Goal: Task Accomplishment & Management: Manage account settings

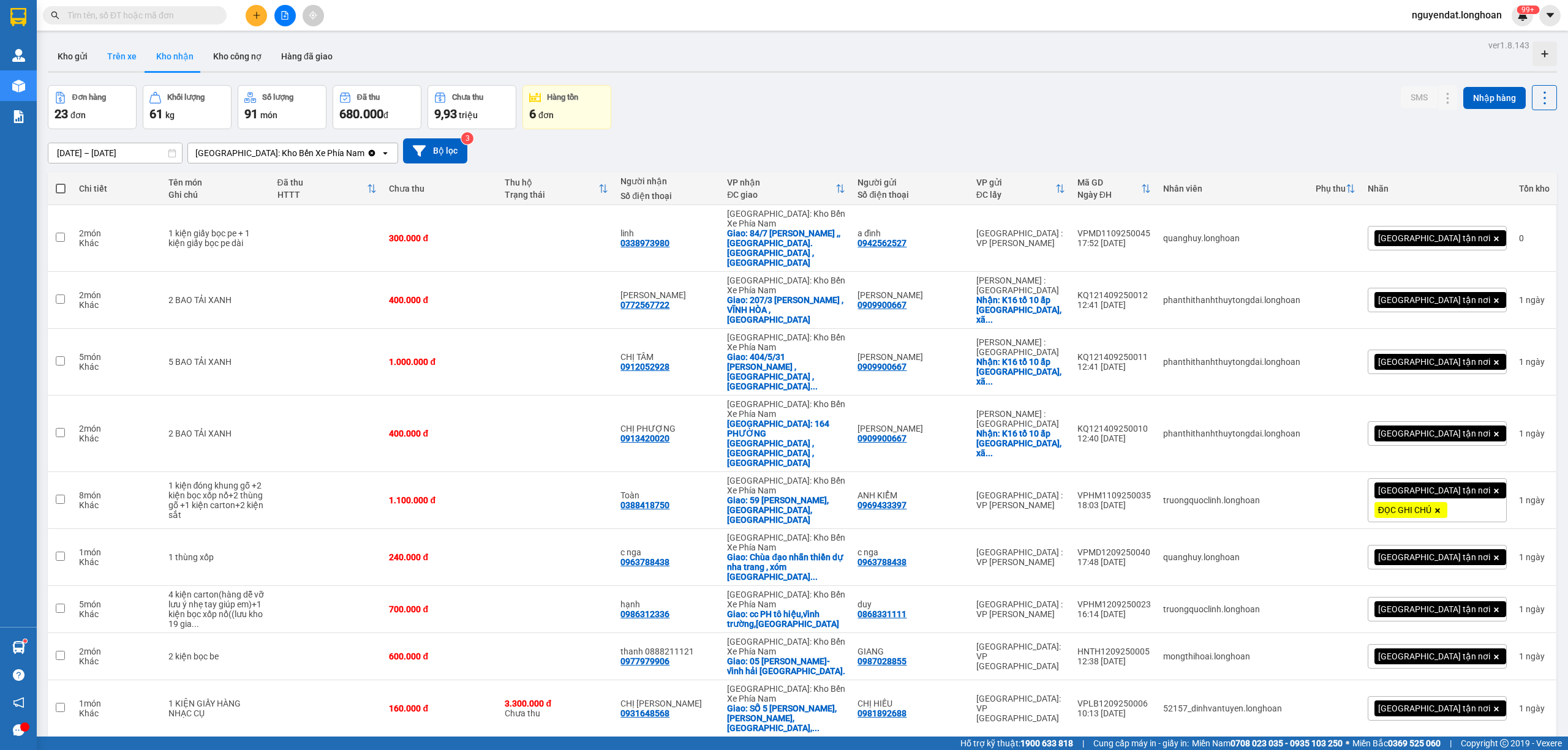
click at [67, 55] on button "Kho gửi" at bounding box center [72, 56] width 49 height 30
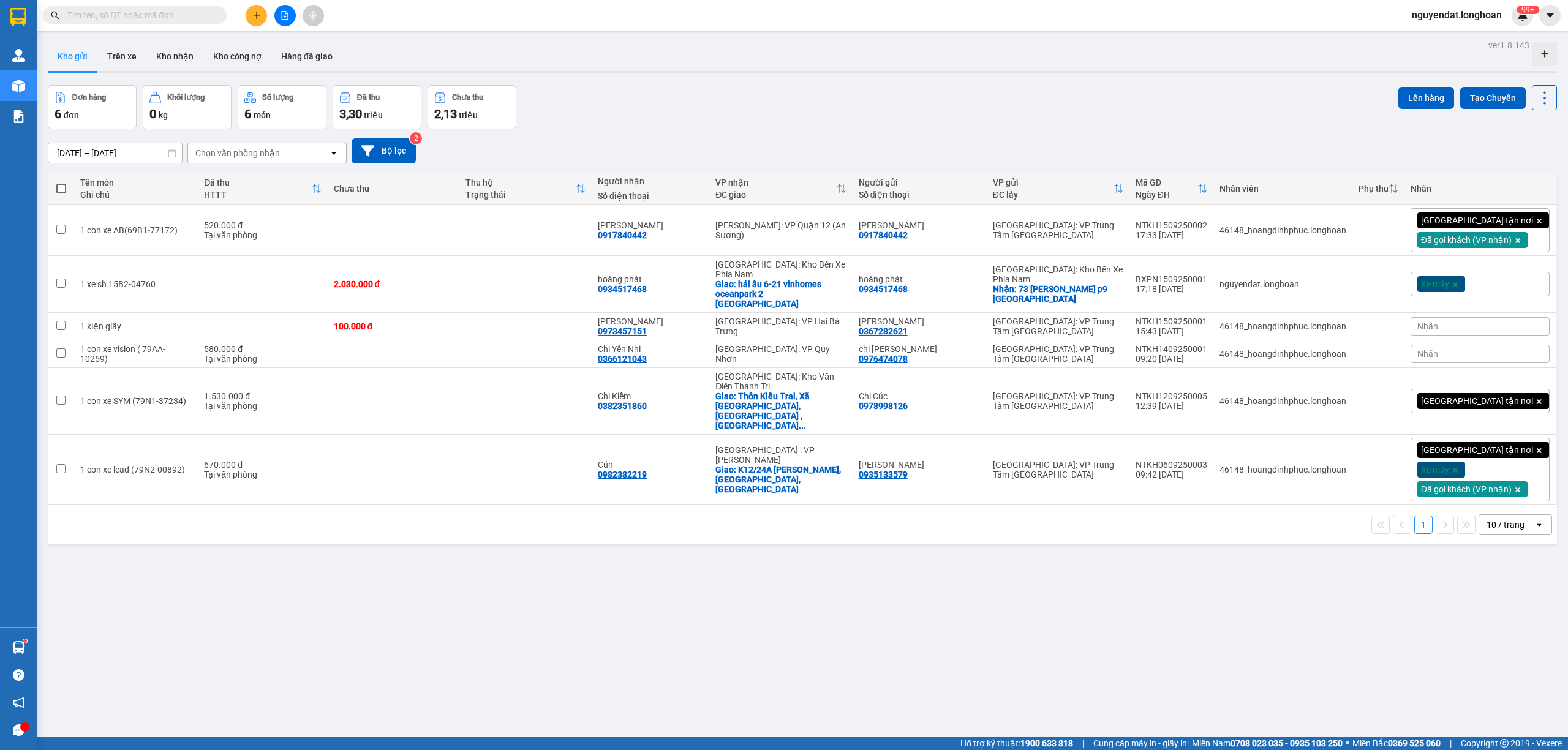
click at [817, 100] on div "Đơn hàng 6 đơn Khối lượng 0 kg Số lượng 6 món Đã thu 3,30 triệu Chưa thu 2,13 t…" at bounding box center [802, 107] width 1509 height 44
click at [405, 148] on button "Bộ lọc" at bounding box center [383, 151] width 64 height 25
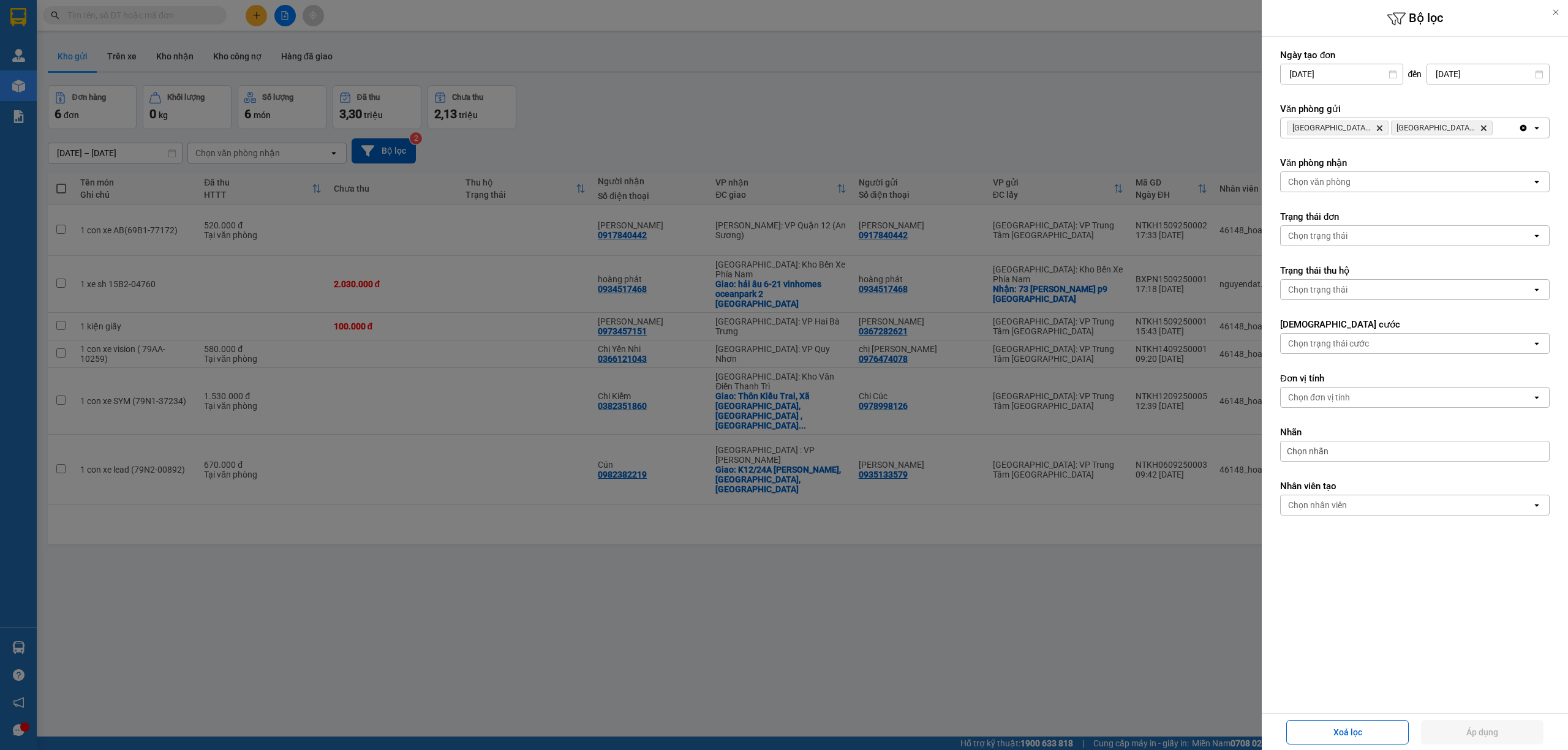
click at [1407, 179] on div "Chọn văn phòng" at bounding box center [1406, 181] width 251 height 20
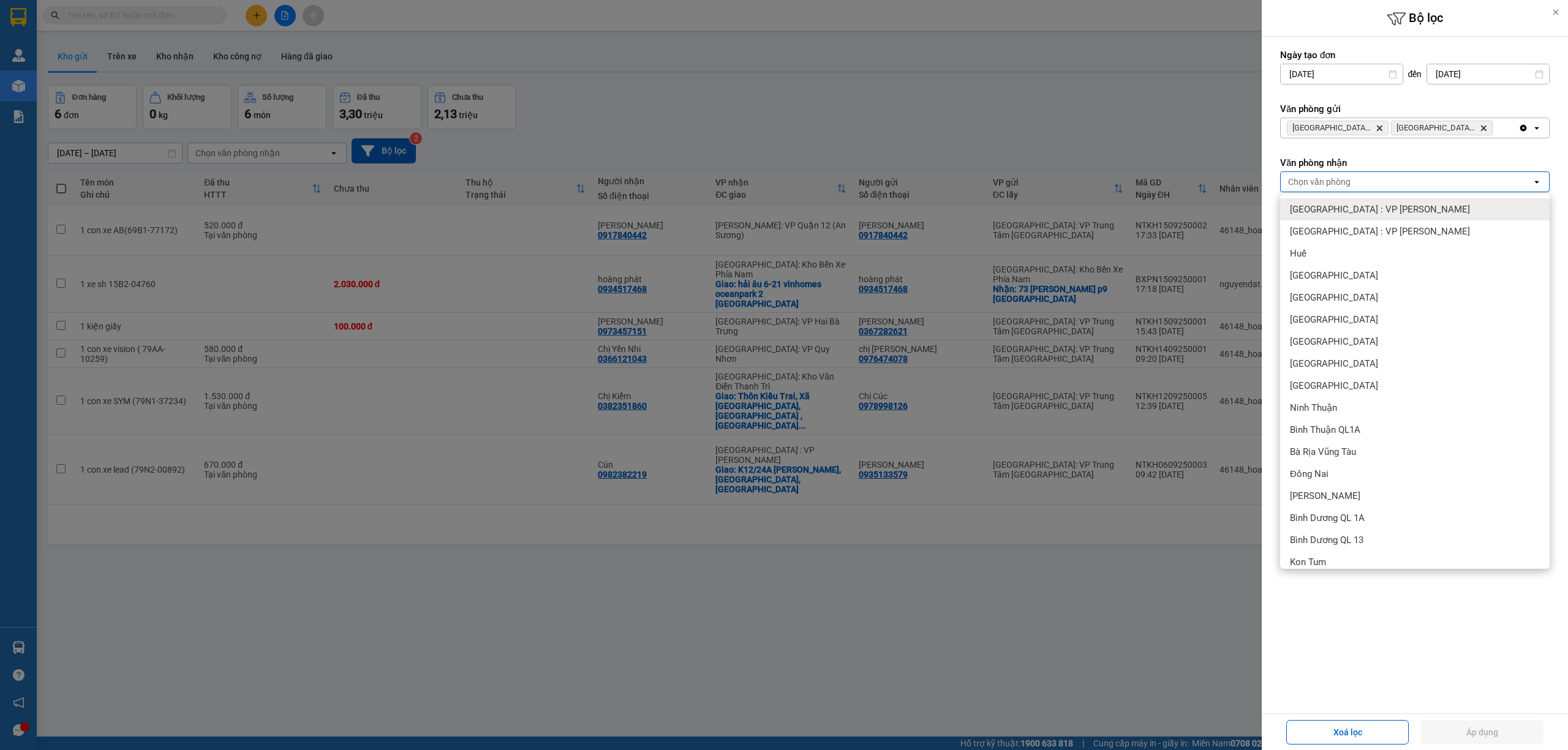
click at [1064, 117] on div at bounding box center [784, 375] width 1568 height 750
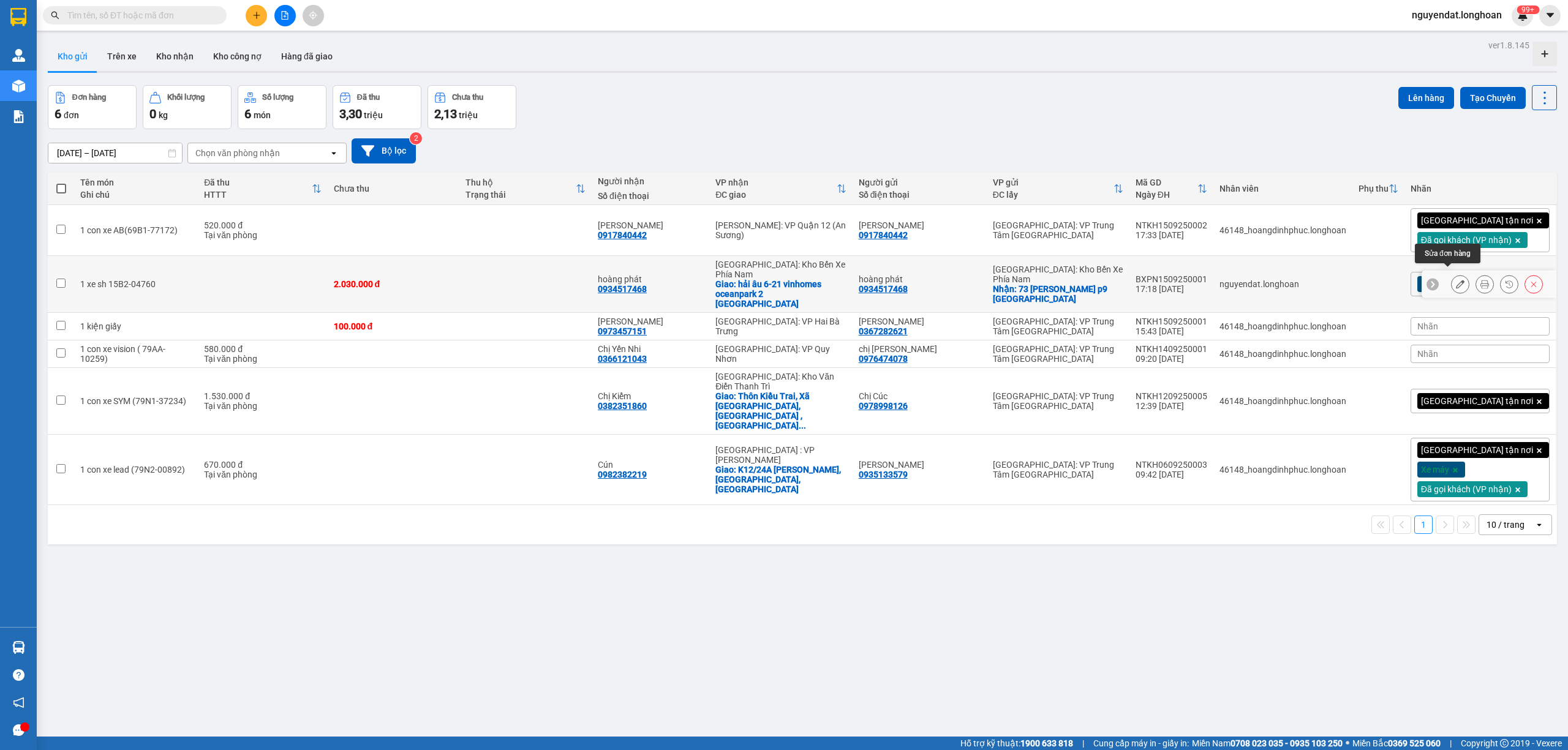
click at [1455, 280] on icon at bounding box center [1459, 284] width 9 height 9
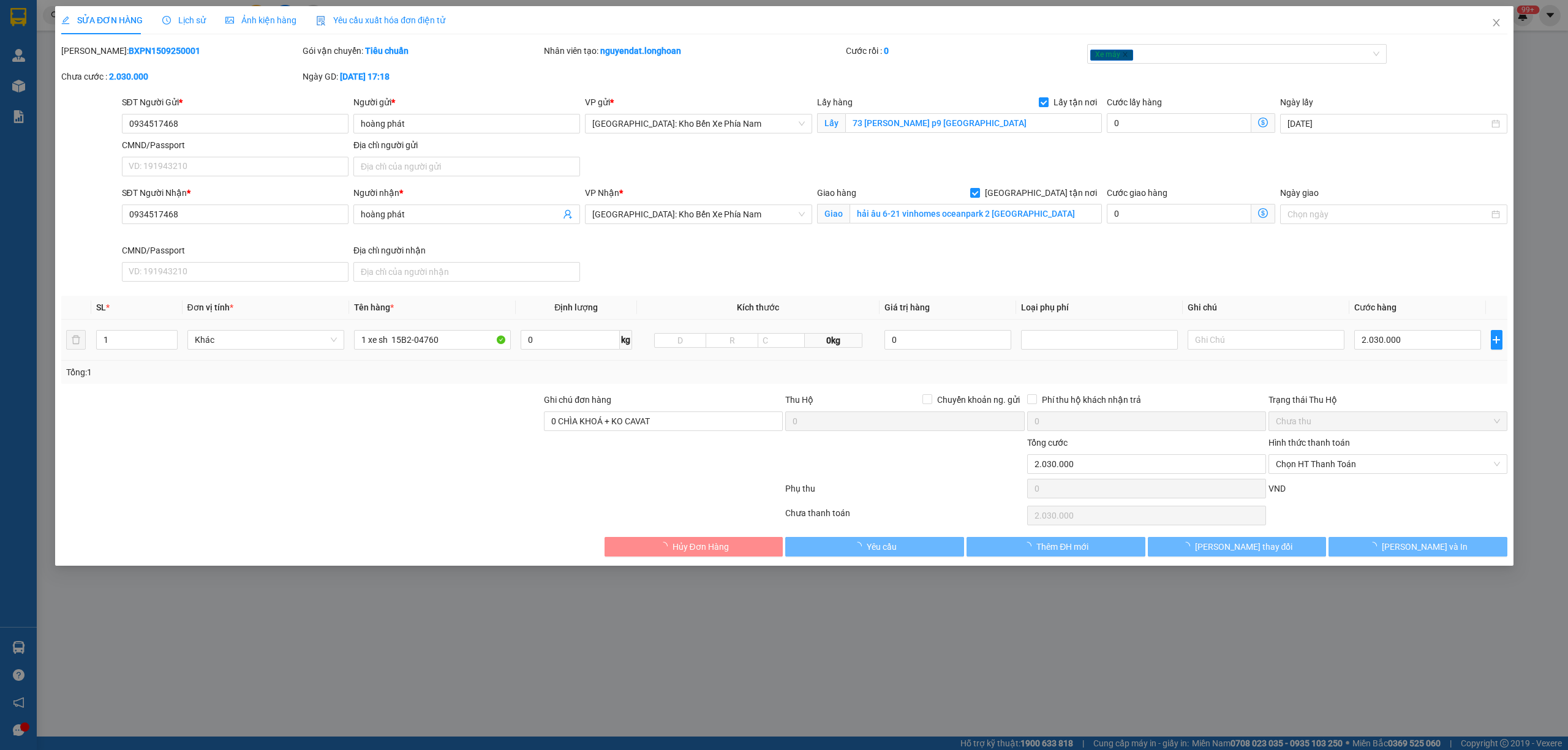
type input "0934517468"
type input "hoàng phát"
checkbox input "true"
type input "73 phan chu trinh p9 đà lạt"
type input "0934517468"
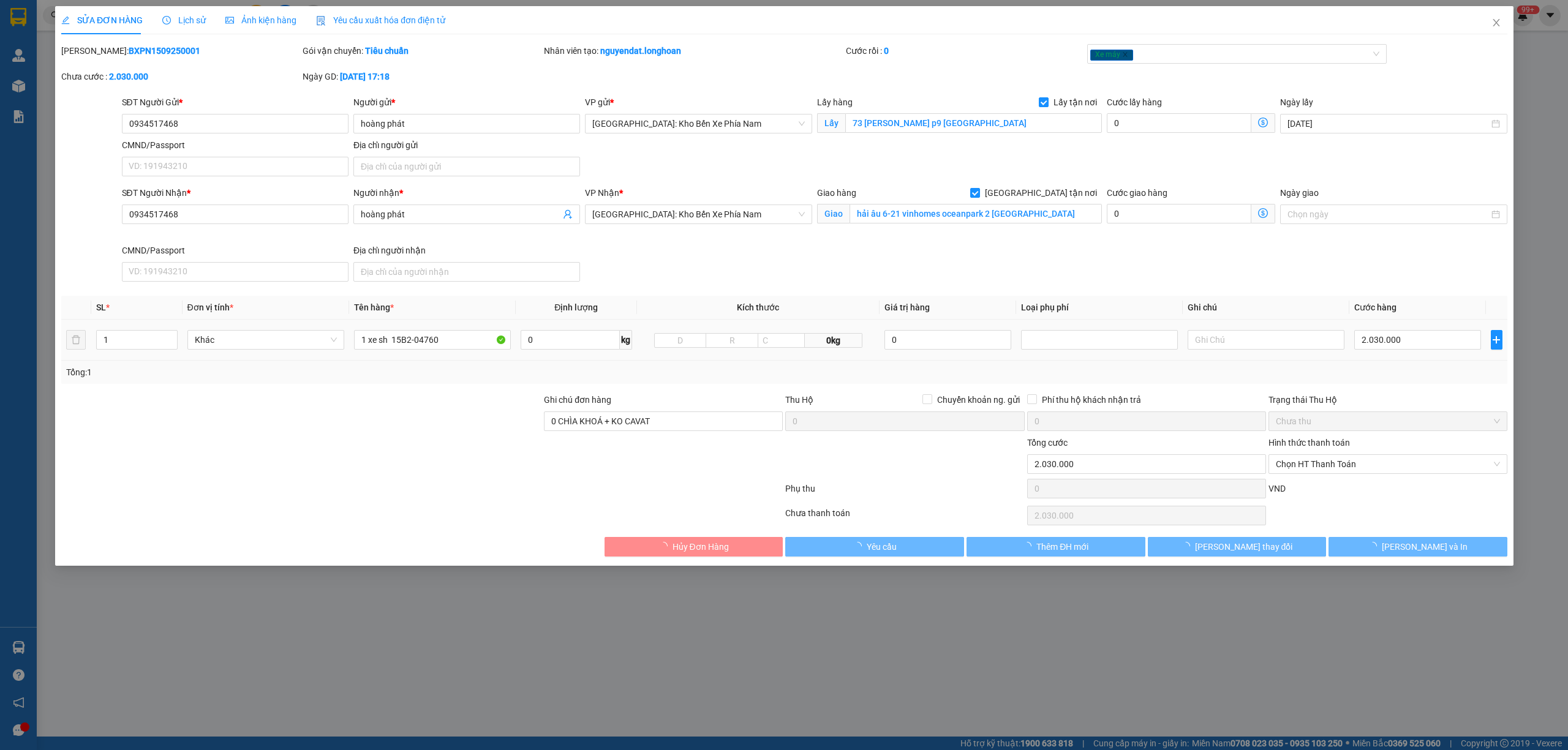
type input "hoàng phát"
checkbox input "true"
type input "hải âu 6-21 vinhomes oceanpark 2 hưng yên"
type input "0 CHÌA KHOÁ + KO CAVAT"
type input "2.030.000"
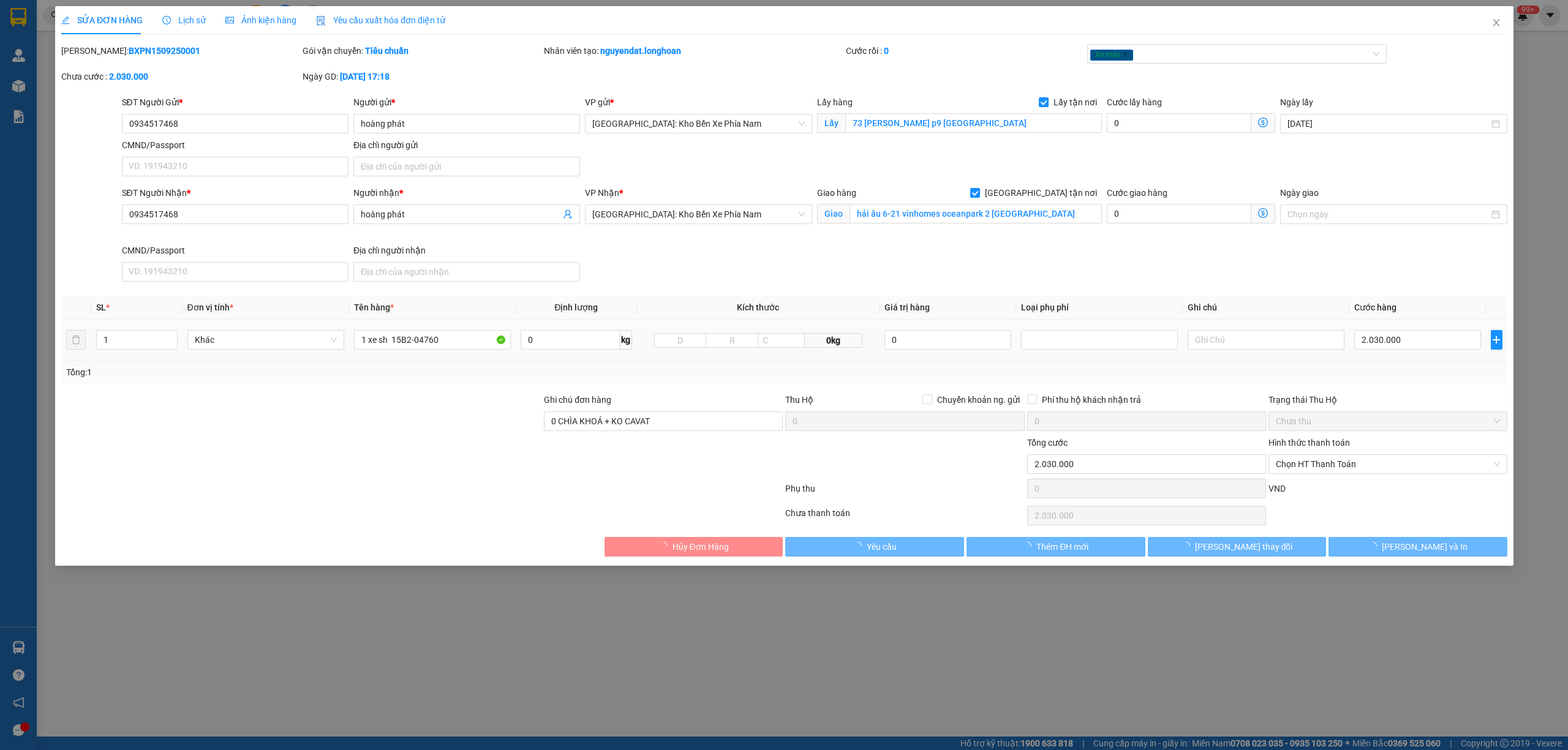
type input "2.030.000"
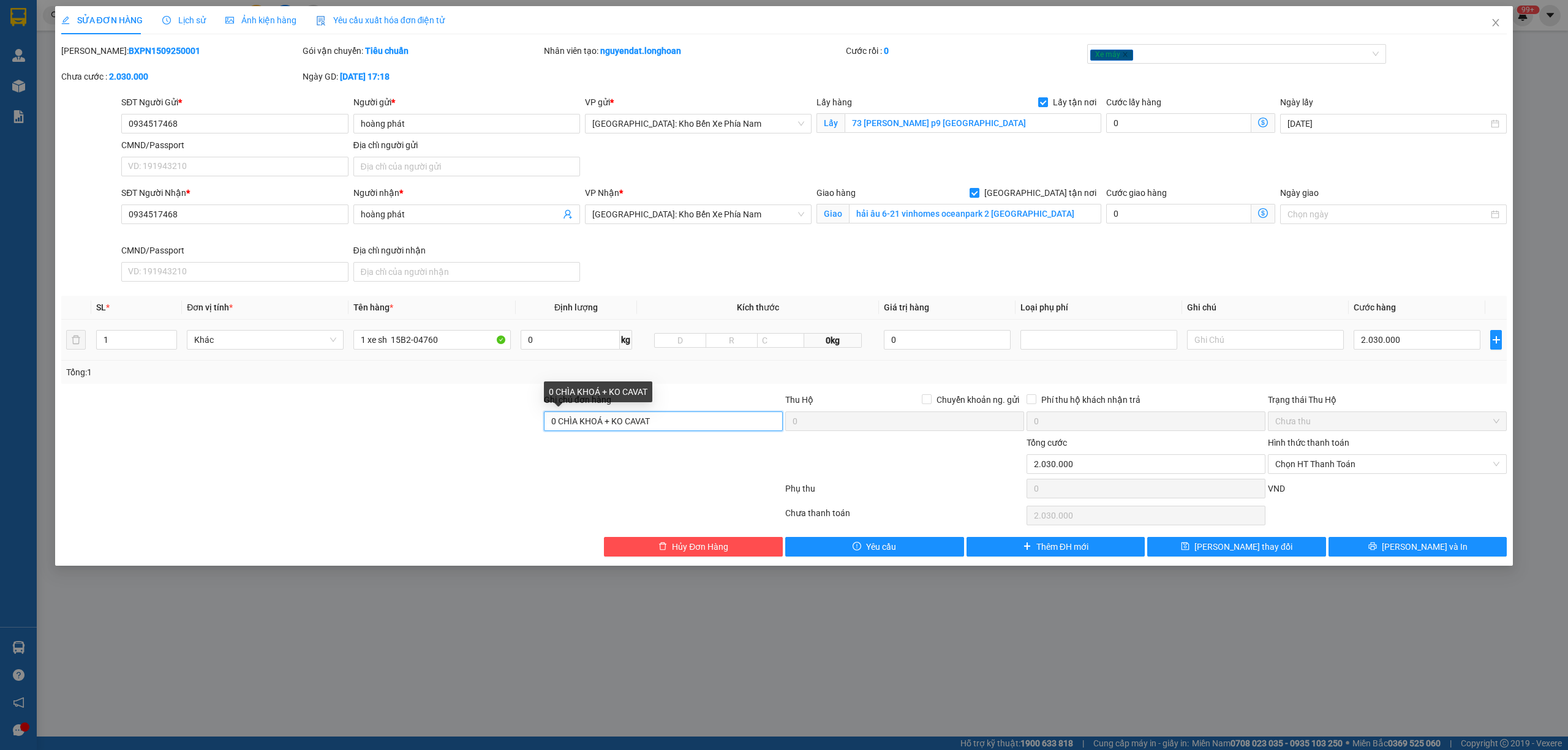
click at [728, 420] on input "0 CHÌA KHOÁ + KO CAVAT" at bounding box center [663, 421] width 239 height 20
type input "0 CHÌA KHOÁ + KO CAVAT + 1 gương trên yên xe"
click at [1430, 556] on button "Lưu và In" at bounding box center [1418, 546] width 179 height 20
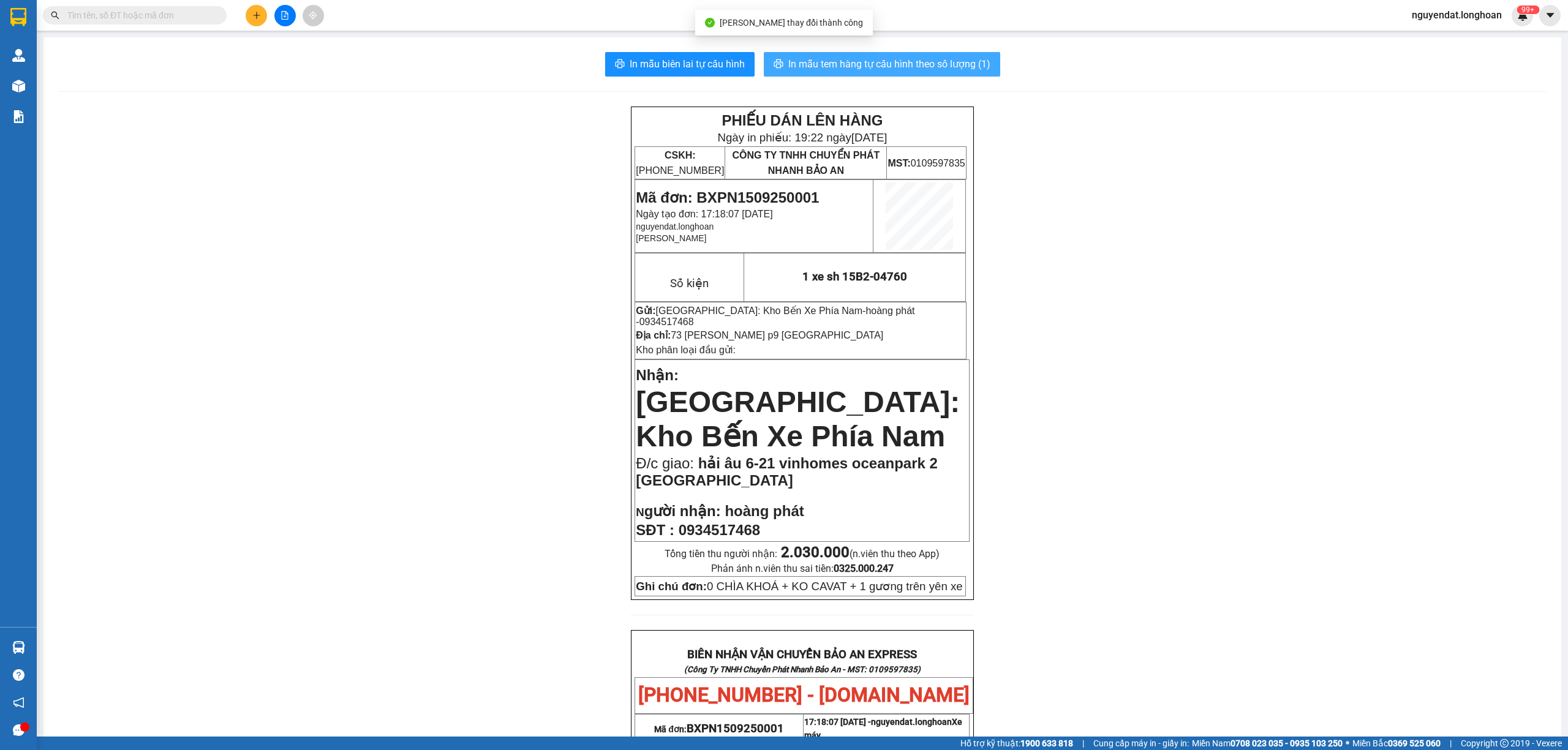
click at [968, 74] on button "In mẫu tem hàng tự cấu hình theo số lượng (1)" at bounding box center [882, 64] width 236 height 24
click at [1331, 295] on div "PHIẾU DÁN LÊN HÀNG Ngày in phiếu: 19:22 ngày 15-09-2025 CSKH: 1900.06.88.33 CÔN…" at bounding box center [802, 687] width 1488 height 1163
click at [1152, 416] on div "PHIẾU DÁN LÊN HÀNG Ngày in phiếu: 19:22 ngày 15-09-2025 CSKH: 1900.06.88.33 CÔN…" at bounding box center [802, 687] width 1488 height 1163
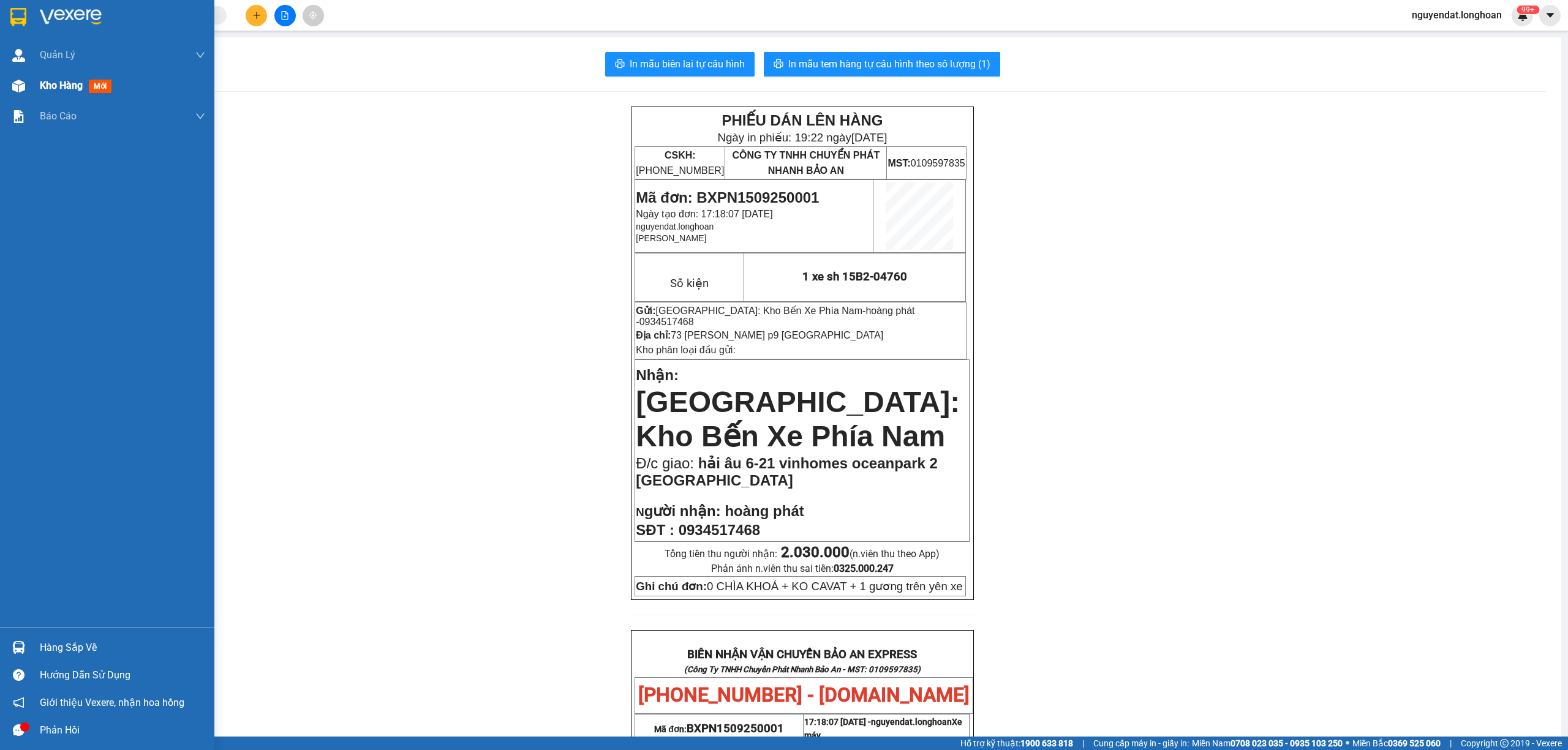
click at [35, 84] on div "Kho hàng mới" at bounding box center [107, 85] width 214 height 31
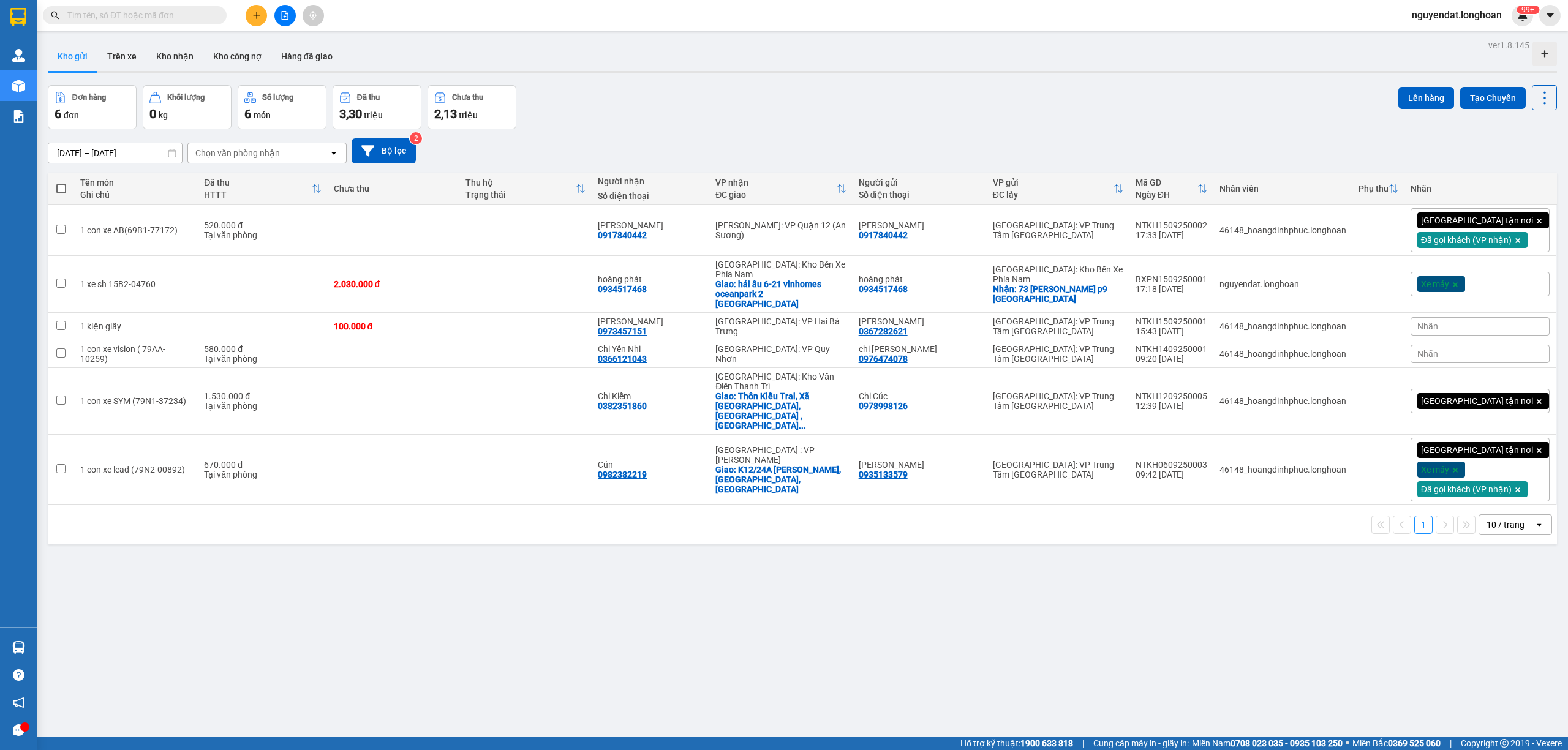
click at [839, 147] on div "17/08/2025 – 15/09/2025 Press the down arrow key to interact with the calendar …" at bounding box center [802, 151] width 1509 height 25
click at [424, 388] on td at bounding box center [394, 400] width 132 height 66
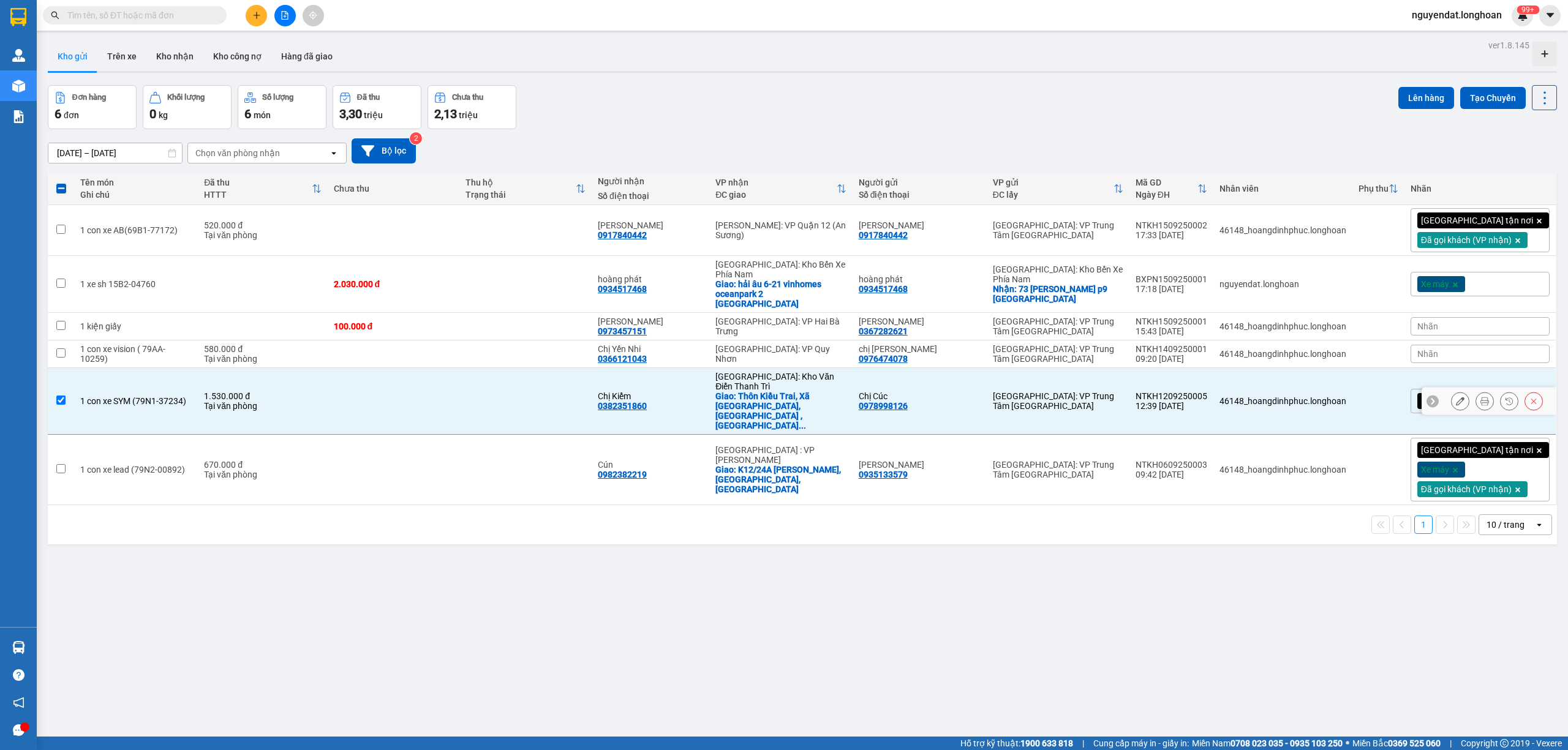
click at [475, 388] on td at bounding box center [525, 400] width 132 height 66
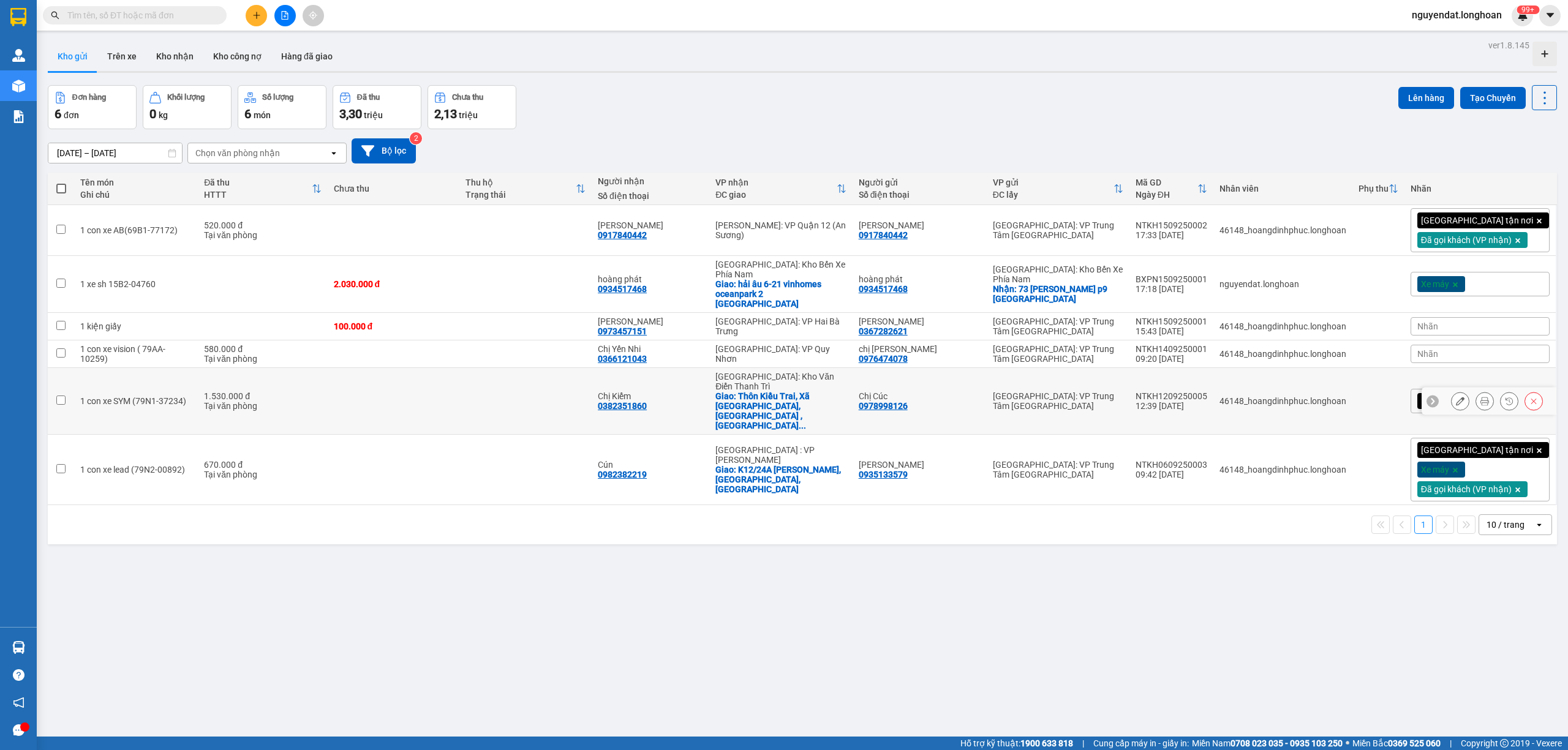
click at [584, 379] on td at bounding box center [525, 400] width 132 height 66
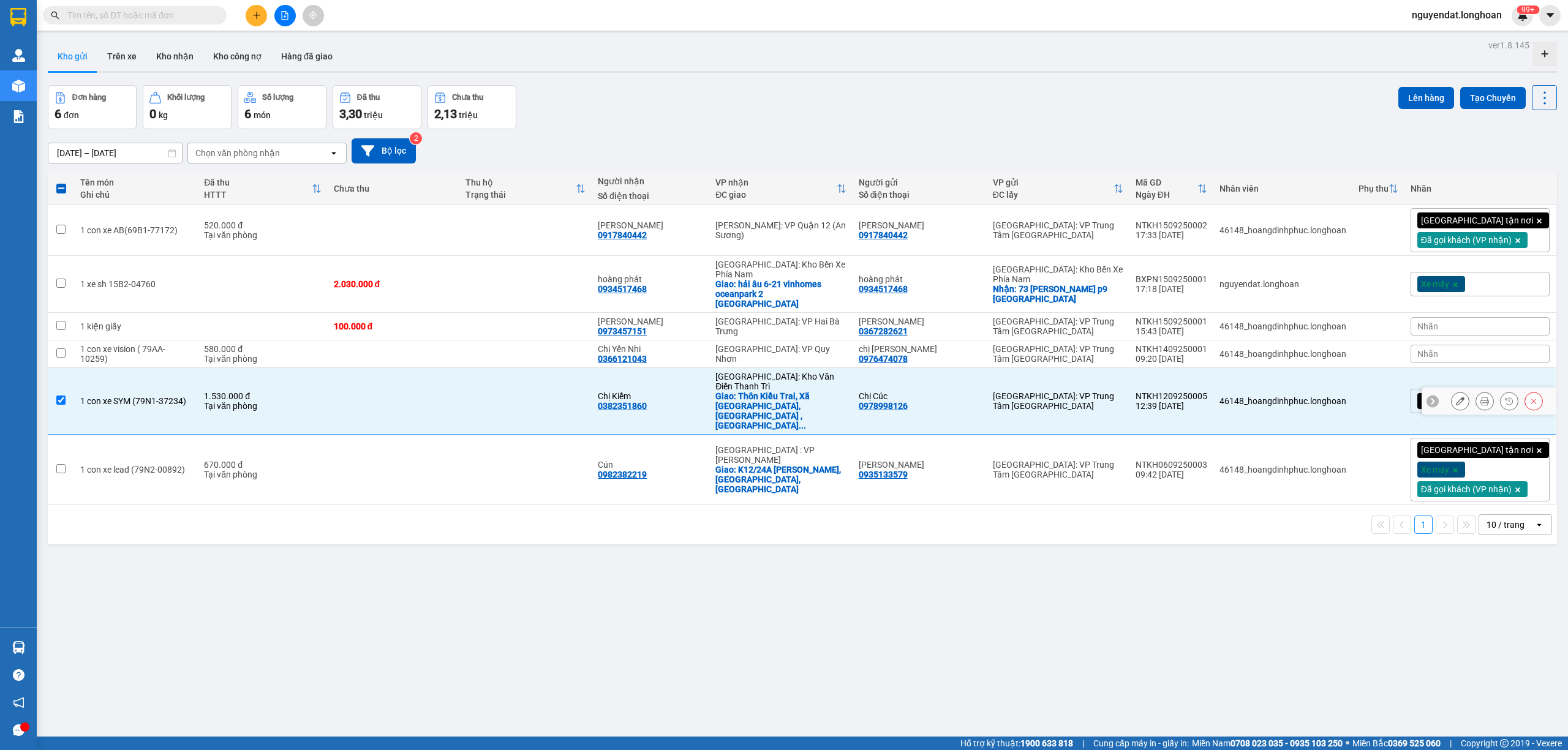
click at [584, 379] on td at bounding box center [525, 400] width 132 height 66
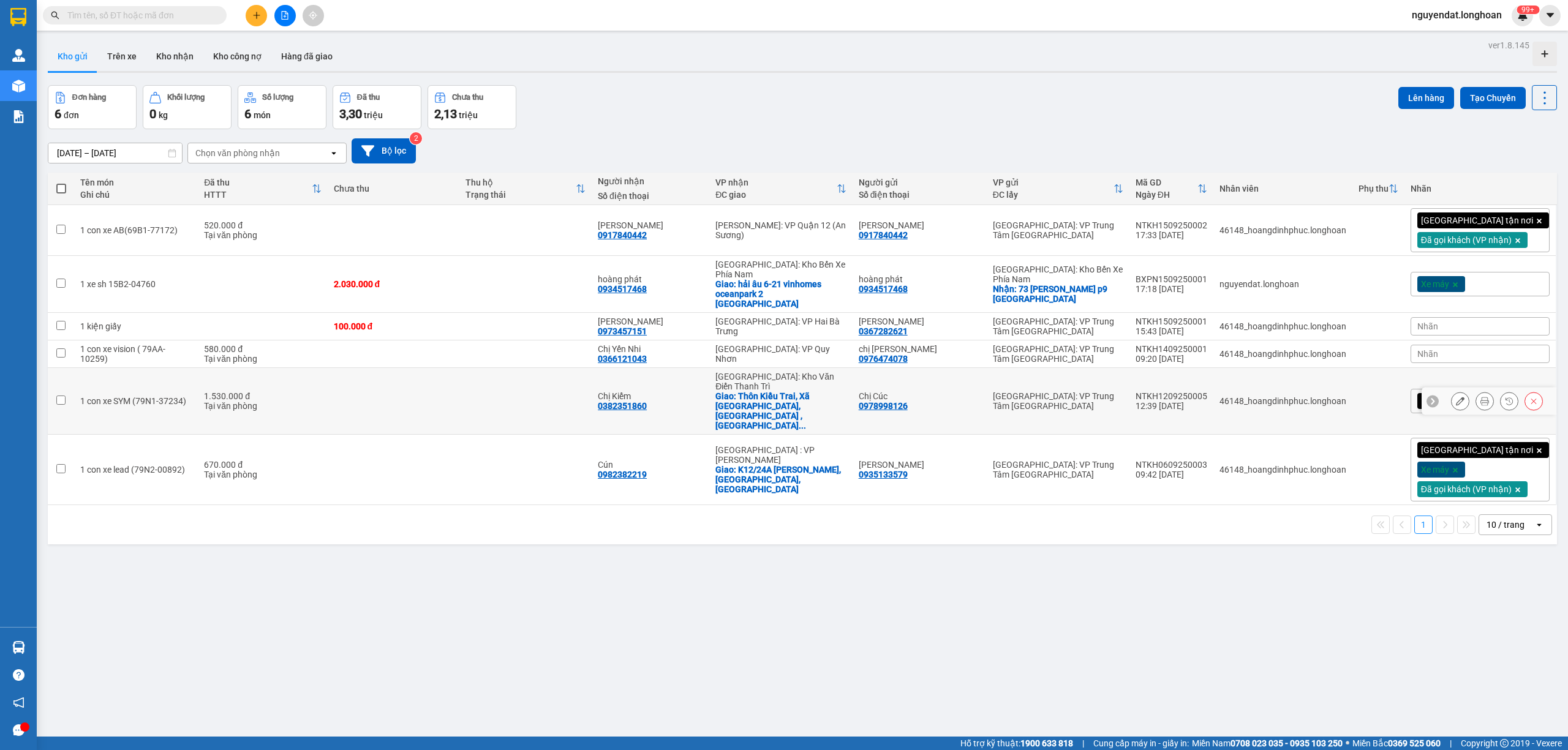
click at [962, 391] on div "Chị Cúc 0978998126" at bounding box center [919, 400] width 122 height 20
checkbox input "true"
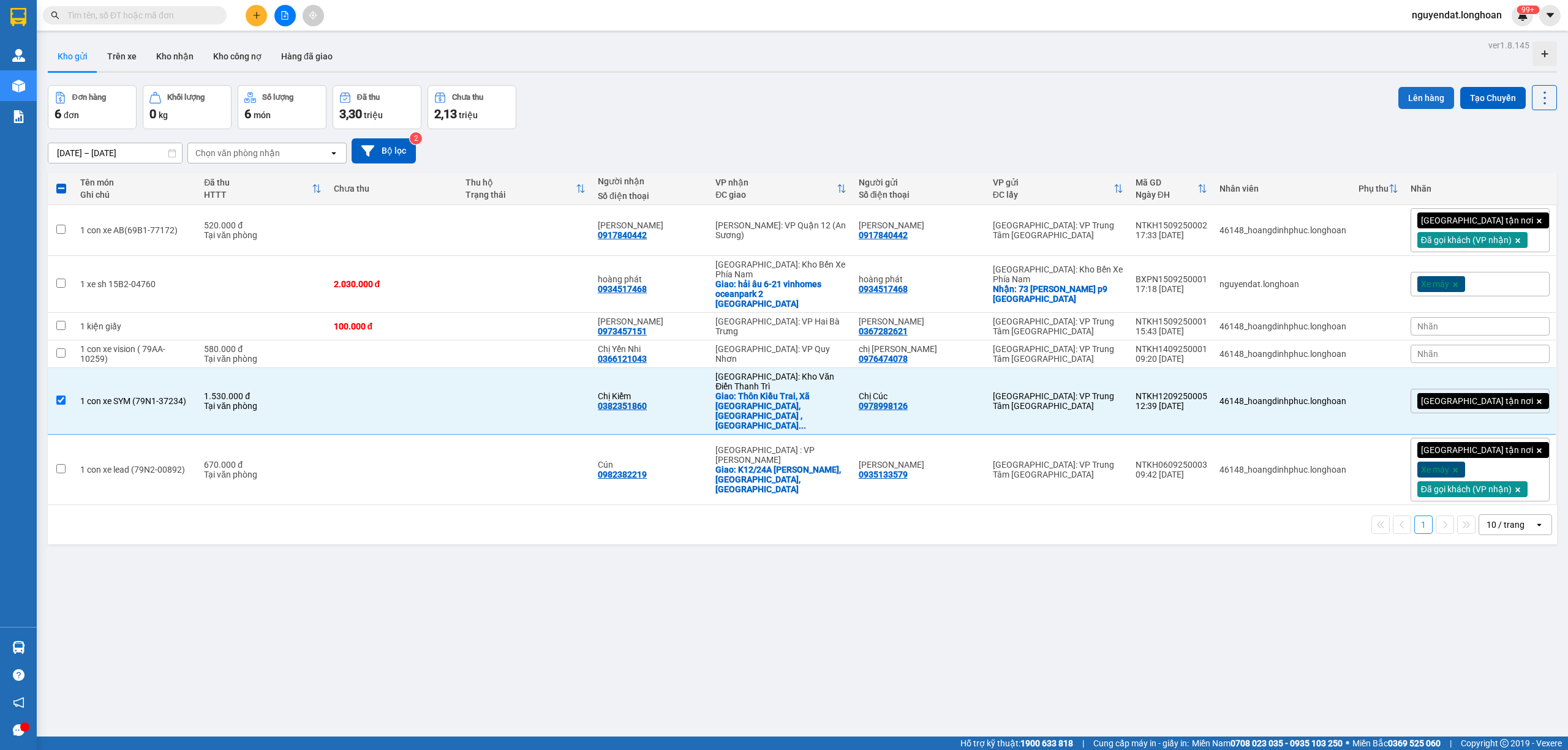
click at [1412, 100] on button "Lên hàng" at bounding box center [1426, 98] width 56 height 22
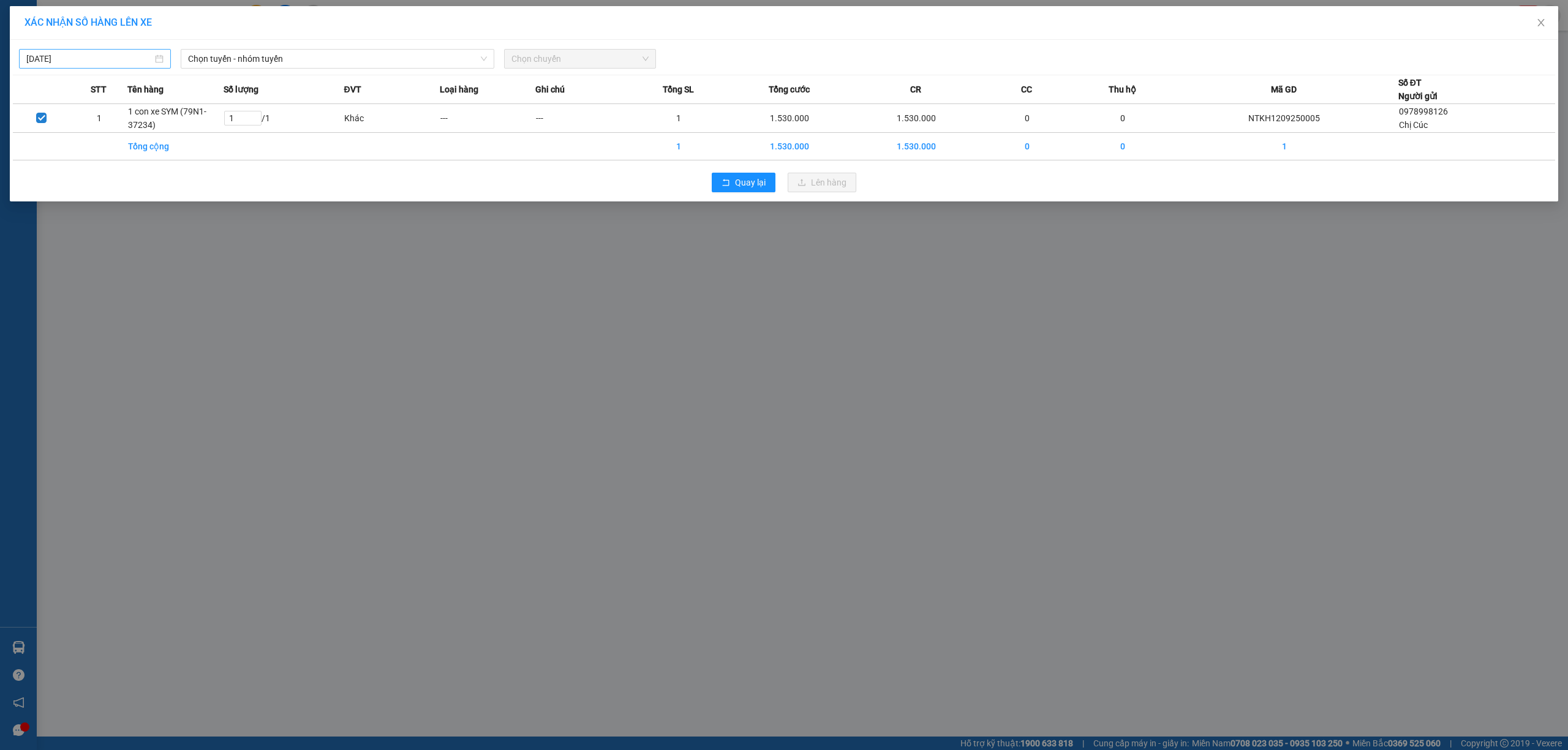
click at [128, 50] on div "15/09/2025" at bounding box center [95, 59] width 152 height 20
click at [35, 165] on div "14" at bounding box center [37, 167] width 15 height 15
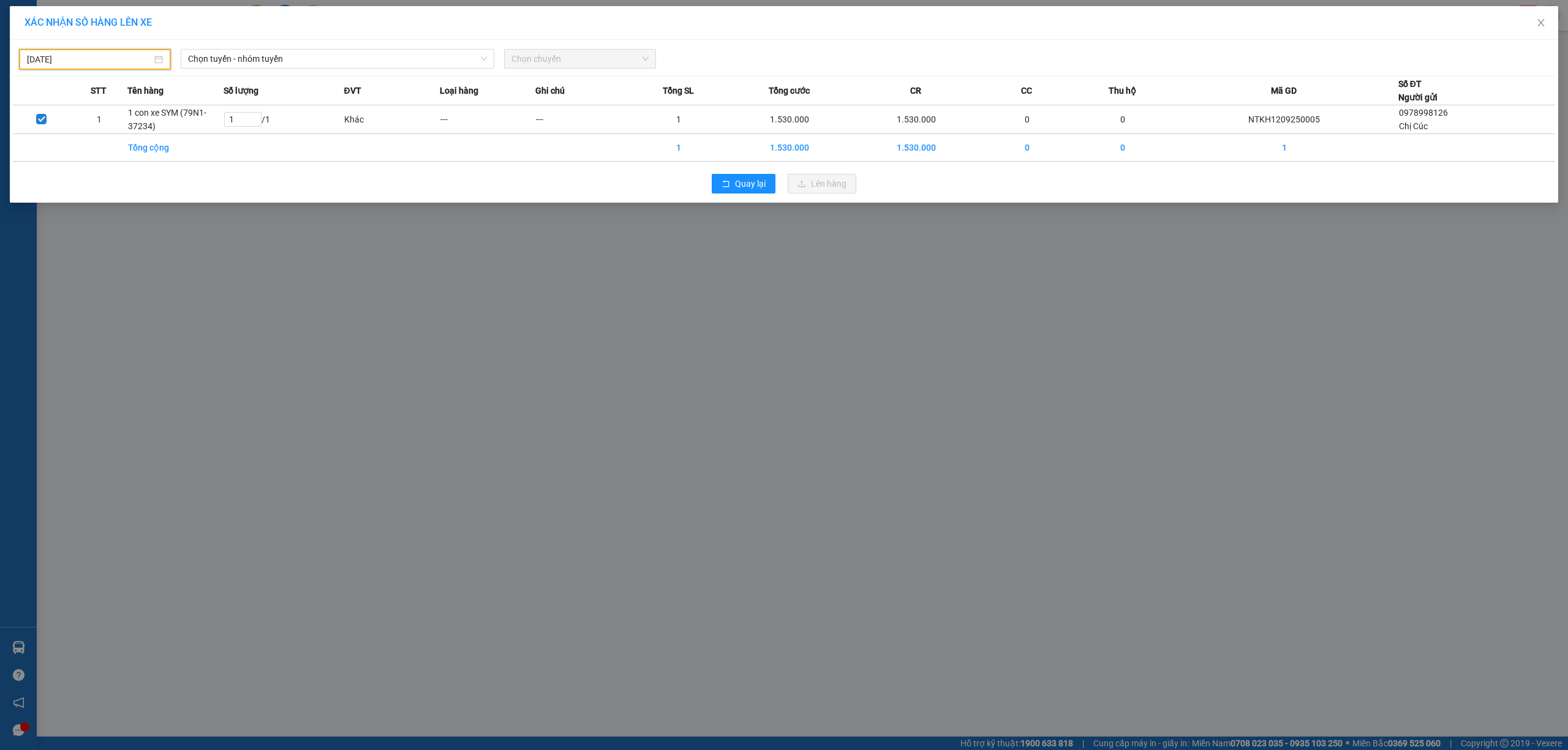
click at [110, 59] on input "14/09/2025" at bounding box center [89, 59] width 125 height 13
type input "14/09/2025"
click at [266, 59] on span "Chọn tuyến - nhóm tuyến" at bounding box center [337, 58] width 299 height 18
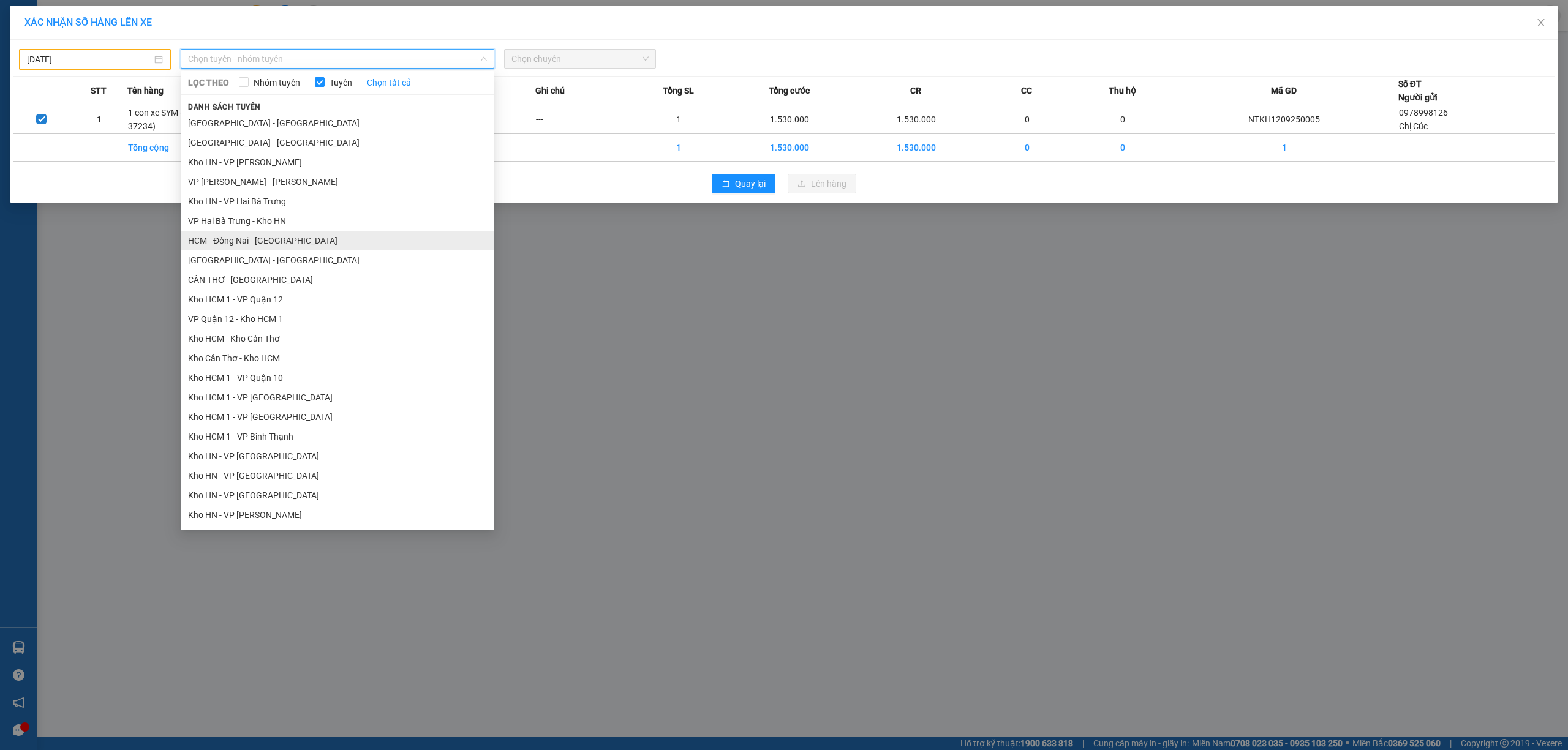
scroll to position [567, 0]
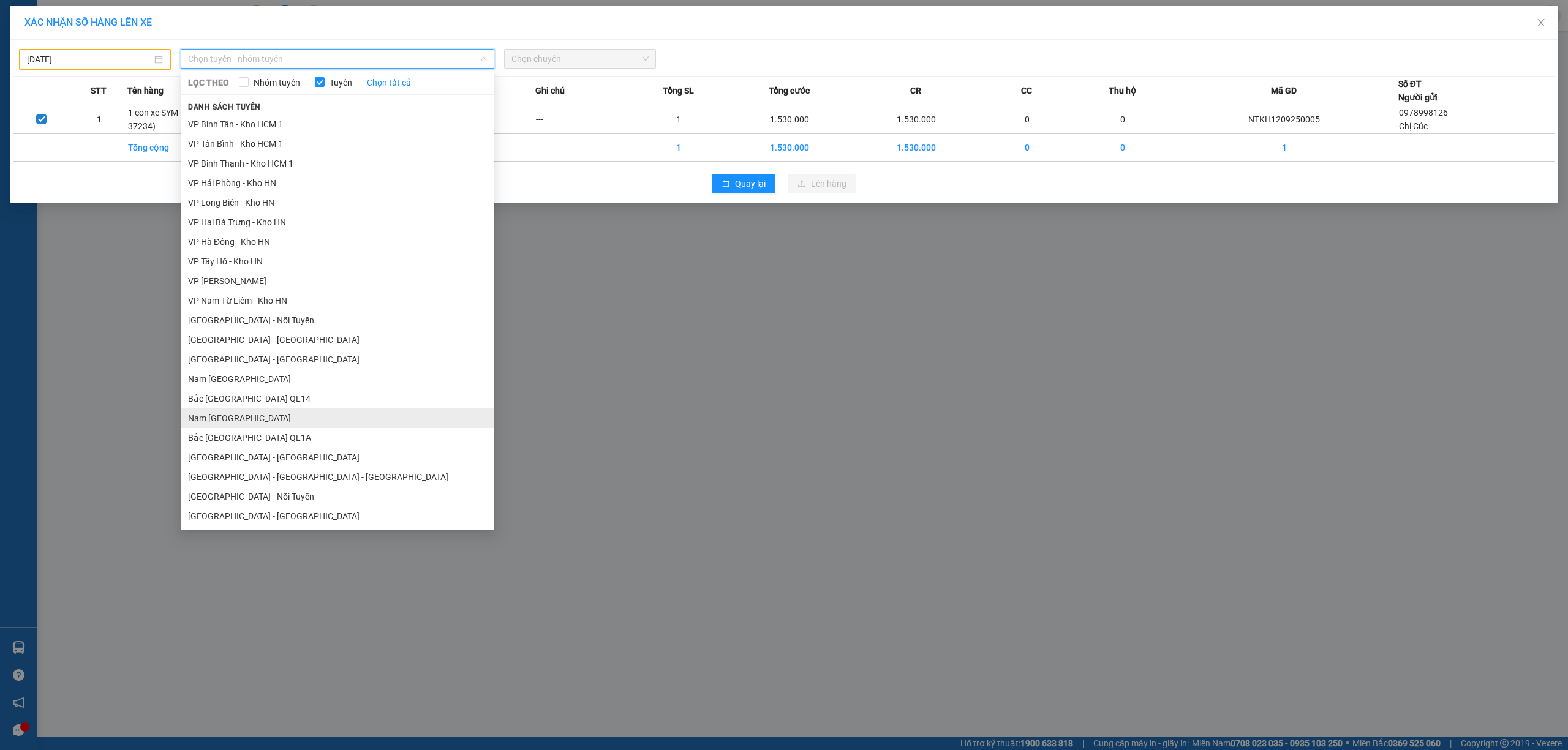
click at [267, 427] on li "Nam Trung Bắc QL1A" at bounding box center [337, 418] width 314 height 20
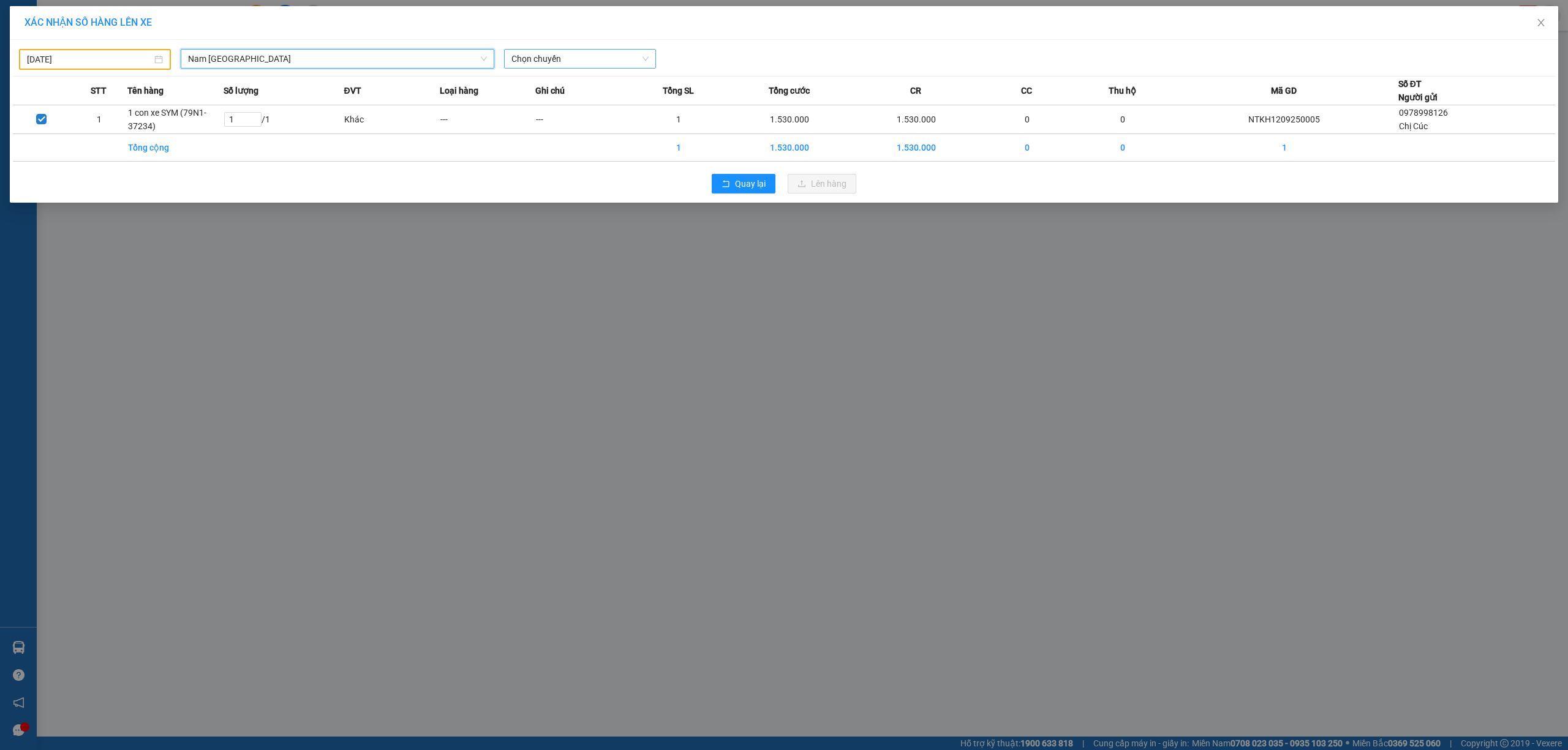
click at [574, 52] on span "Chọn chuyến" at bounding box center [580, 58] width 137 height 18
click at [570, 108] on div "17:00 (TC) - 29H-954.95" at bounding box center [559, 102] width 95 height 13
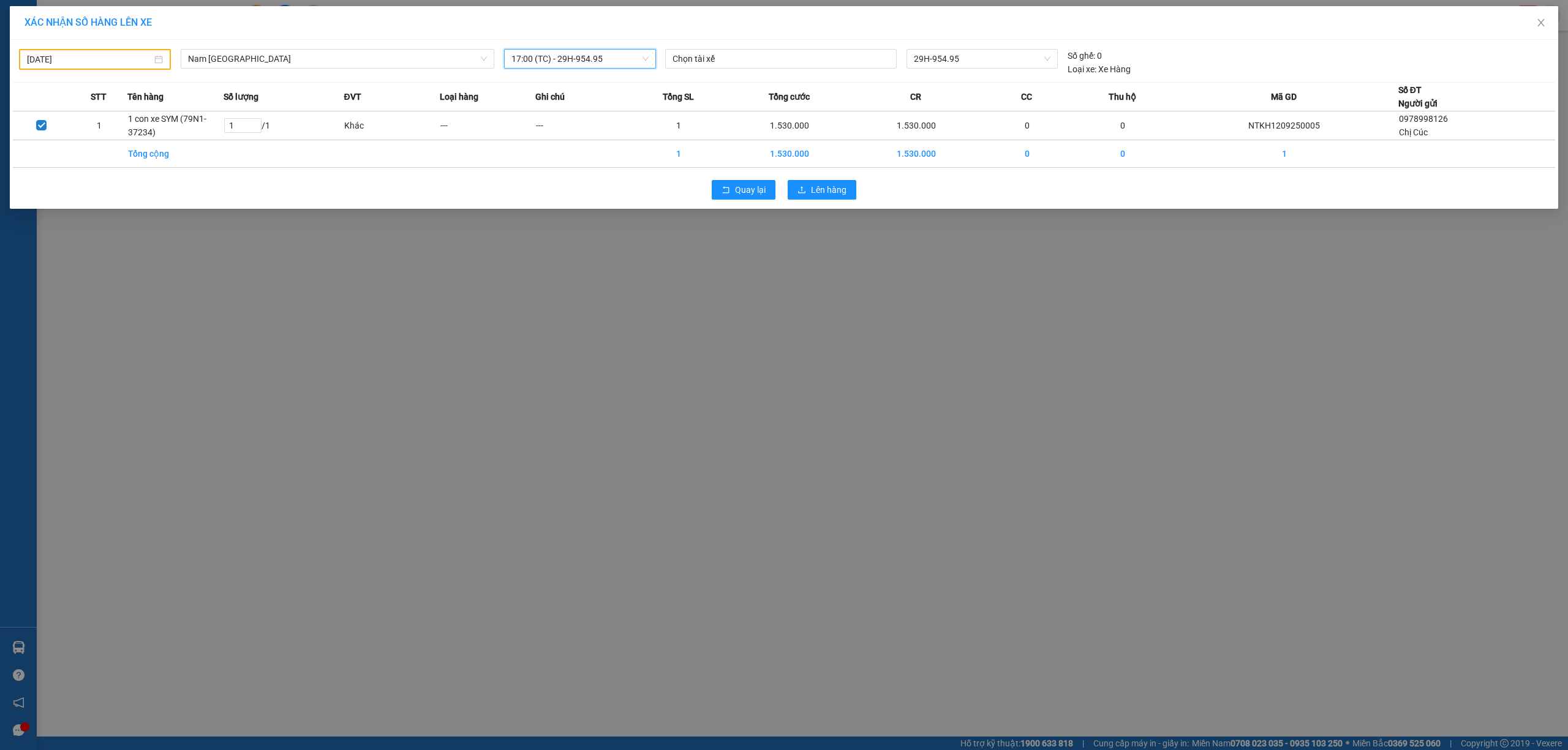
click at [609, 63] on span "17:00 (TC) - 29H-954.95" at bounding box center [580, 58] width 137 height 18
click at [599, 123] on div "21:00 (TC) - 29K-107.57" at bounding box center [559, 122] width 95 height 13
click at [814, 189] on span "Lên hàng" at bounding box center [828, 189] width 35 height 13
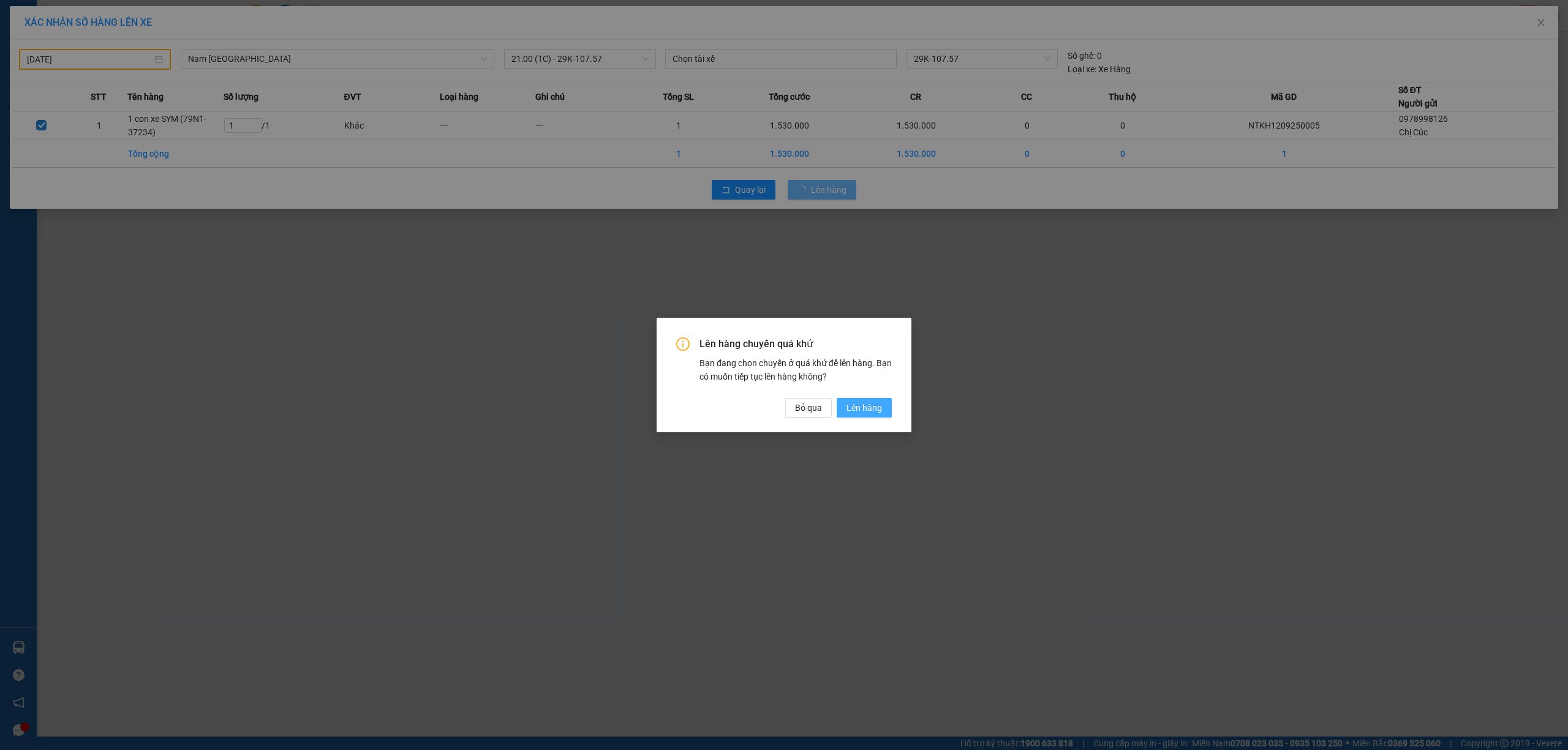
click at [872, 402] on span "Lên hàng" at bounding box center [864, 407] width 35 height 13
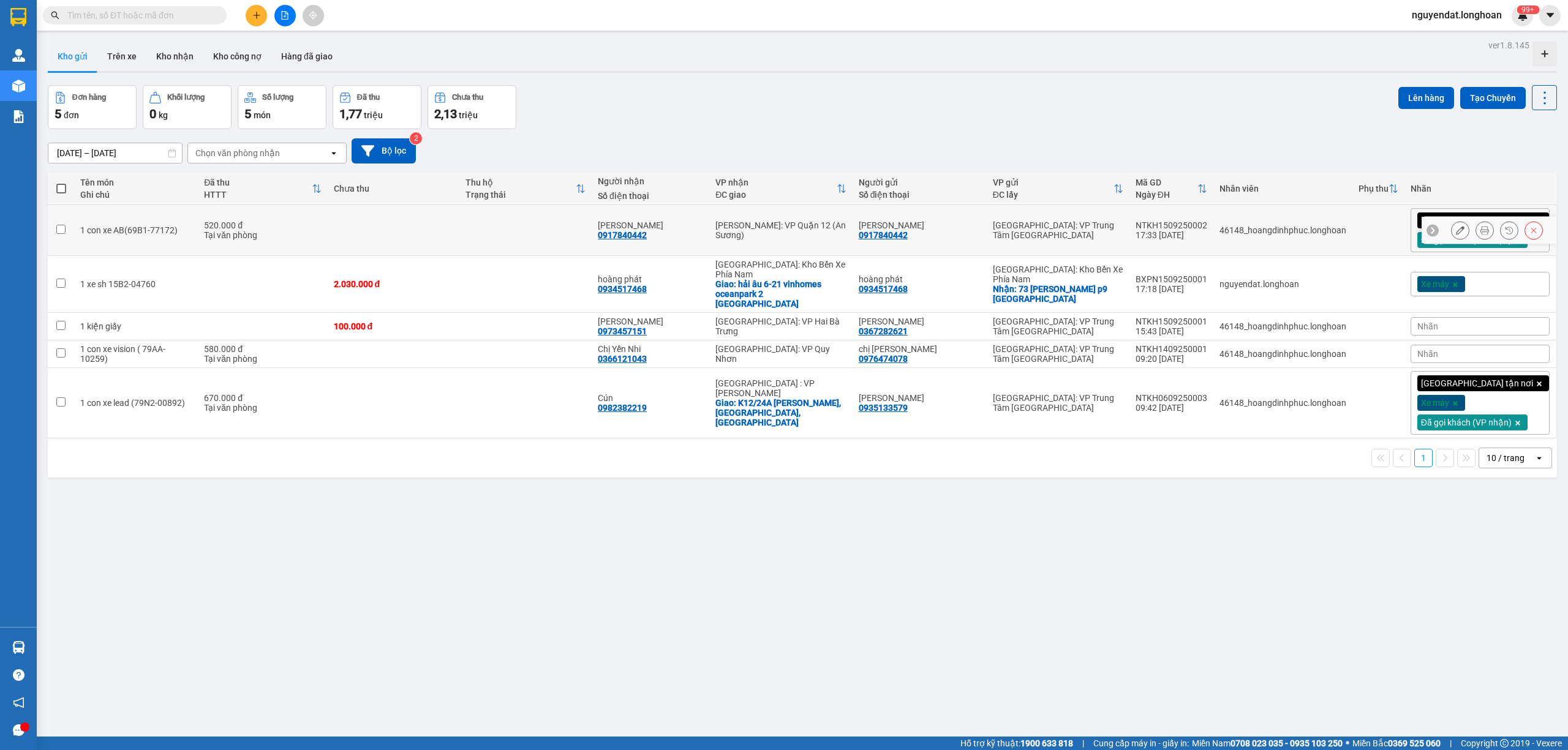
click at [516, 246] on td at bounding box center [525, 230] width 132 height 51
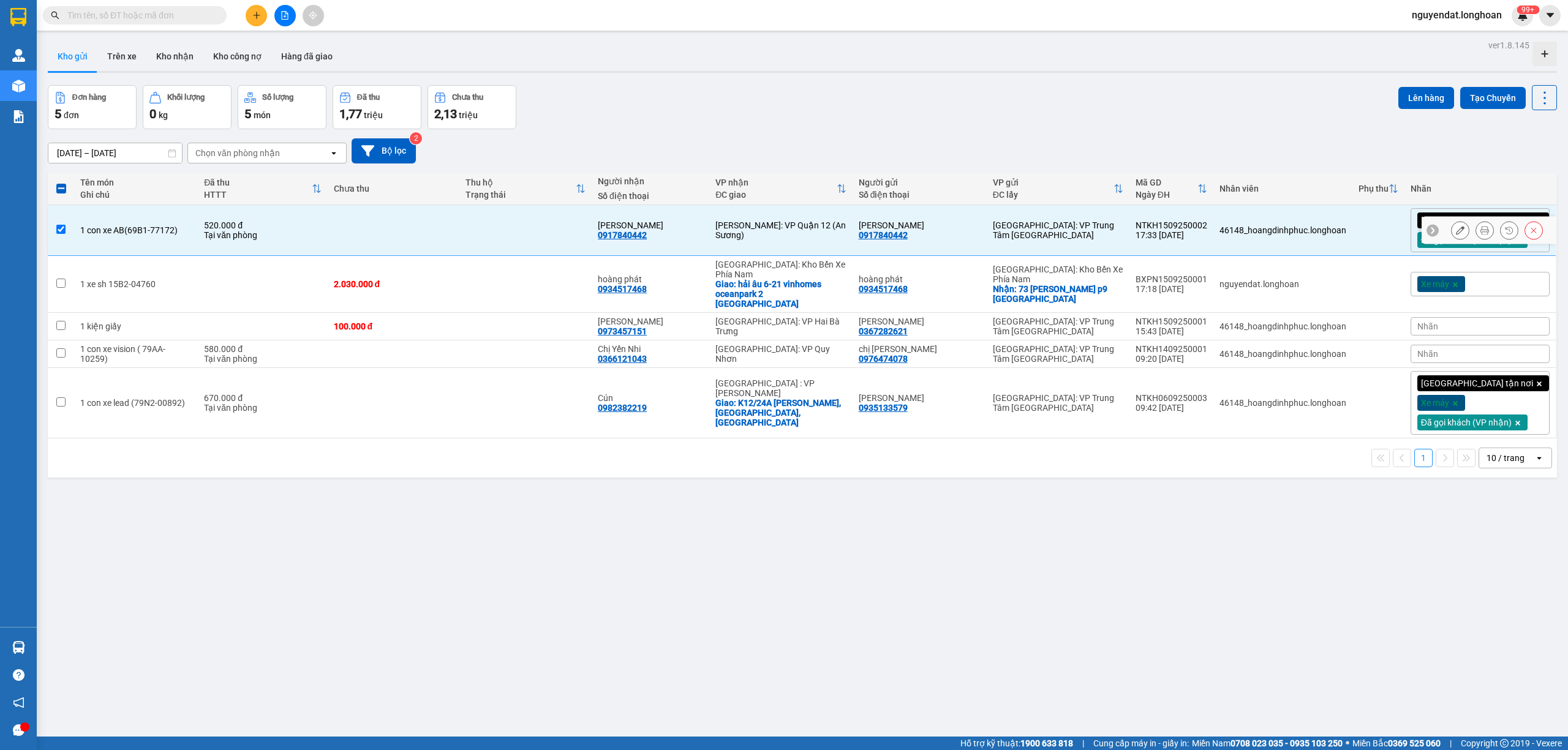
click at [528, 240] on td at bounding box center [525, 230] width 132 height 51
checkbox input "false"
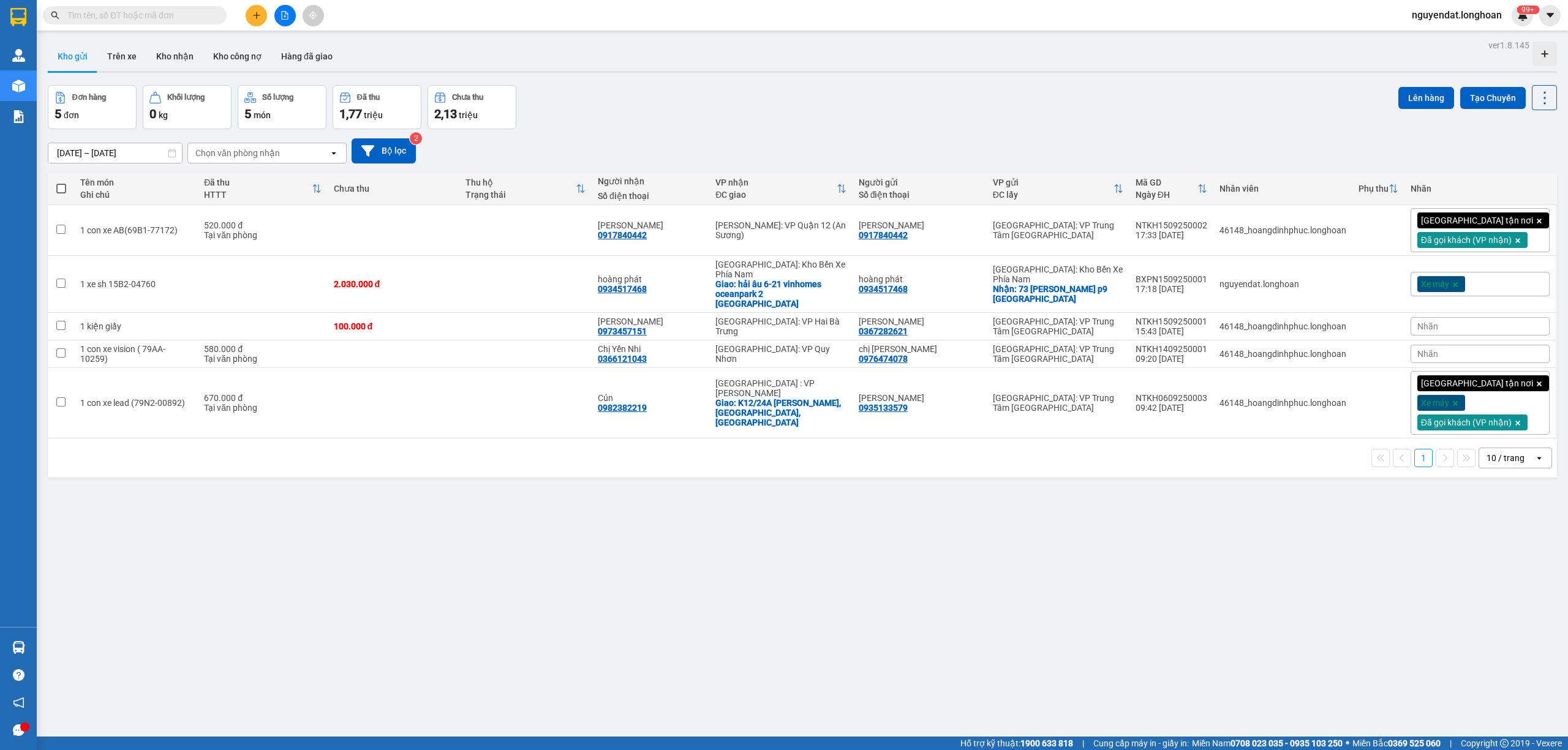
click at [1042, 145] on div "17/08/2025 – 15/09/2025 Press the down arrow key to interact with the calendar …" at bounding box center [802, 151] width 1509 height 25
drag, startPoint x: 985, startPoint y: 103, endPoint x: 988, endPoint y: 111, distance: 8.5
click at [985, 104] on div "Đơn hàng 5 đơn Khối lượng 0 kg Số lượng 5 món Đã thu 1,77 triệu Chưa thu 2,13 t…" at bounding box center [802, 107] width 1509 height 44
drag, startPoint x: 1091, startPoint y: 102, endPoint x: 1193, endPoint y: 174, distance: 124.9
click at [1091, 102] on div "Đơn hàng 5 đơn Khối lượng 0 kg Số lượng 5 món Đã thu 1,77 triệu Chưa thu 2,13 t…" at bounding box center [802, 107] width 1509 height 44
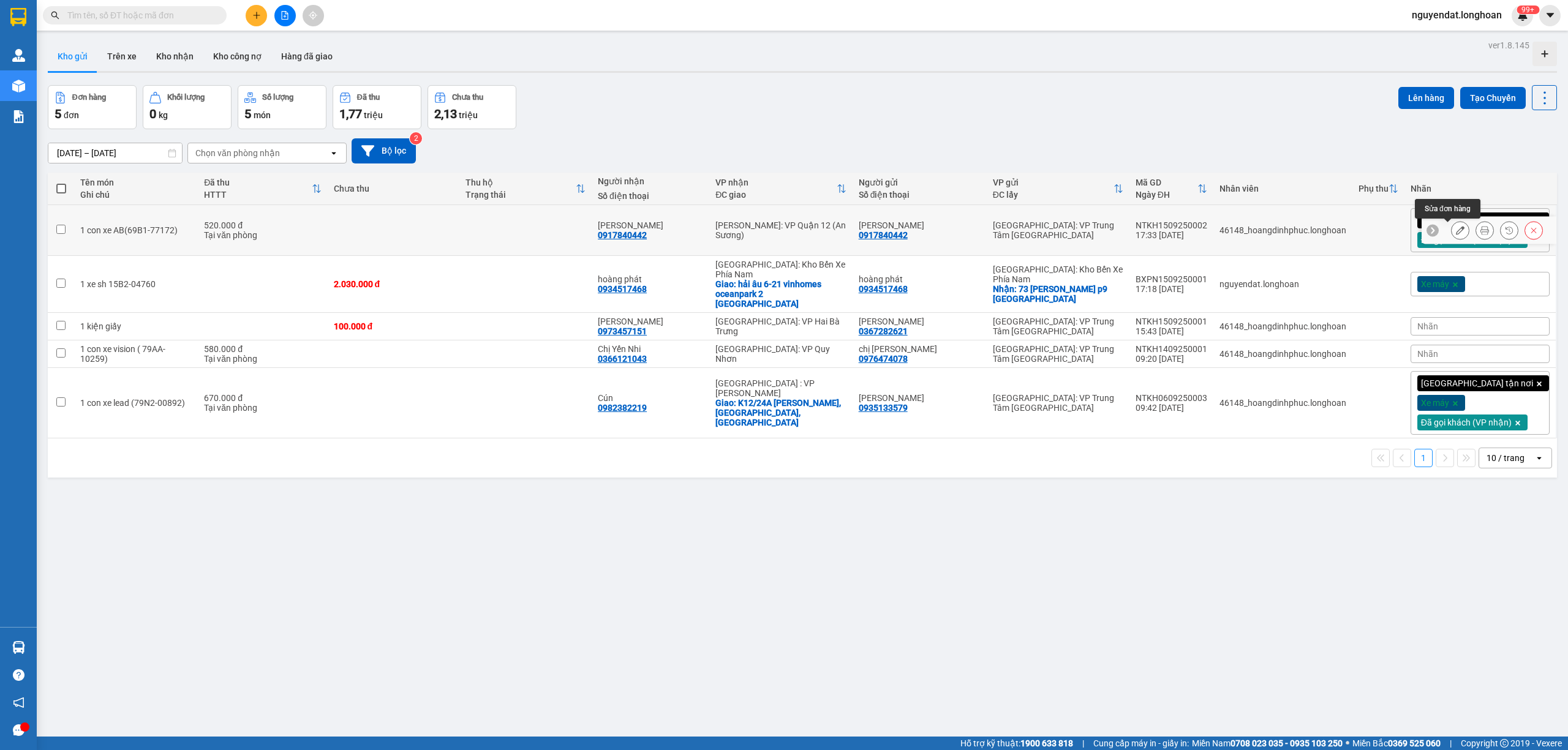
click at [1455, 231] on icon at bounding box center [1459, 230] width 9 height 9
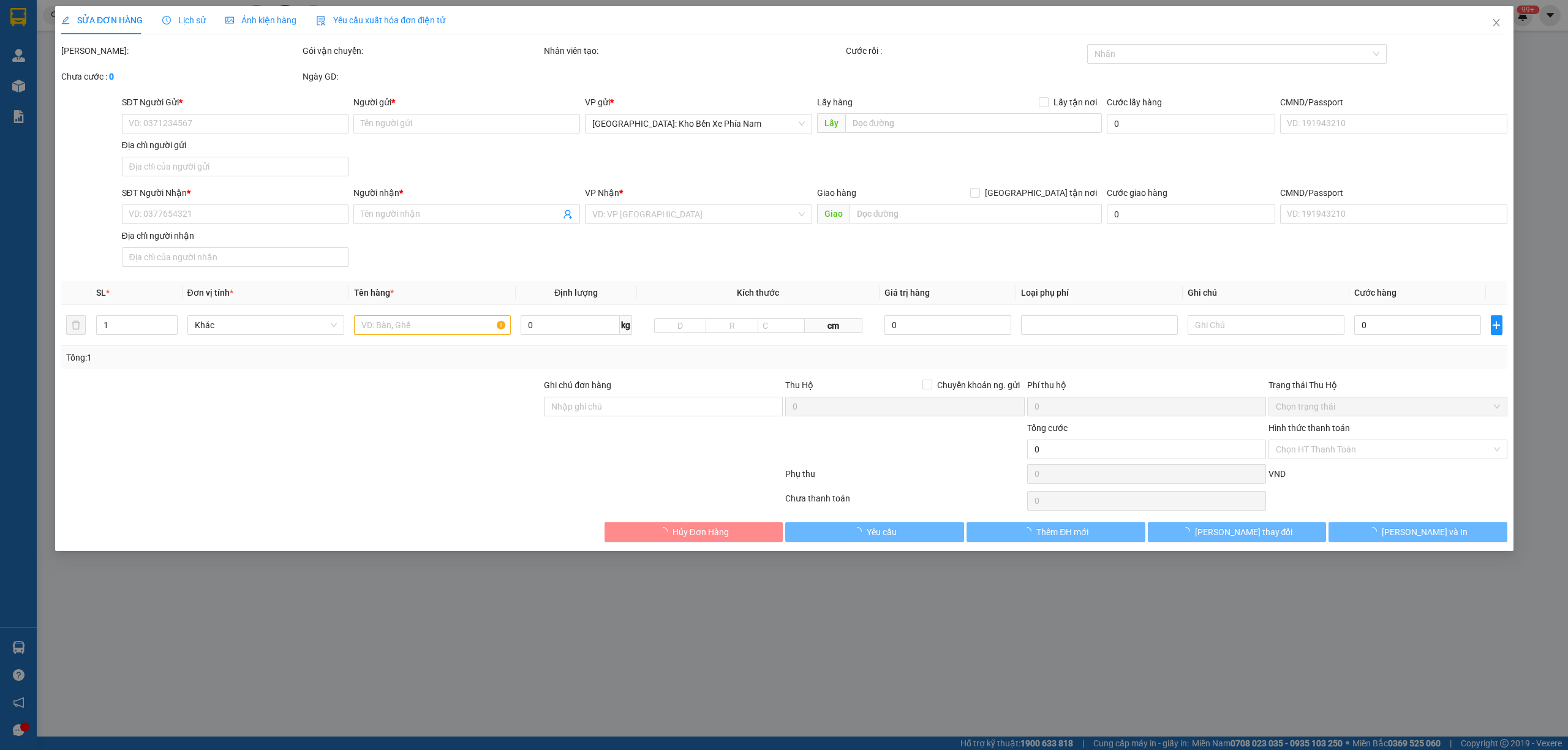
type input "0917840442"
type input "[PERSON_NAME]"
type input "0917840442"
type input "[PERSON_NAME]"
type input "520.000"
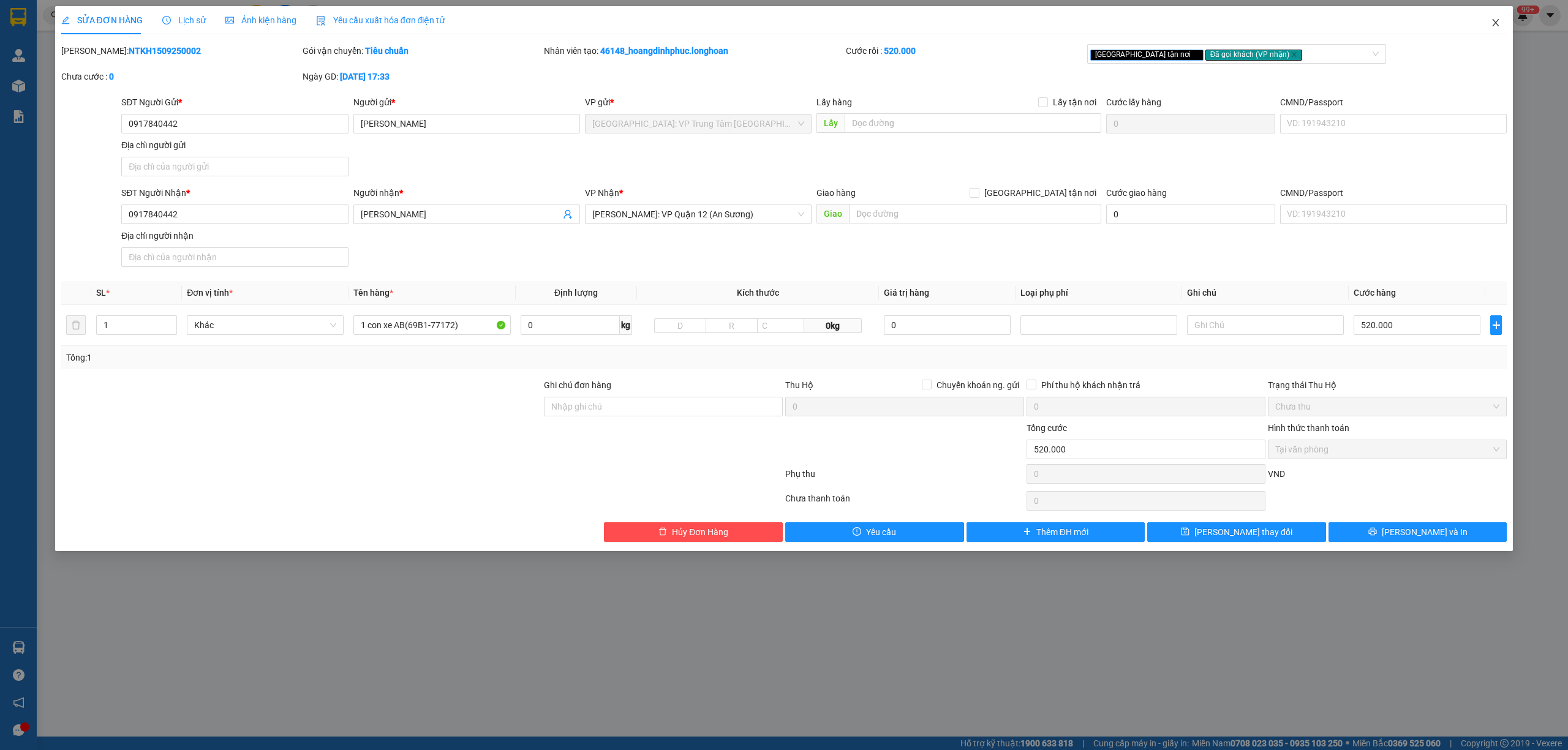
click at [1497, 18] on icon "close" at bounding box center [1495, 23] width 10 height 10
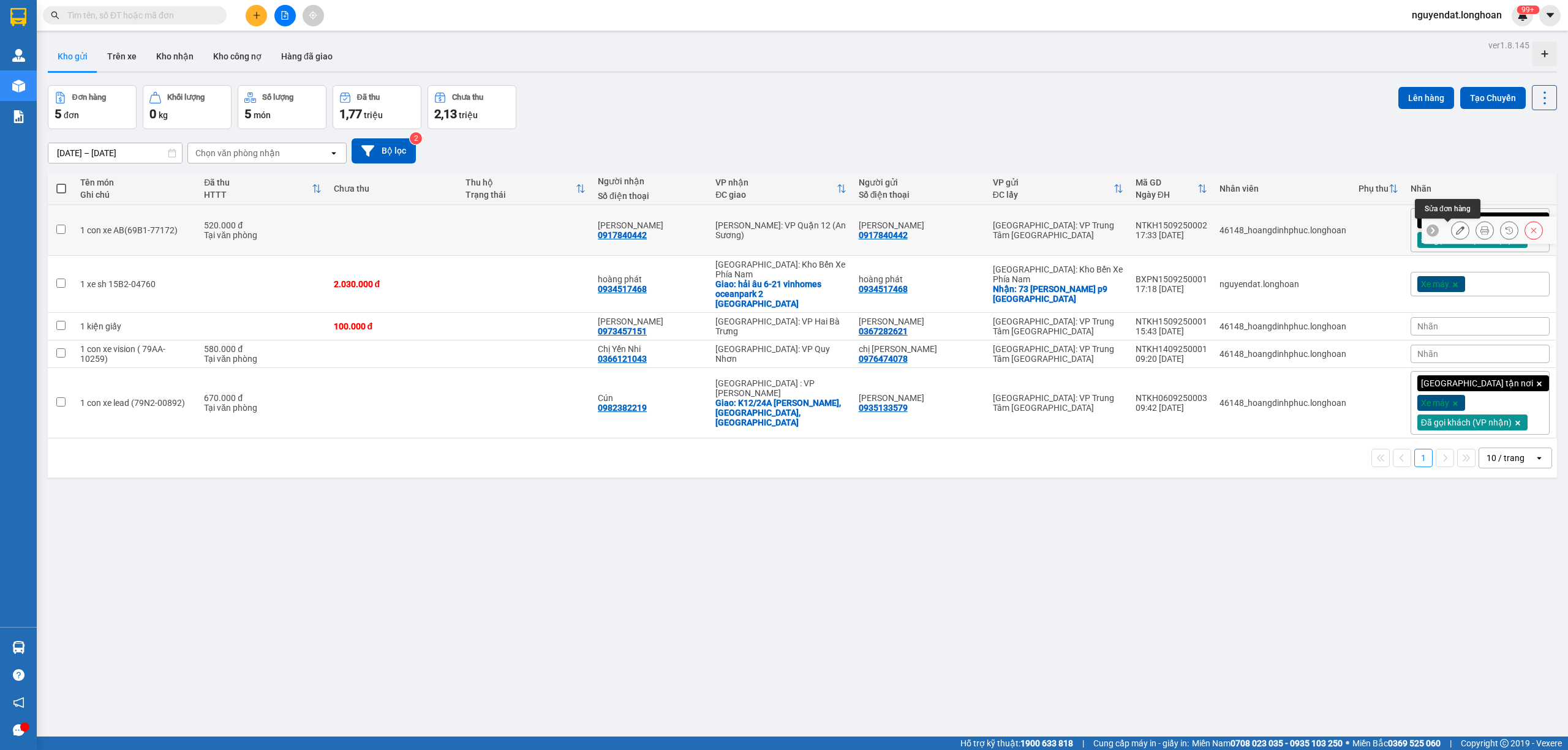
click at [1428, 230] on icon at bounding box center [1432, 230] width 9 height 9
click at [1520, 218] on div "Giao tận nơi Đã gọi khách (VP nhận)" at bounding box center [1480, 230] width 139 height 44
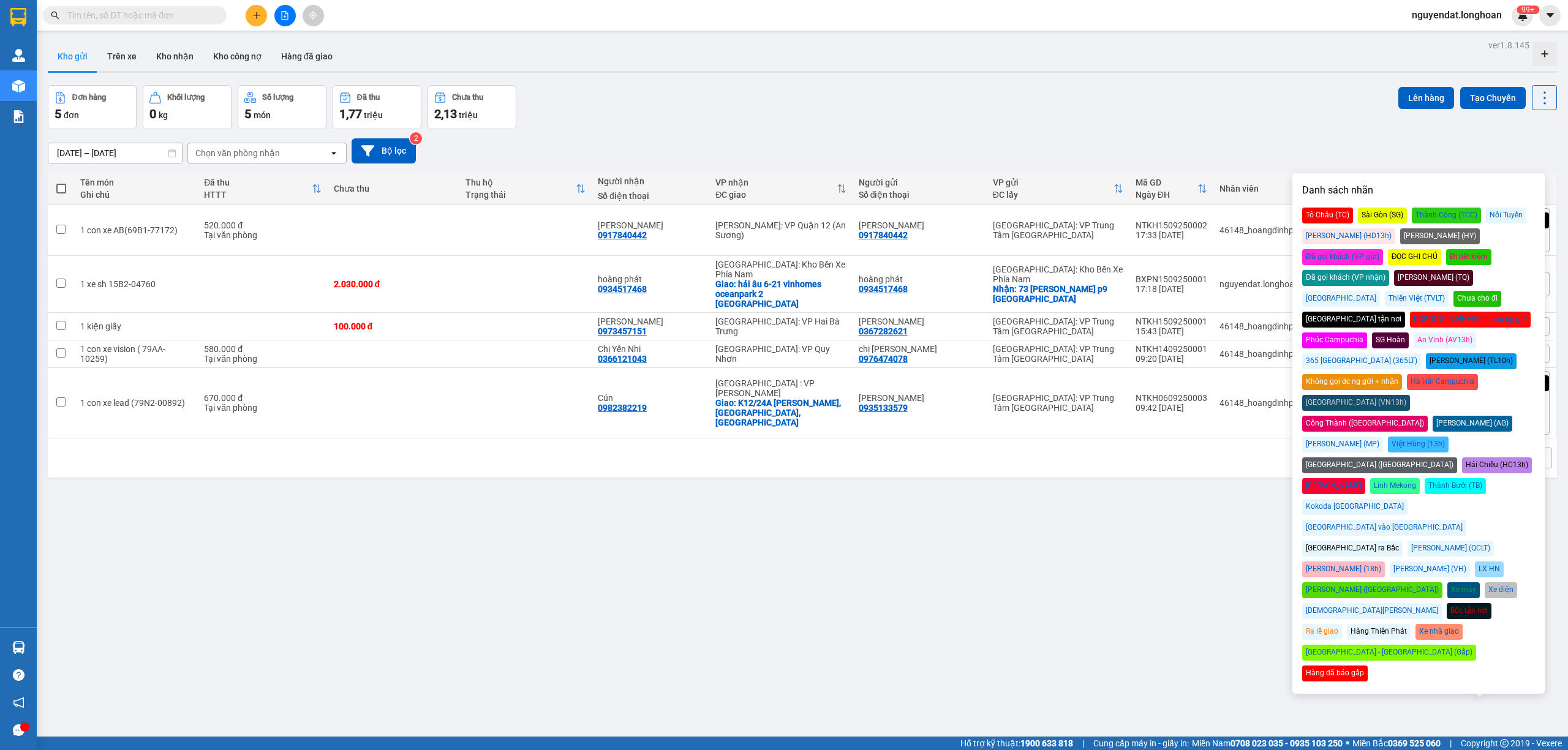
click at [1383, 249] on div "Đã gọi khách (VP gửi)" at bounding box center [1342, 257] width 81 height 16
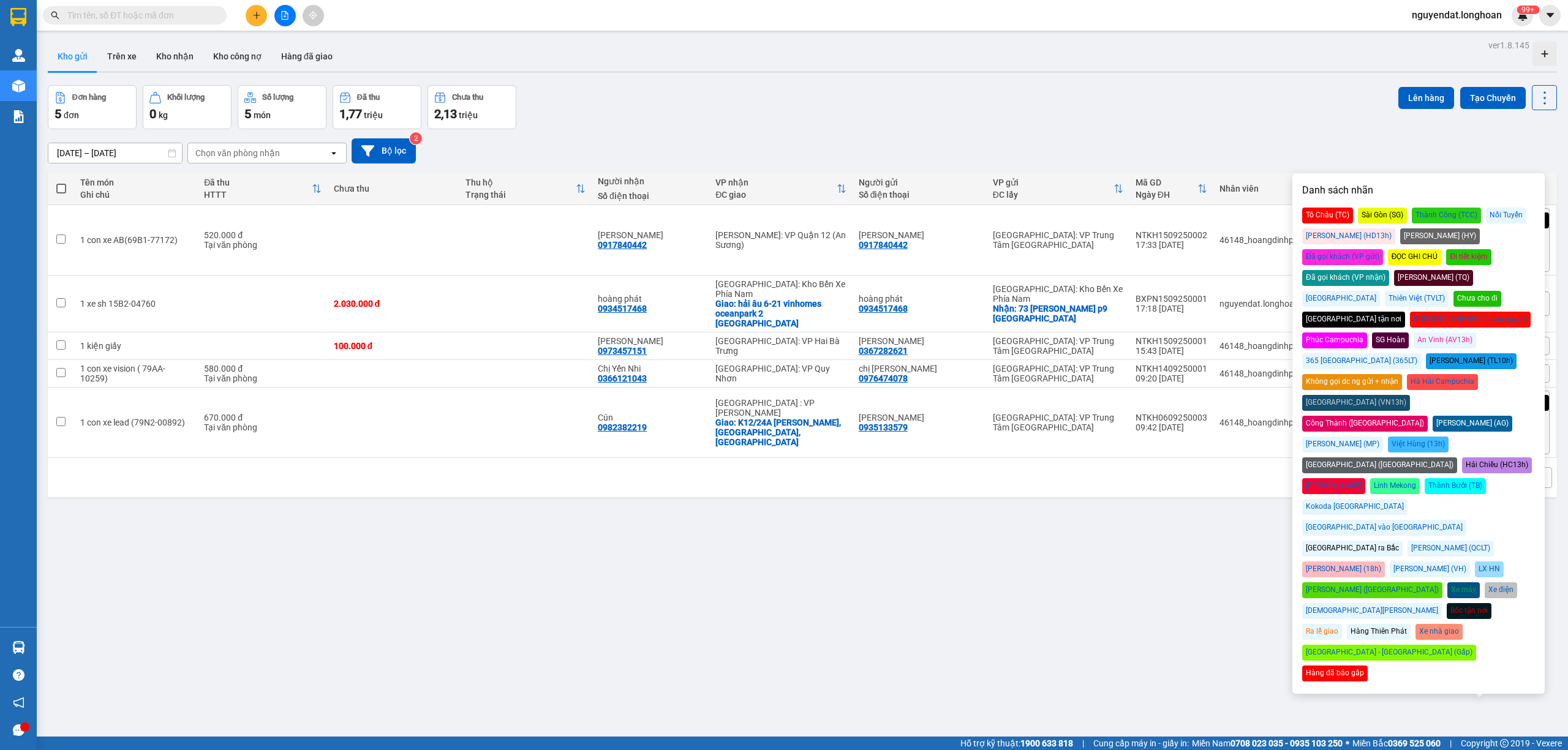
click at [1032, 617] on div "ver 1.8.145 Kho gửi Trên xe Kho nhận Kho công nợ Hàng đã giao Đơn hàng 5 đơn Kh…" at bounding box center [802, 411] width 1519 height 750
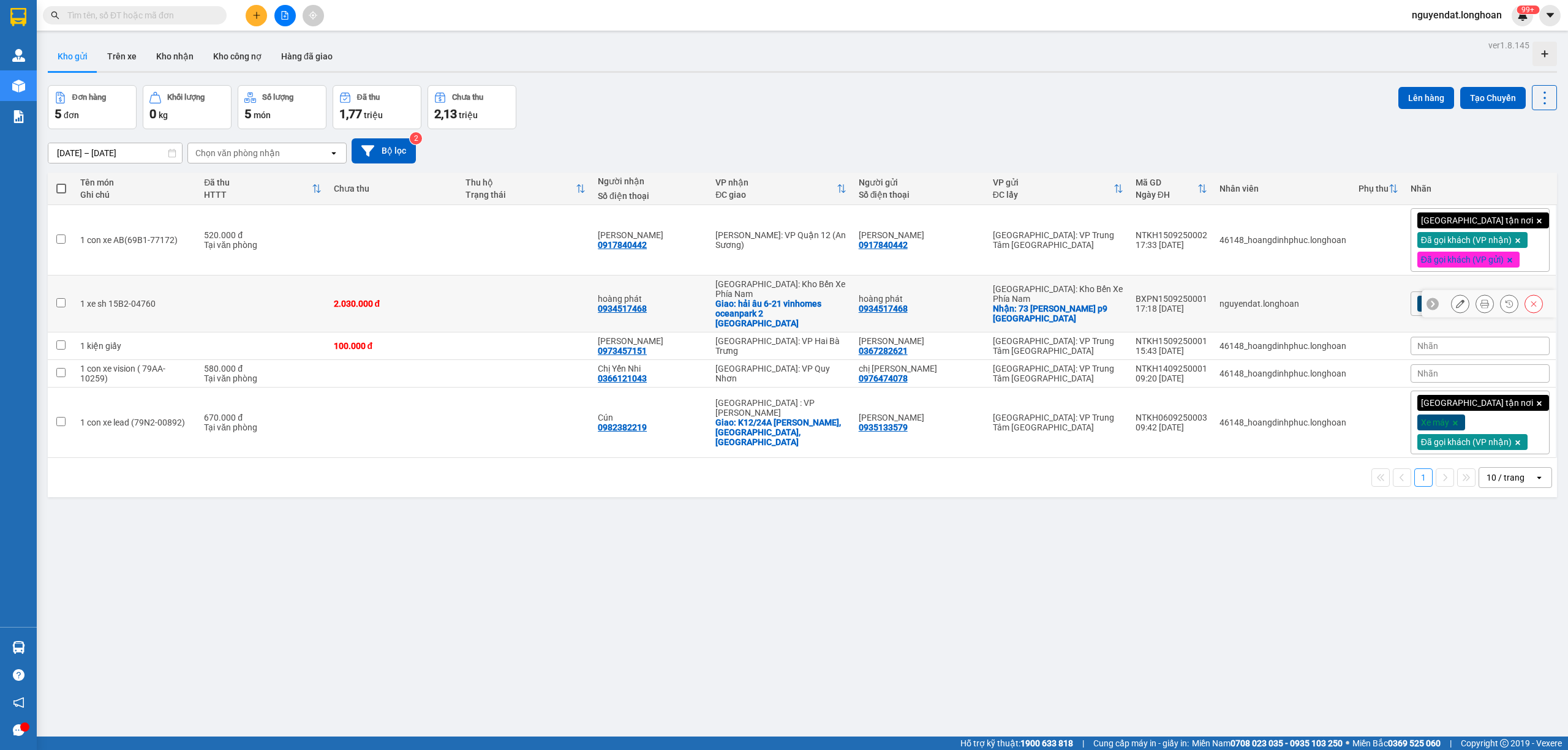
click at [1428, 300] on icon at bounding box center [1432, 303] width 9 height 9
click at [1495, 294] on div "Xe máy" at bounding box center [1480, 303] width 139 height 24
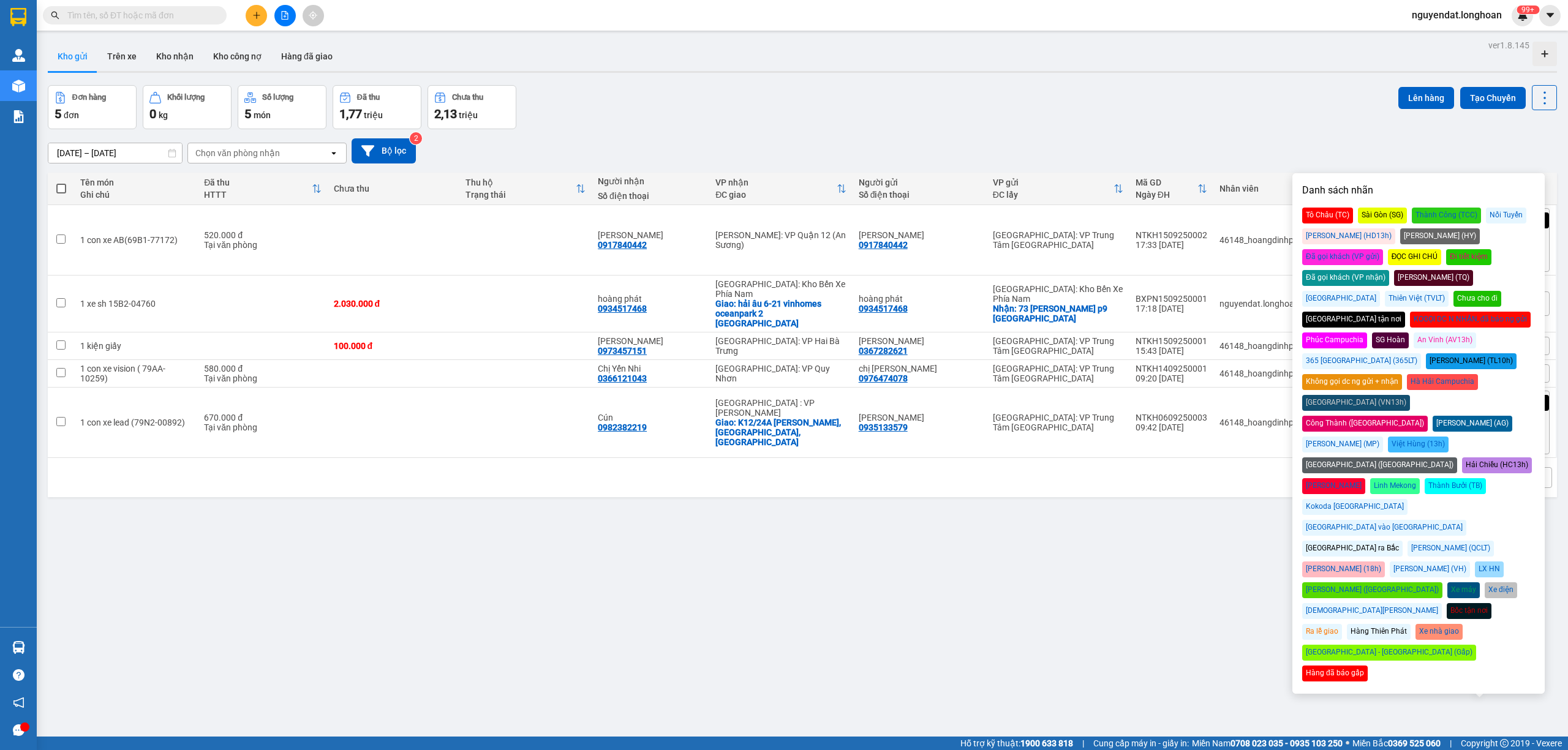
click at [1383, 249] on div "Đã gọi khách (VP gửi)" at bounding box center [1342, 257] width 81 height 16
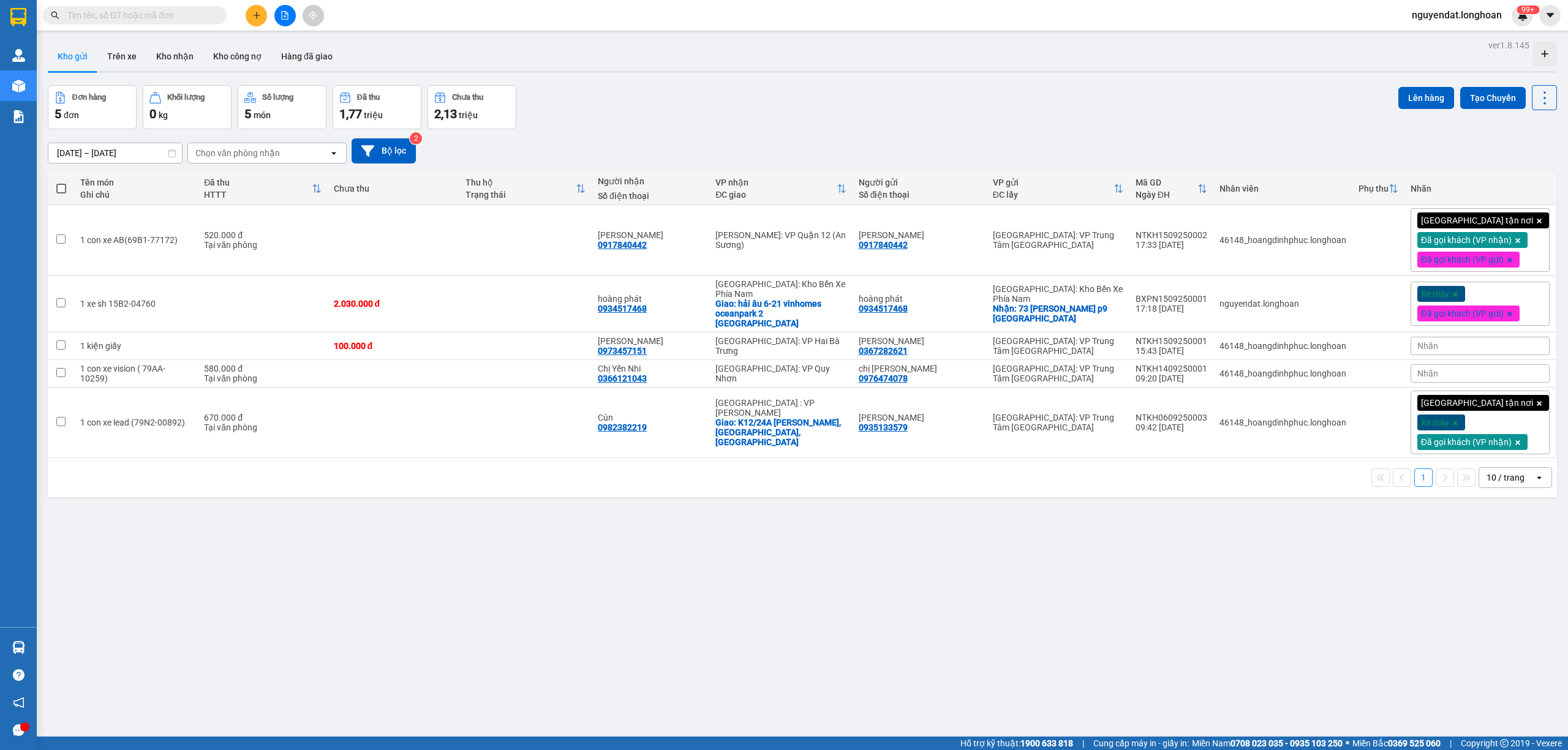
click at [1162, 607] on div "ver 1.8.145 Kho gửi Trên xe Kho nhận Kho công nợ Hàng đã giao Đơn hàng 5 đơn Kh…" at bounding box center [802, 411] width 1519 height 750
click at [1545, 302] on icon at bounding box center [1548, 303] width 9 height 9
click at [1455, 303] on icon at bounding box center [1459, 303] width 9 height 9
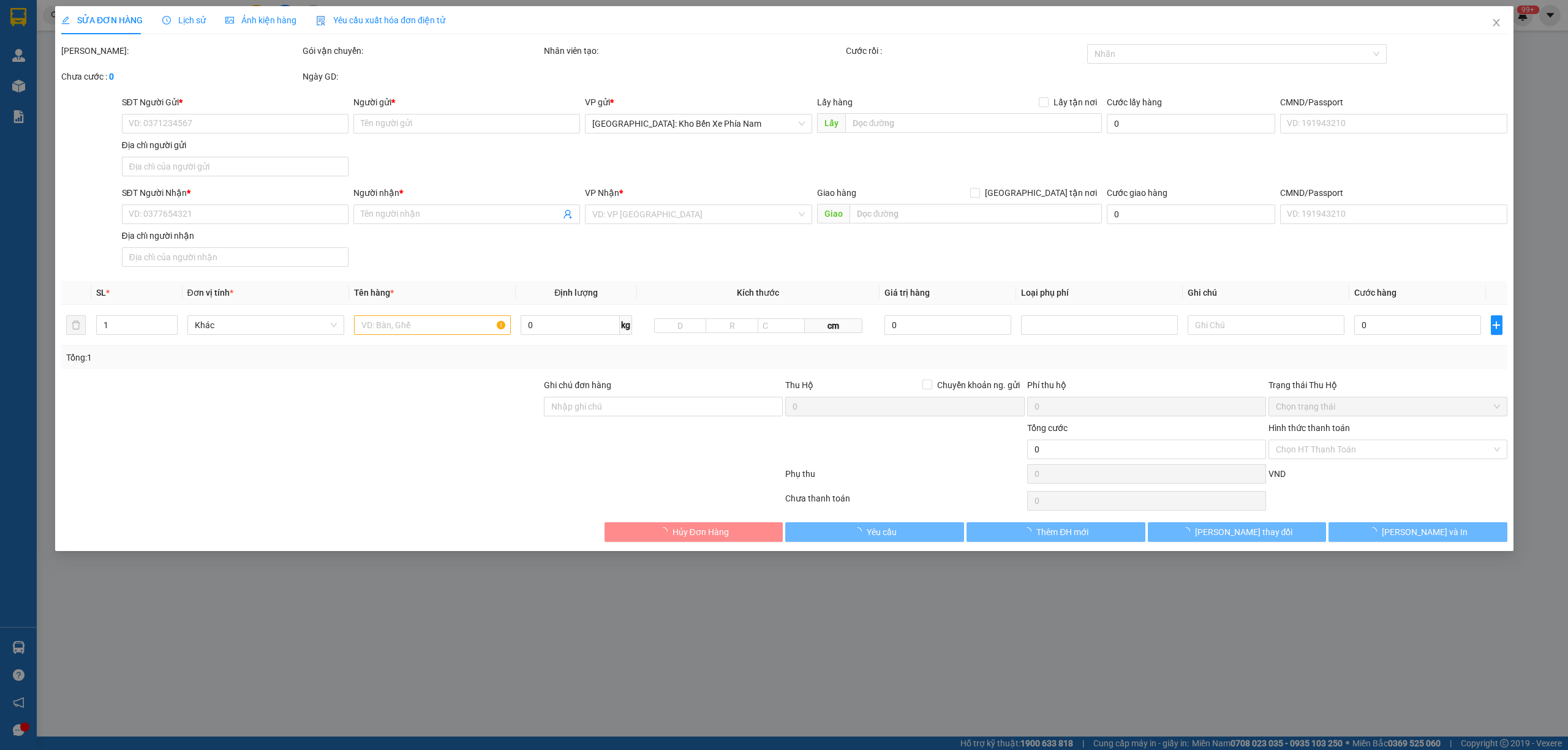
type input "0934517468"
type input "hoàng phát"
checkbox input "true"
type input "73 phan chu trinh p9 đà lạt"
type input "0934517468"
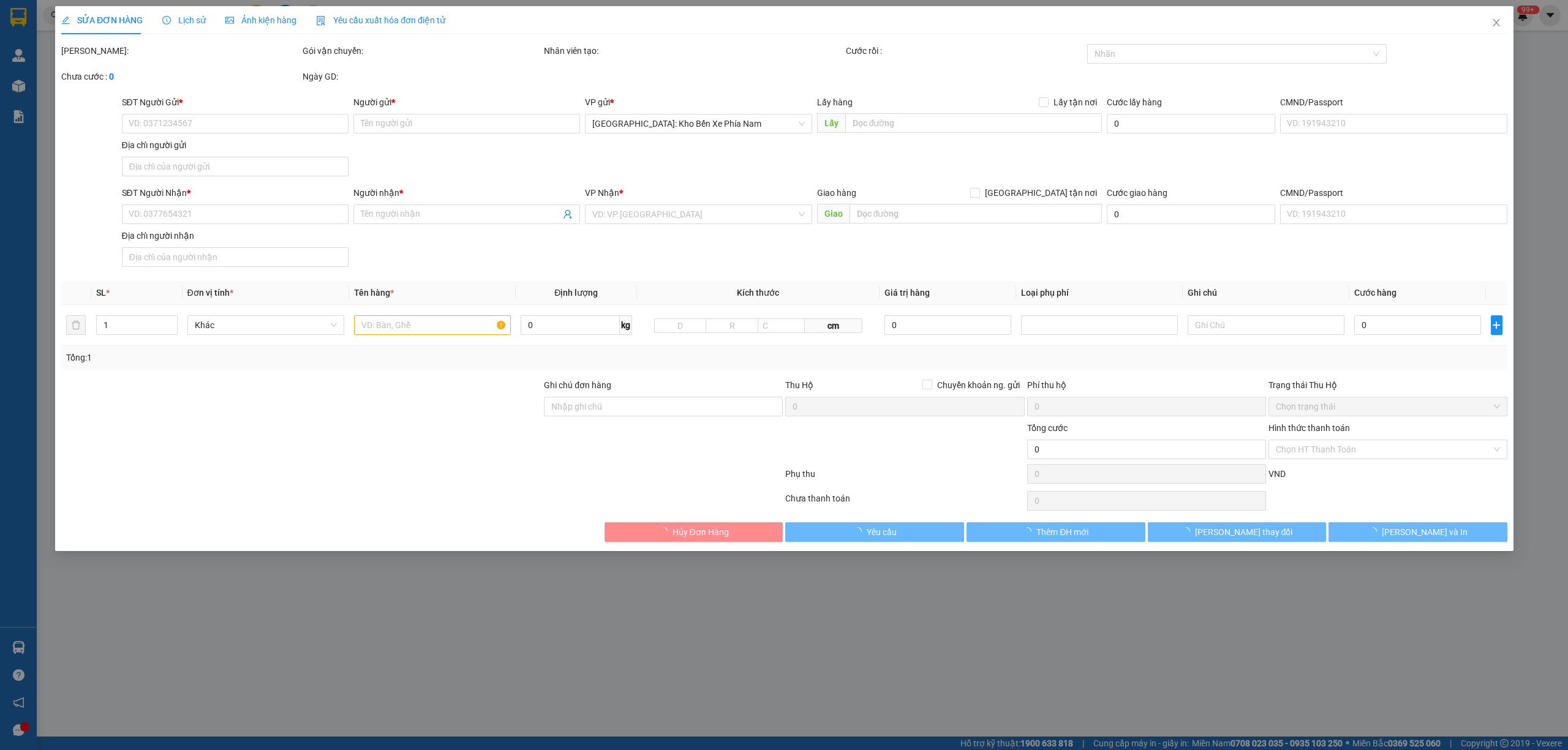
type input "hoàng phát"
checkbox input "true"
type input "hải âu 6-21 vinhomes oceanpark 2 hưng yên"
type input "0 CHÌA KHOÁ + KO CAVAT + 1 gương trên yên xe"
type input "2.030.000"
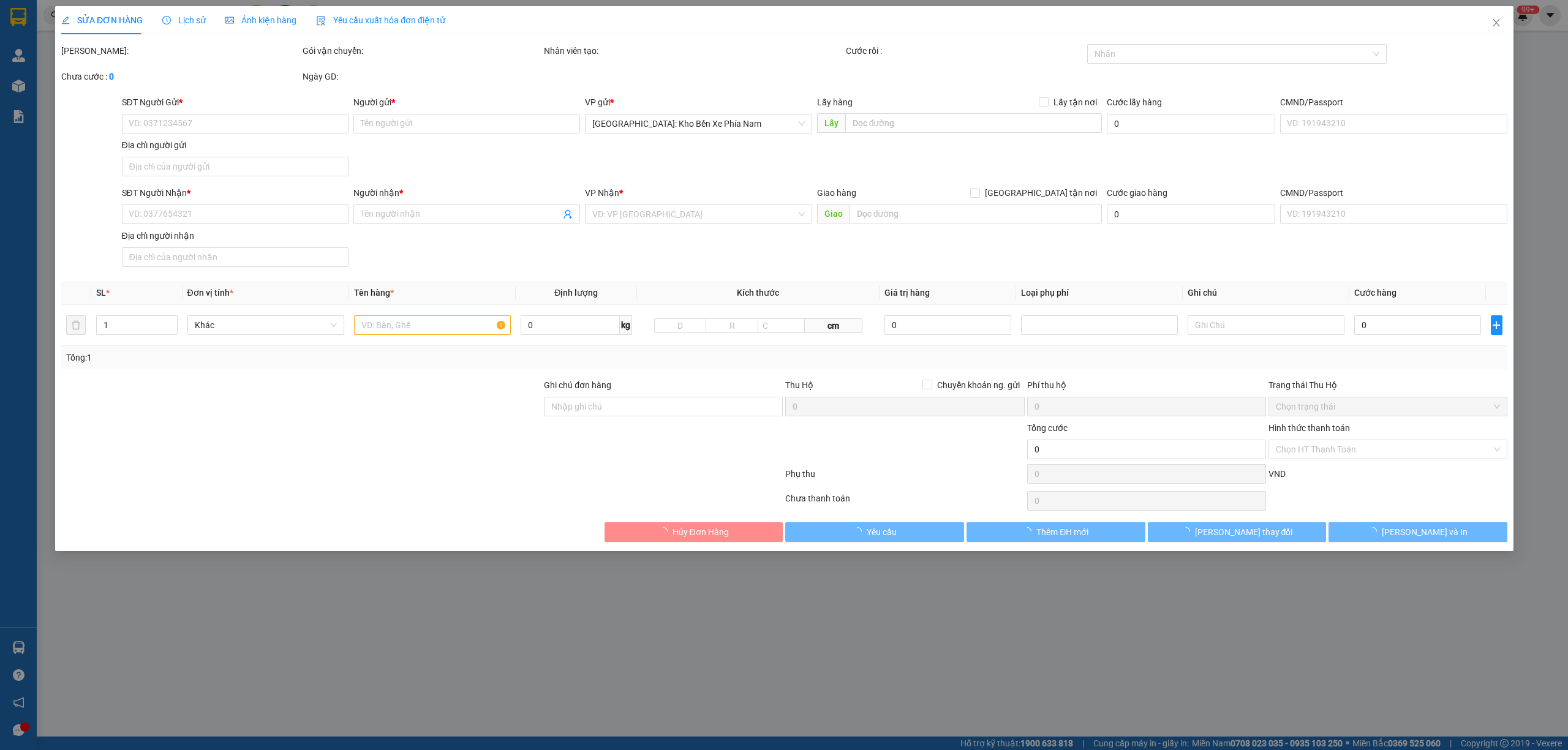
type input "2.030.000"
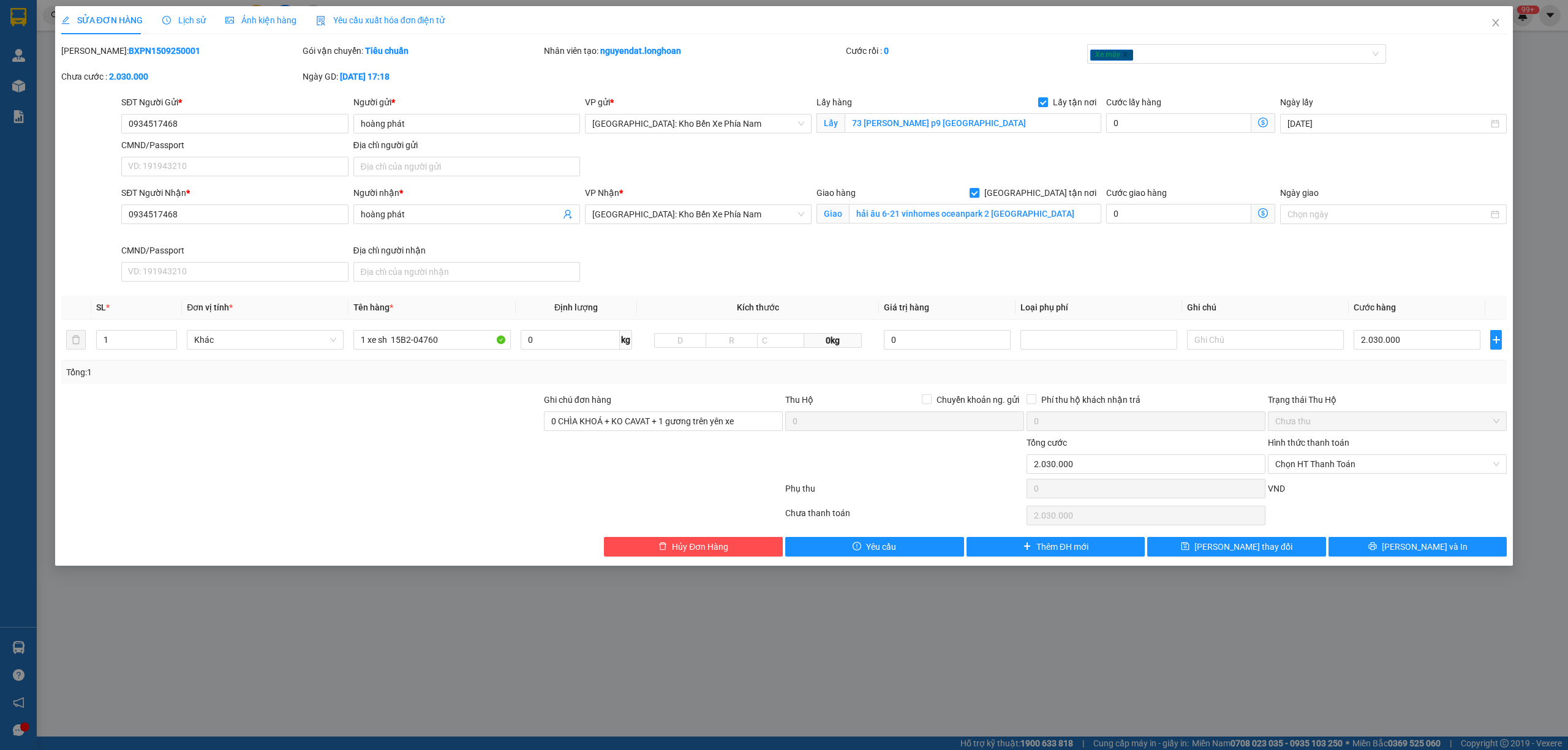
click at [1237, 263] on div "SĐT Người Nhận * 0934517468 Người nhận * hoàng phát VP Nhận * Nha Trang: Kho Bế…" at bounding box center [814, 236] width 1390 height 100
click at [1250, 55] on div "Xe máy" at bounding box center [1230, 53] width 281 height 15
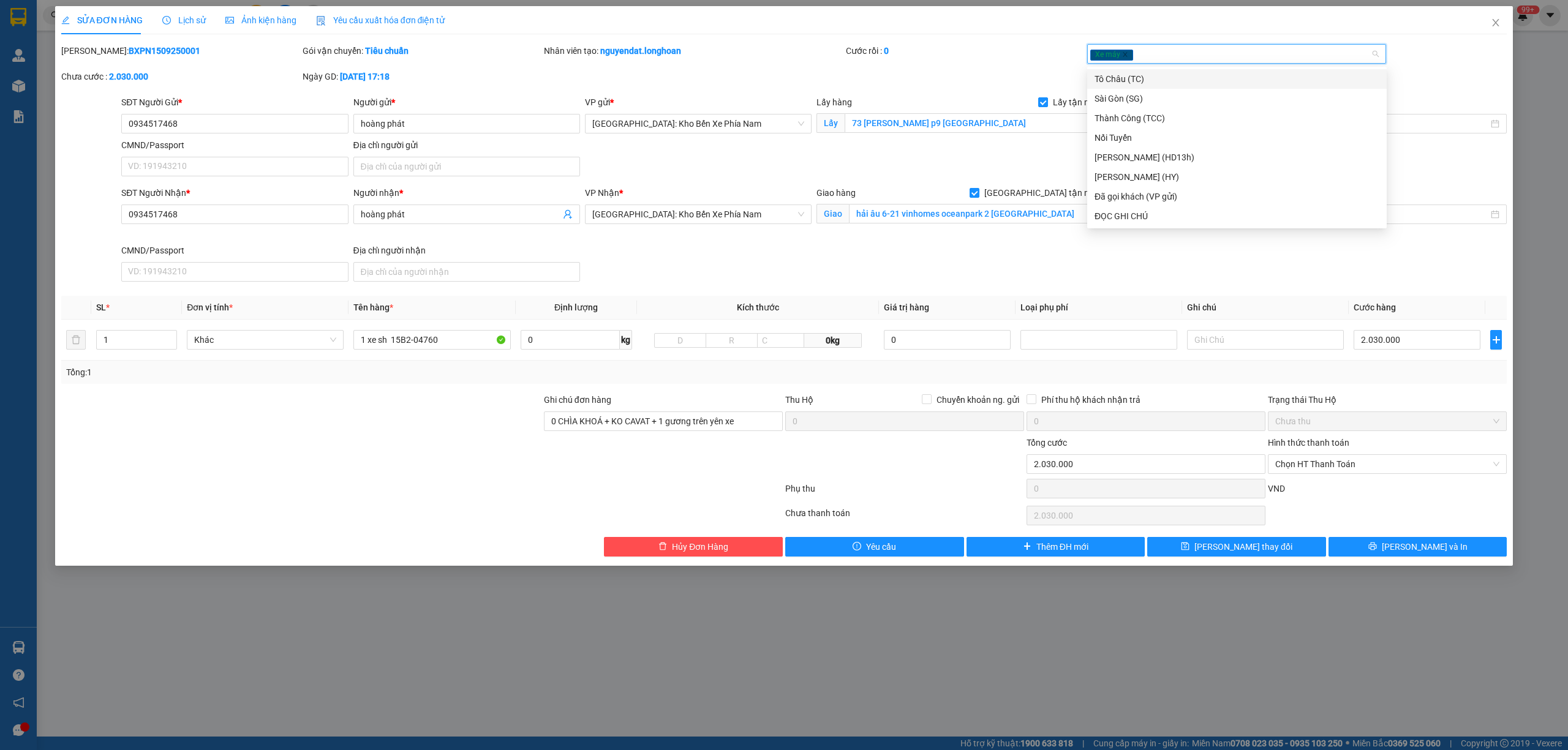
click at [1426, 77] on div "Mã ĐH: BXPN1509250001 Gói vận chuyển: Tiêu chuẩn Nhân viên tạo: nguyendat.longh…" at bounding box center [784, 70] width 1448 height 52
click at [1232, 62] on div "Xe máy" at bounding box center [1236, 53] width 300 height 20
click at [1185, 193] on div "Đã gọi khách (VP gửi)" at bounding box center [1237, 196] width 285 height 13
click at [1462, 165] on div "SĐT Người Gửi * 0934517468 Người gửi * hoàng phát VP gửi * Nha Trang: Kho Bến X…" at bounding box center [814, 138] width 1390 height 86
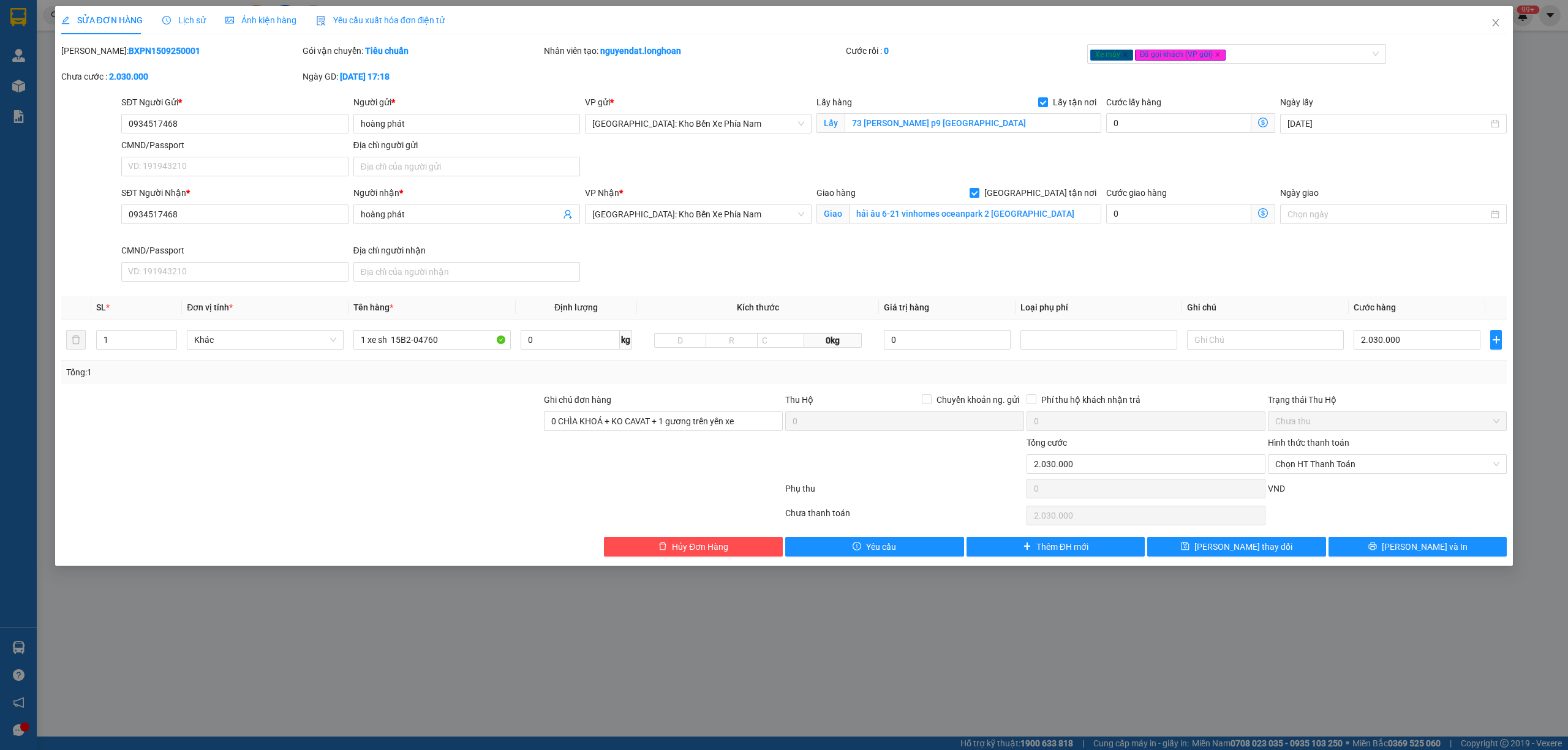
click at [1145, 252] on div "SĐT Người Nhận * 0934517468 Người nhận * hoàng phát VP Nhận * Nha Trang: Kho Bế…" at bounding box center [814, 236] width 1390 height 100
click at [1272, 552] on button "Lưu thay đổi" at bounding box center [1236, 546] width 179 height 20
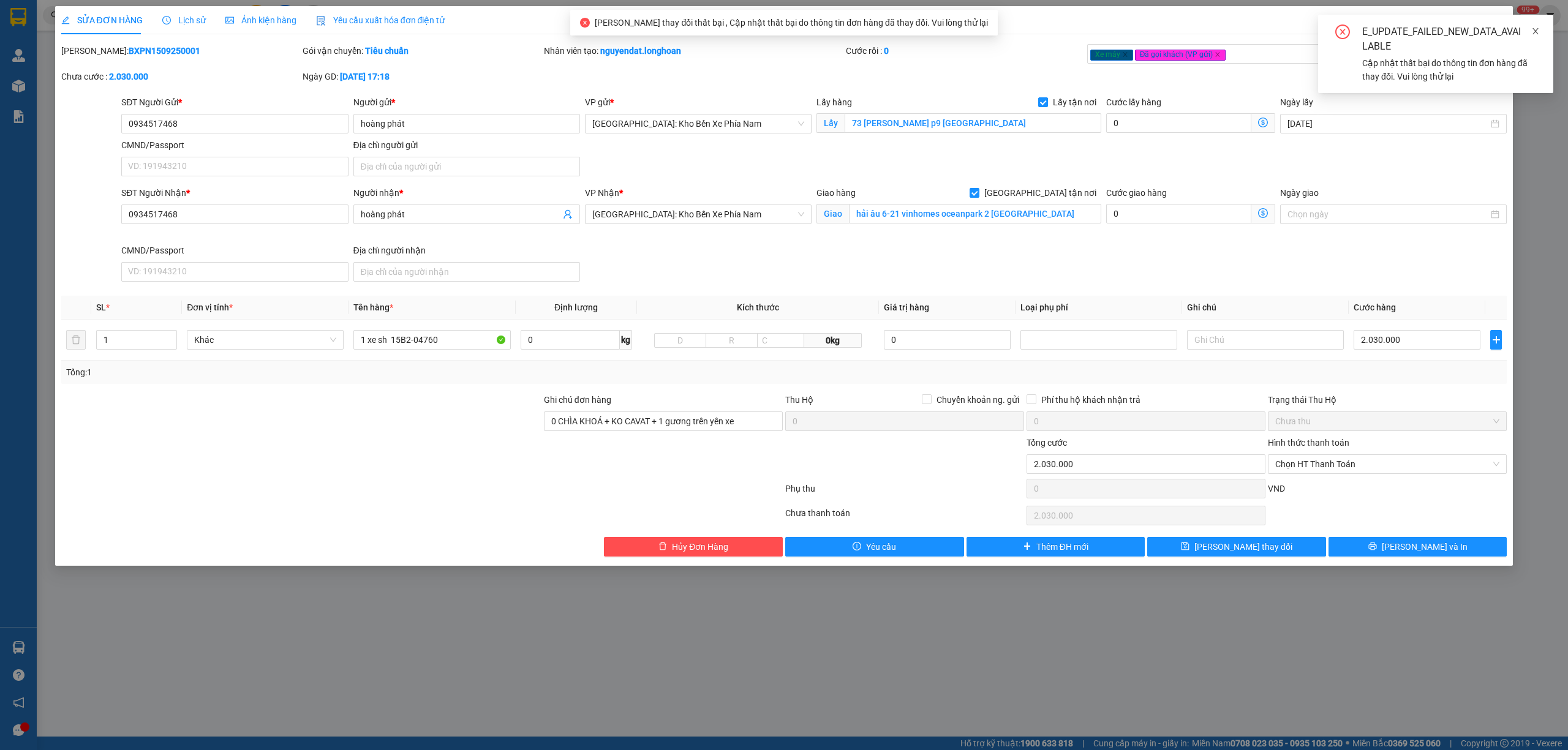
click at [1536, 32] on icon "close" at bounding box center [1535, 31] width 9 height 9
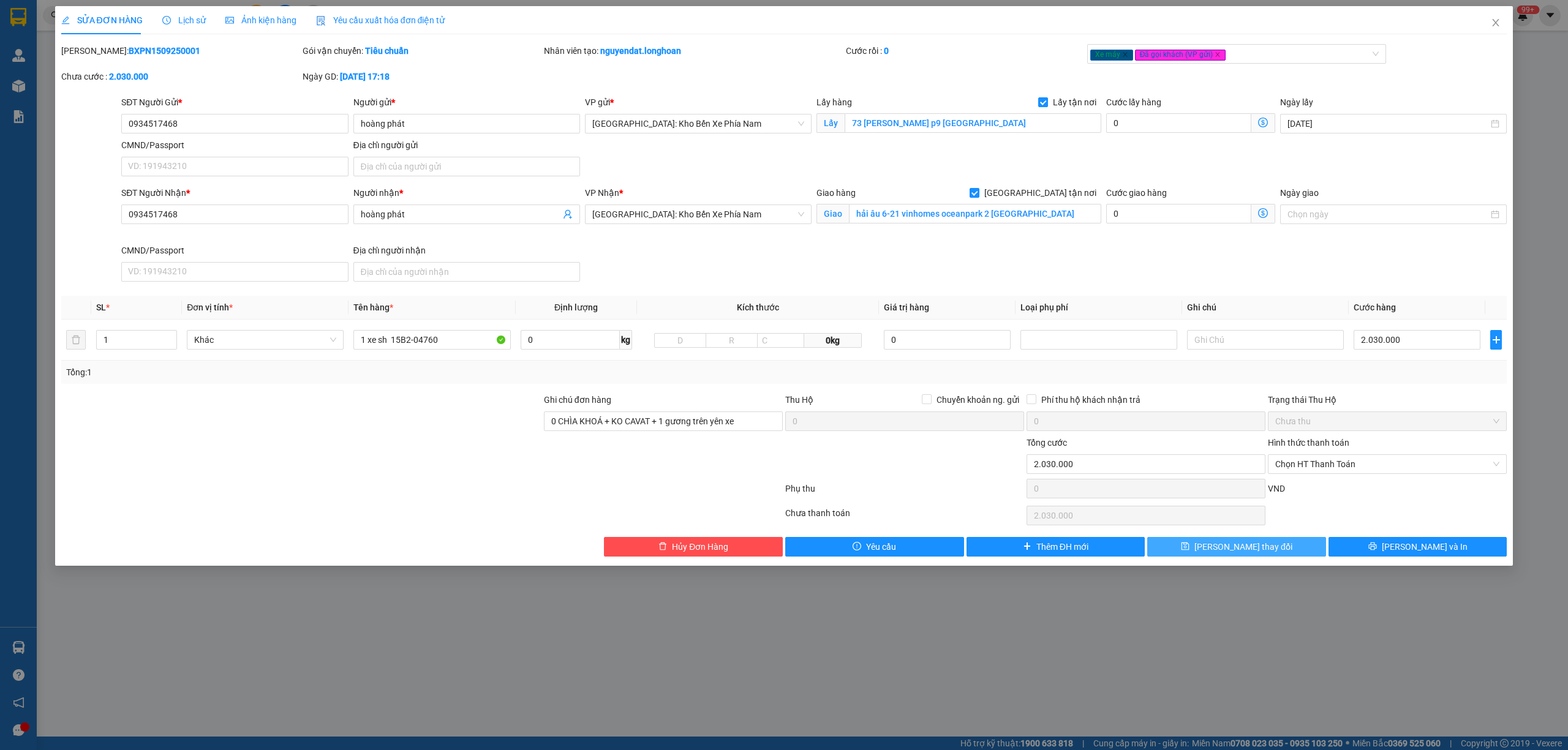
click at [1258, 545] on span "Lưu thay đổi" at bounding box center [1243, 546] width 98 height 13
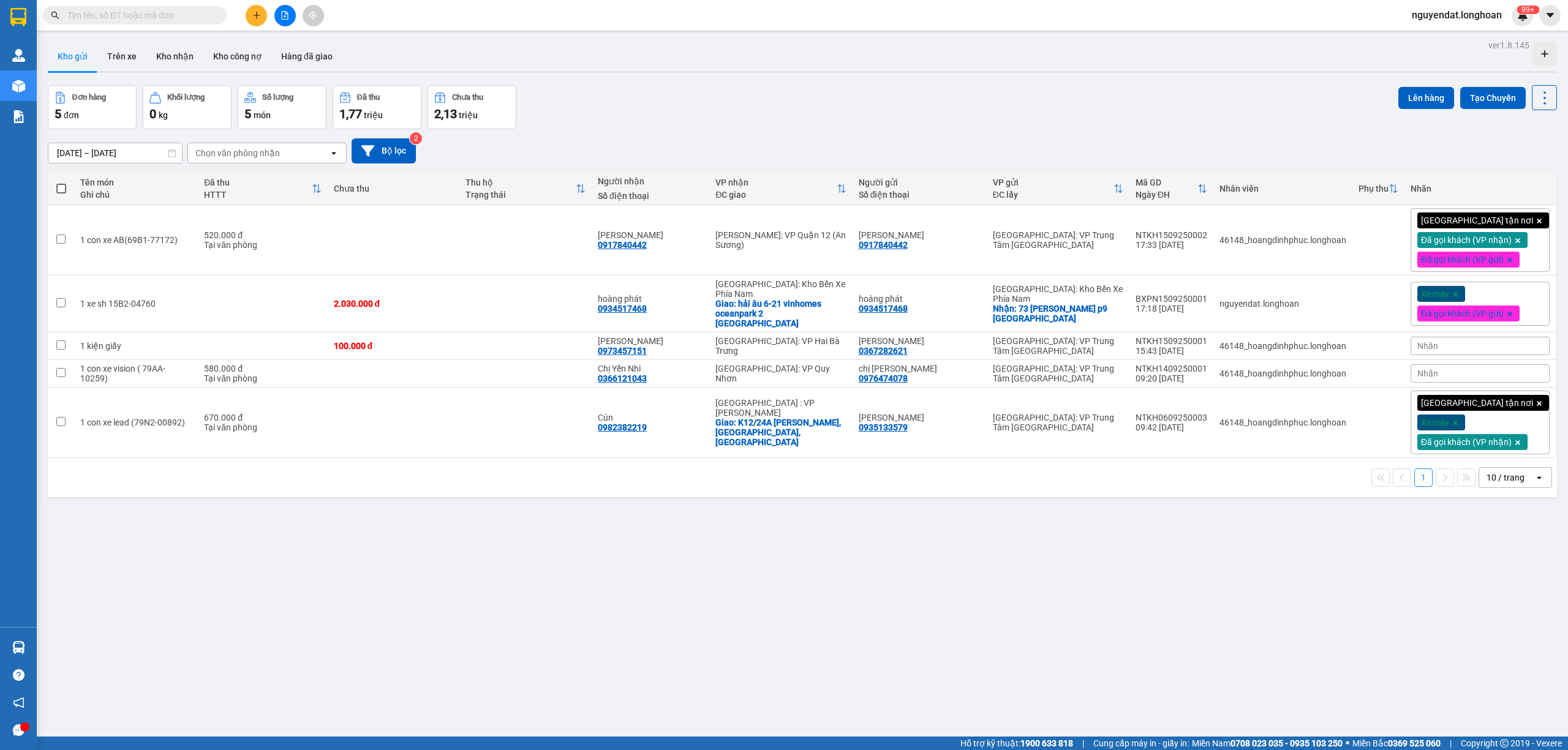
click at [973, 74] on div "ver 1.8.145 Kho gửi Trên xe Kho nhận Kho công nợ Hàng đã giao Đơn hàng 5 đơn Kh…" at bounding box center [802, 411] width 1519 height 750
click at [1467, 340] on div "Nhãn" at bounding box center [1480, 345] width 139 height 18
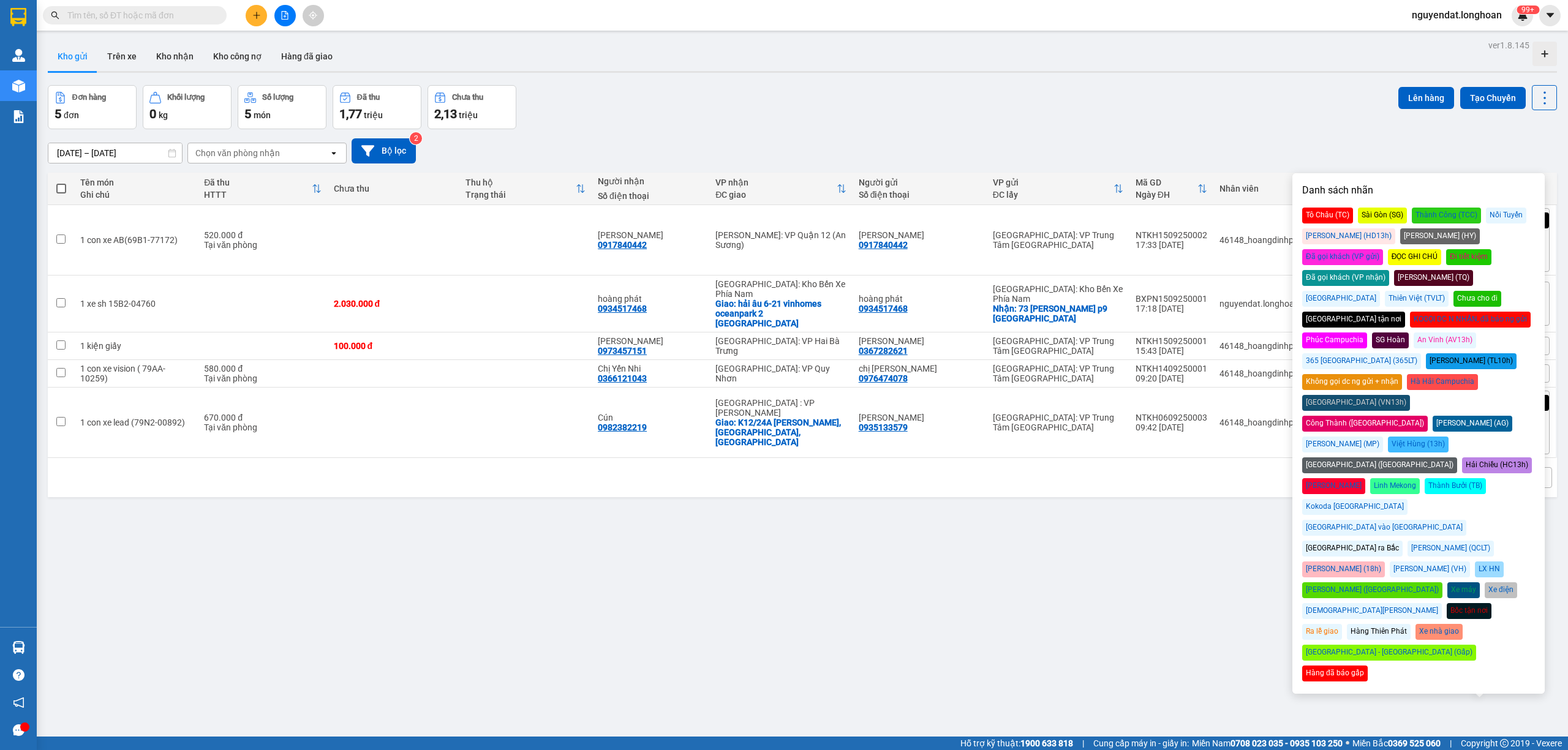
click at [1383, 249] on div "Đã gọi khách (VP gửi)" at bounding box center [1342, 257] width 81 height 16
click at [1098, 598] on div "ver 1.8.145 Kho gửi Trên xe Kho nhận Kho công nợ Hàng đã giao Đơn hàng 5 đơn Kh…" at bounding box center [802, 411] width 1519 height 750
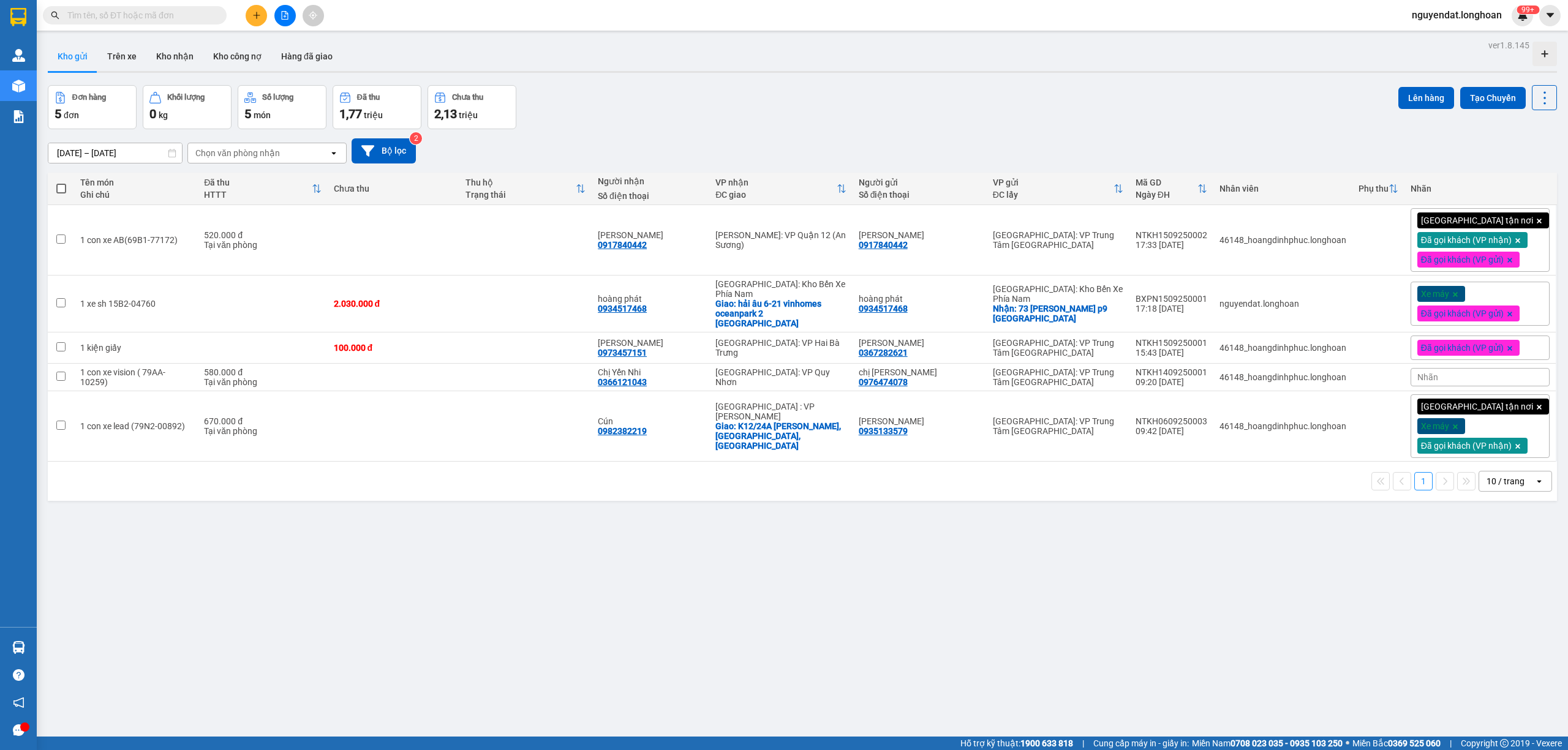
click at [1113, 81] on div "ver 1.8.145 Kho gửi Trên xe Kho nhận Kho công nợ Hàng đã giao Đơn hàng 5 đơn Kh…" at bounding box center [802, 411] width 1519 height 750
click at [1506, 420] on div "Giao tận nơi Xe máy Đã gọi khách (VP nhận)" at bounding box center [1480, 425] width 139 height 63
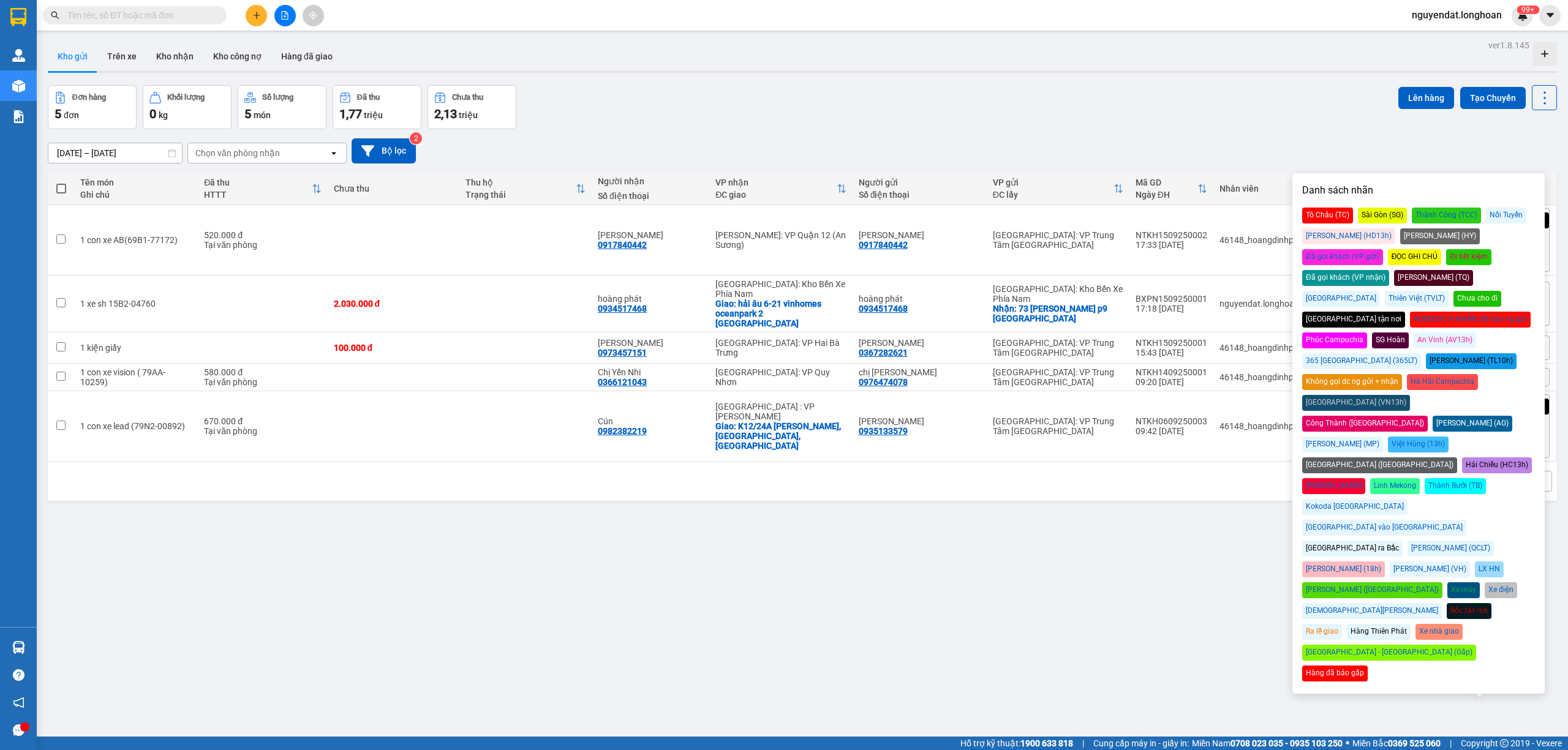
click at [1383, 249] on div "Đã gọi khách (VP gửi)" at bounding box center [1342, 257] width 81 height 16
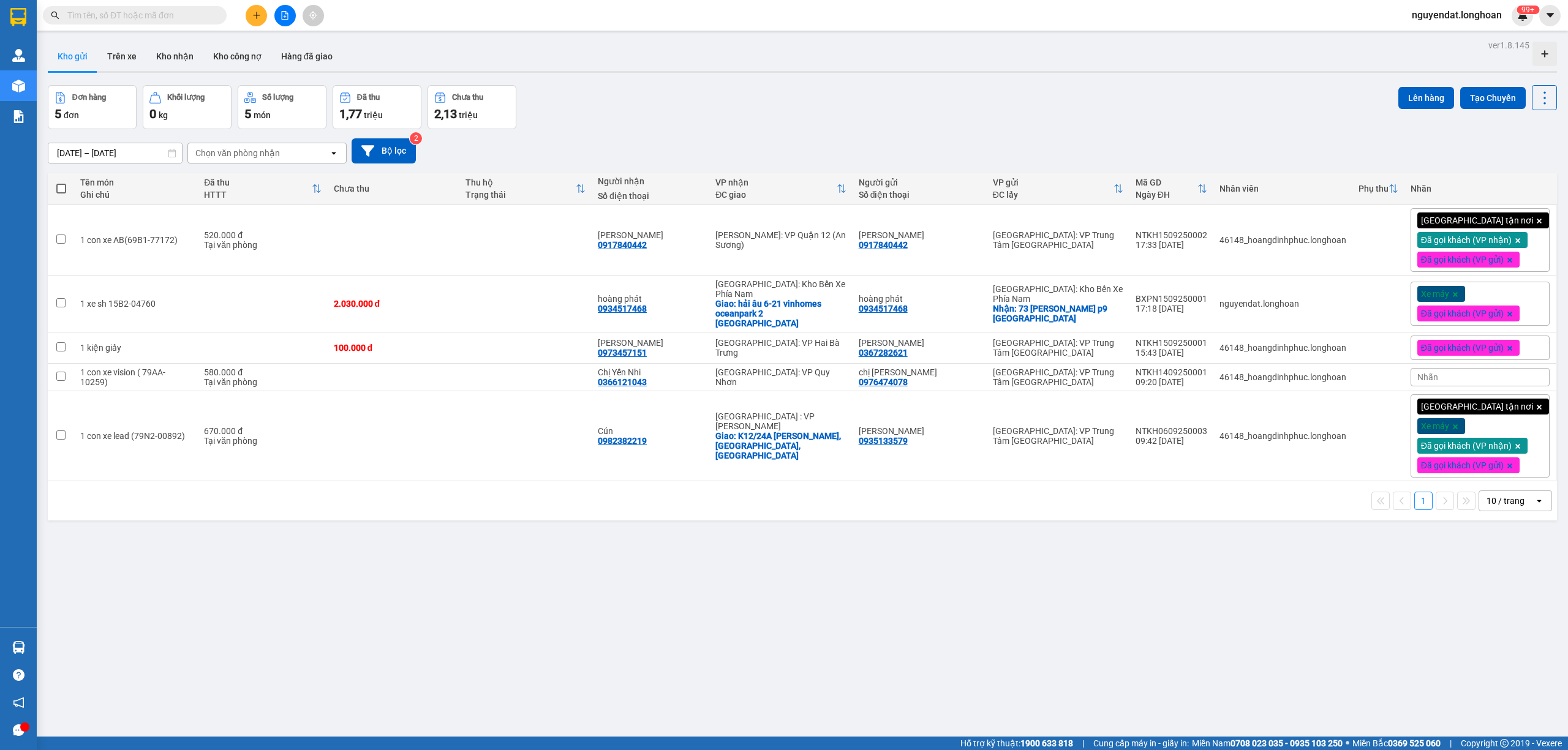
click at [1181, 612] on div "ver 1.8.145 Kho gửi Trên xe Kho nhận Kho công nợ Hàng đã giao Đơn hàng 5 đơn Kh…" at bounding box center [802, 411] width 1519 height 750
click at [1493, 368] on div "Nhãn" at bounding box center [1480, 376] width 139 height 18
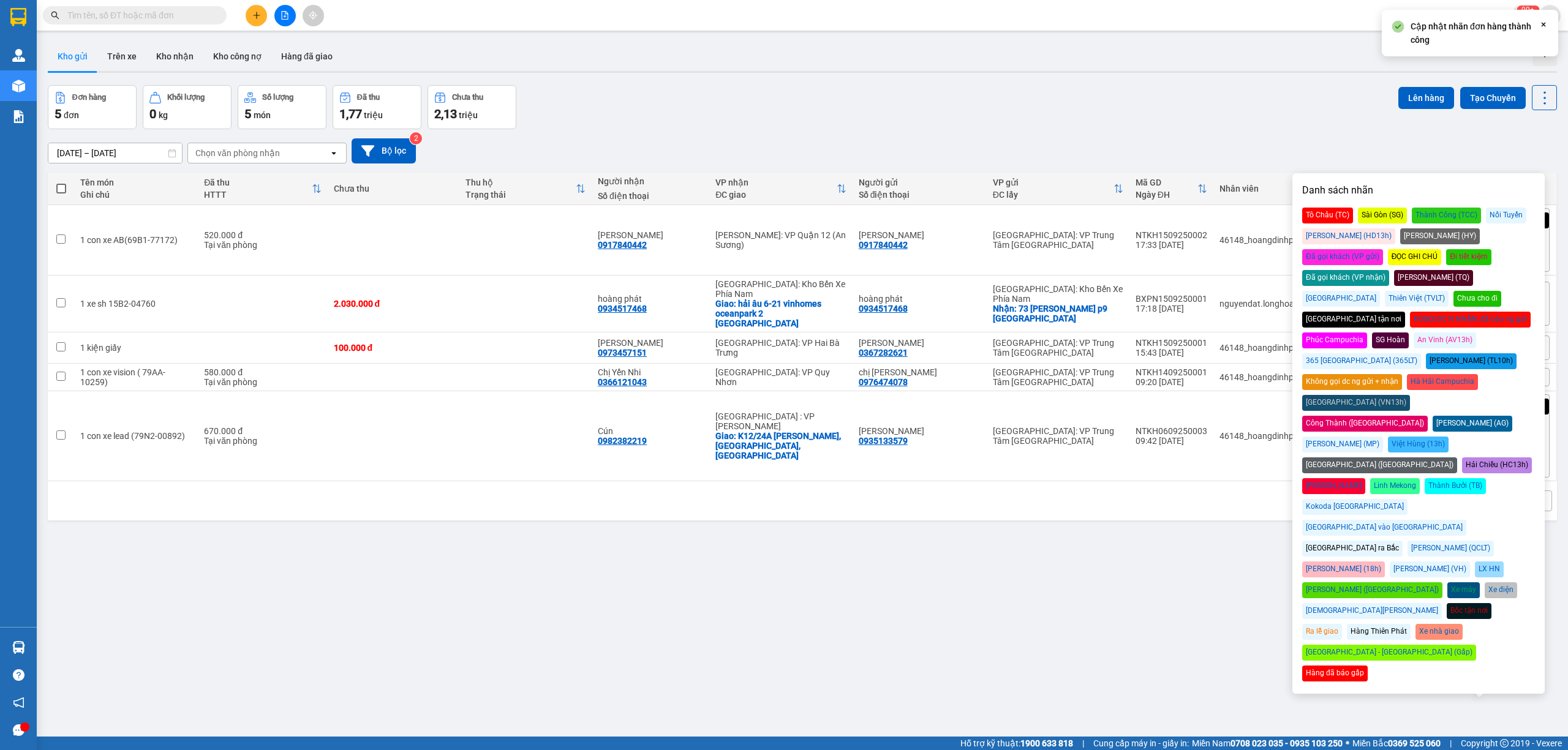
click at [1383, 249] on div "Đã gọi khách (VP gửi)" at bounding box center [1342, 257] width 81 height 16
click at [1005, 542] on div "ver 1.8.145 Kho gửi Trên xe Kho nhận Kho công nợ Hàng đã giao Đơn hàng 5 đơn Kh…" at bounding box center [802, 411] width 1519 height 750
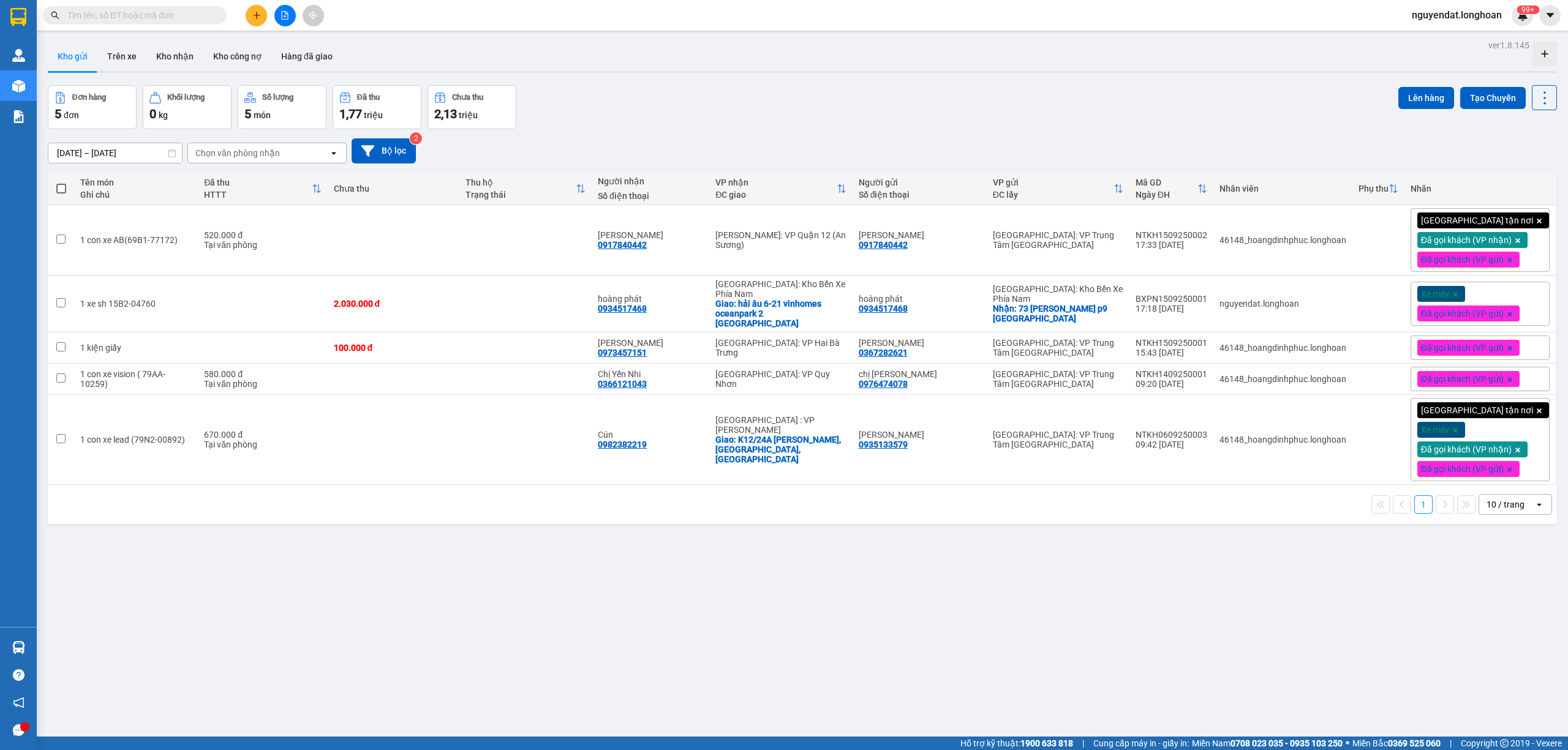
click at [1192, 38] on div "ver 1.8.145 Kho gửi Trên xe Kho nhận Kho công nợ Hàng đã giao Đơn hàng 5 đơn Kh…" at bounding box center [802, 411] width 1519 height 750
click at [838, 104] on div "Đơn hàng 5 đơn Khối lượng 0 kg Số lượng 5 món Đã thu 1,77 triệu Chưa thu 2,13 t…" at bounding box center [802, 107] width 1509 height 44
click at [682, 106] on div "Đơn hàng 5 đơn Khối lượng 0 kg Số lượng 5 món Đã thu 1,77 triệu Chưa thu 2,13 t…" at bounding box center [802, 107] width 1509 height 44
click at [897, 77] on div "ver 1.8.145 Kho gửi Trên xe Kho nhận Kho công nợ Hàng đã giao Đơn hàng 5 đơn Kh…" at bounding box center [802, 411] width 1519 height 750
click at [1451, 297] on button at bounding box center [1460, 303] width 17 height 21
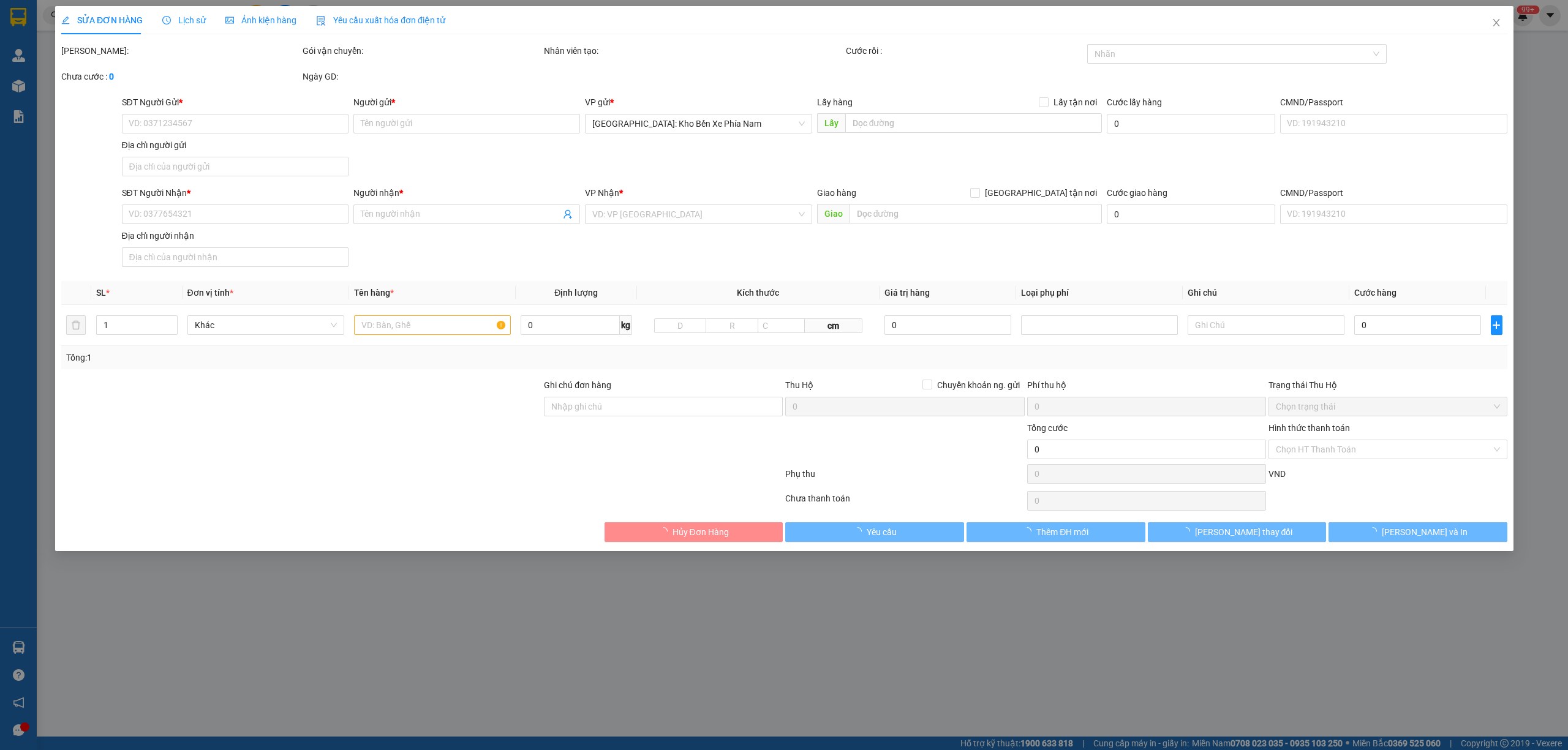
type input "0934517468"
type input "hoàng phát"
checkbox input "true"
type input "73 phan chu trinh p9 đà lạt"
type input "0934517468"
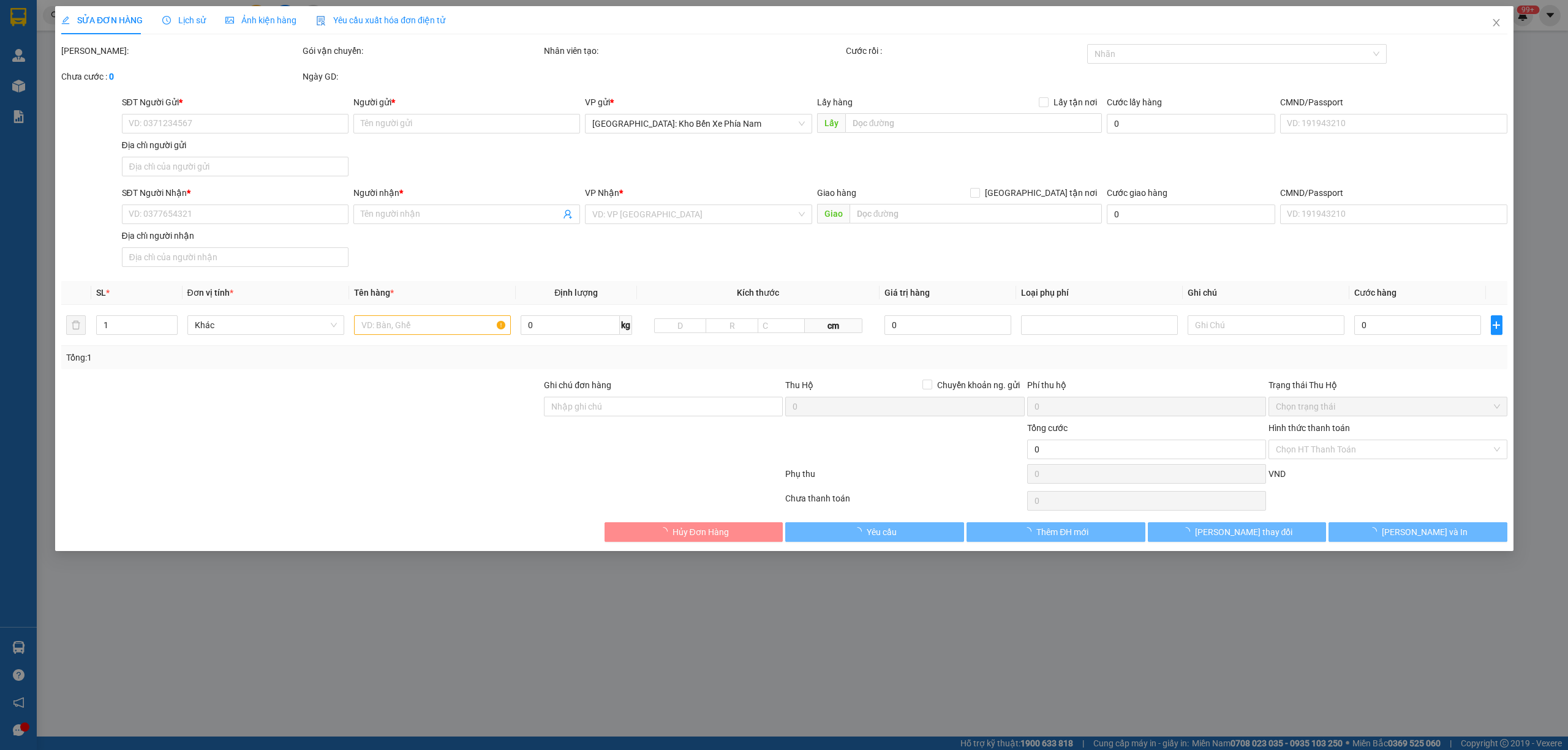
type input "hoàng phát"
checkbox input "true"
type input "hải âu 6-21 vinhomes oceanpark 2 hưng yên"
type input "0 CHÌA KHOÁ + KO CAVAT + 1 gương trên yên xe"
type input "2.030.000"
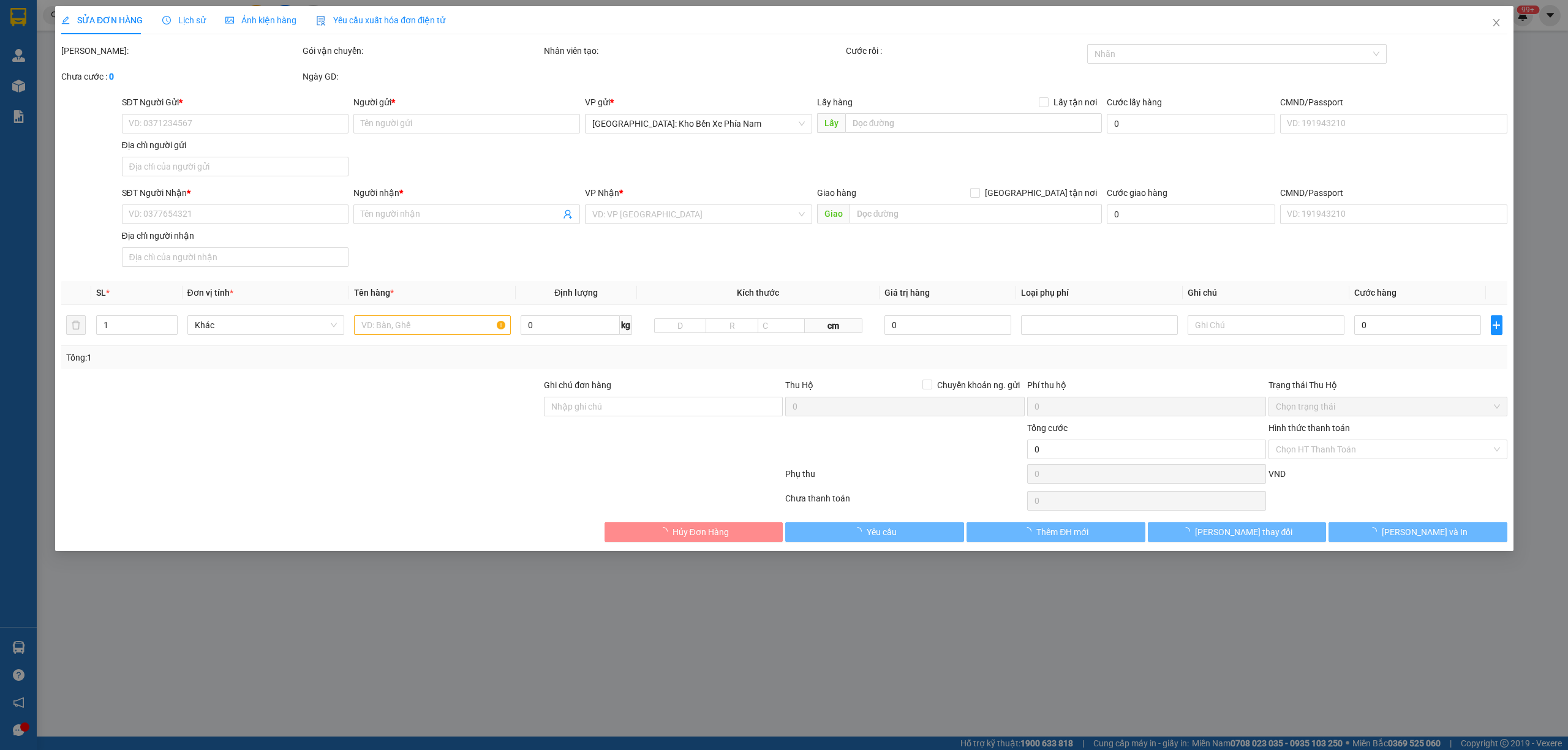
type input "2.030.000"
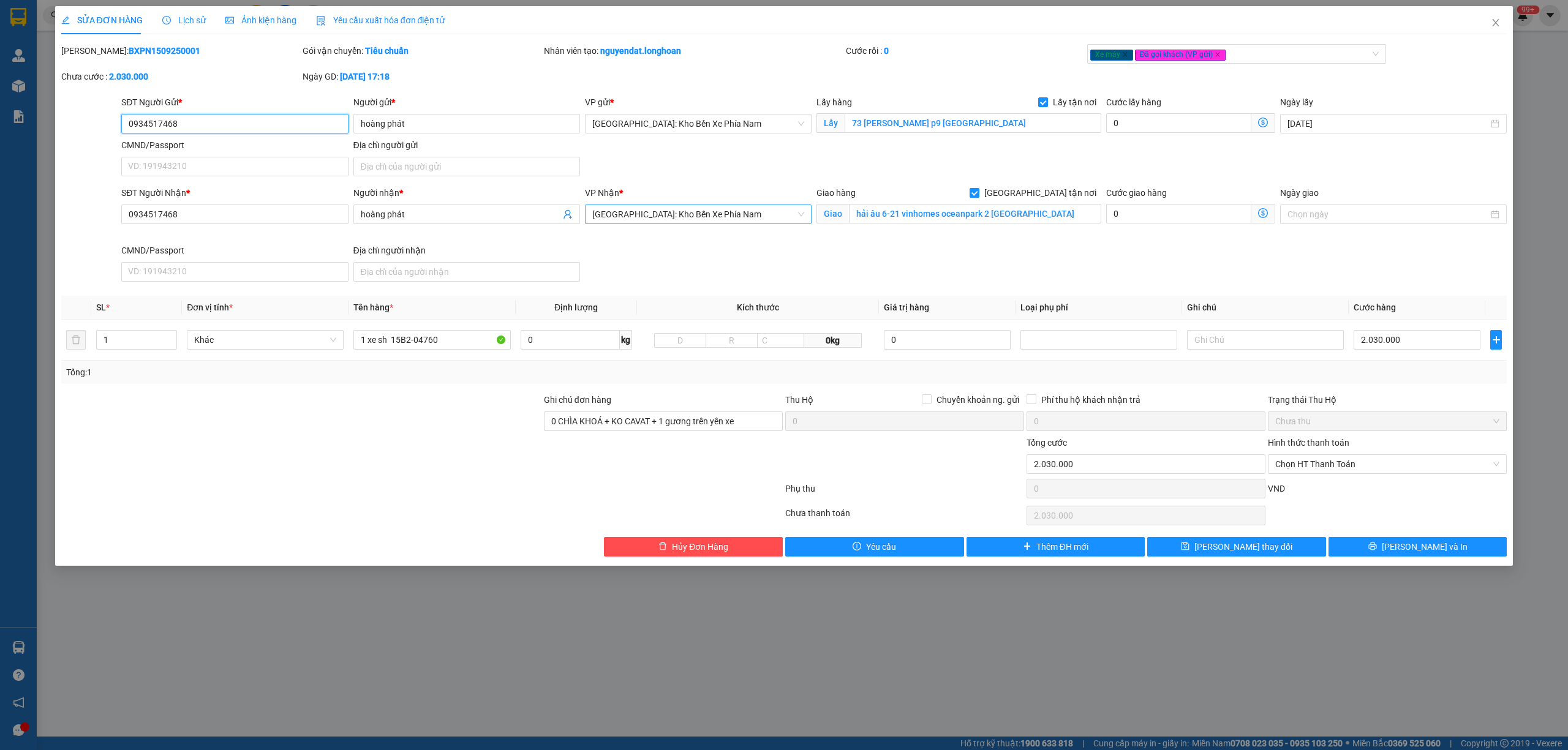
click at [771, 209] on span "[GEOGRAPHIC_DATA]: Kho Bến Xe Phía Nam" at bounding box center [698, 214] width 212 height 18
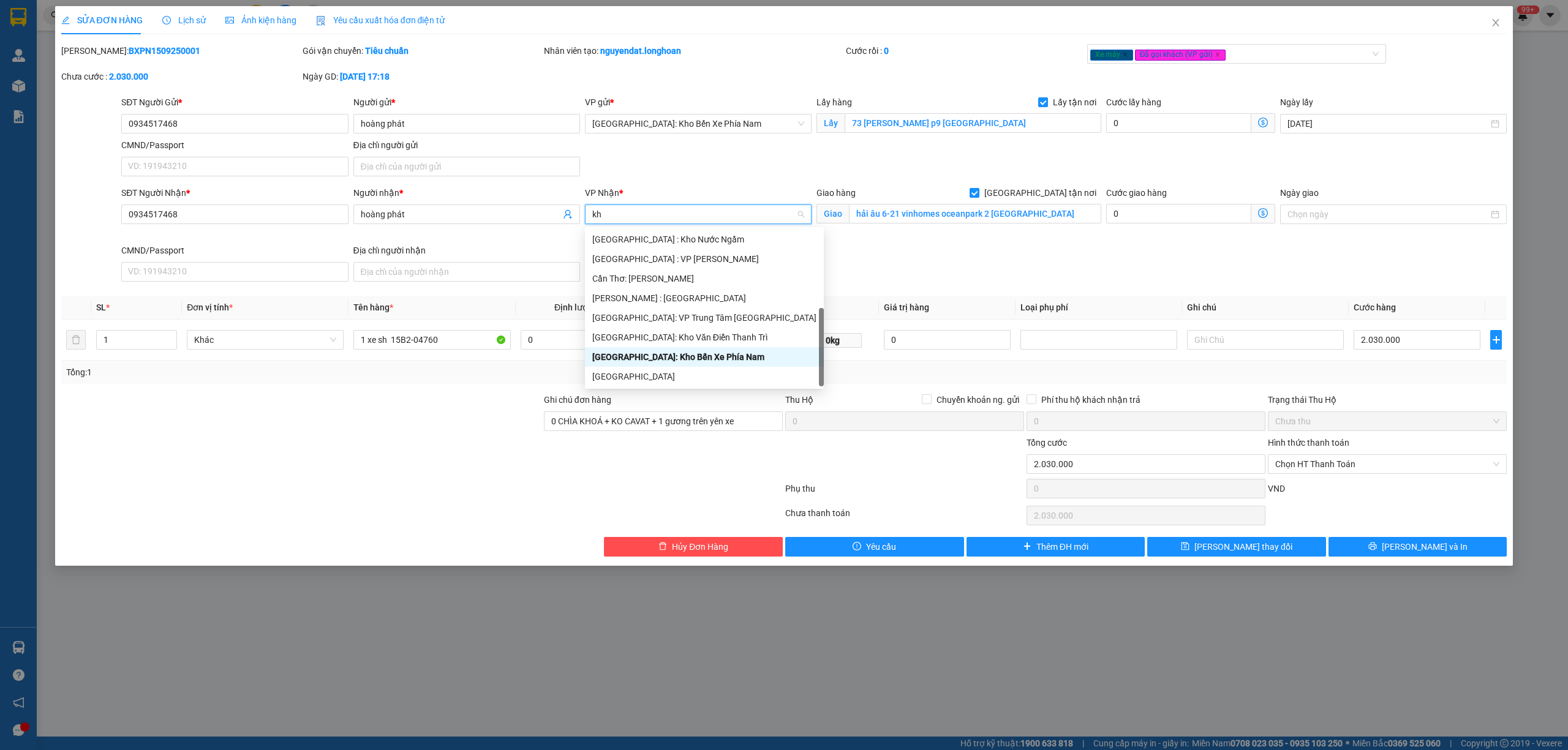
scroll to position [39, 0]
type input "kho"
click at [702, 319] on div "[GEOGRAPHIC_DATA]: Kho Văn Điển Thanh Trì" at bounding box center [698, 318] width 212 height 13
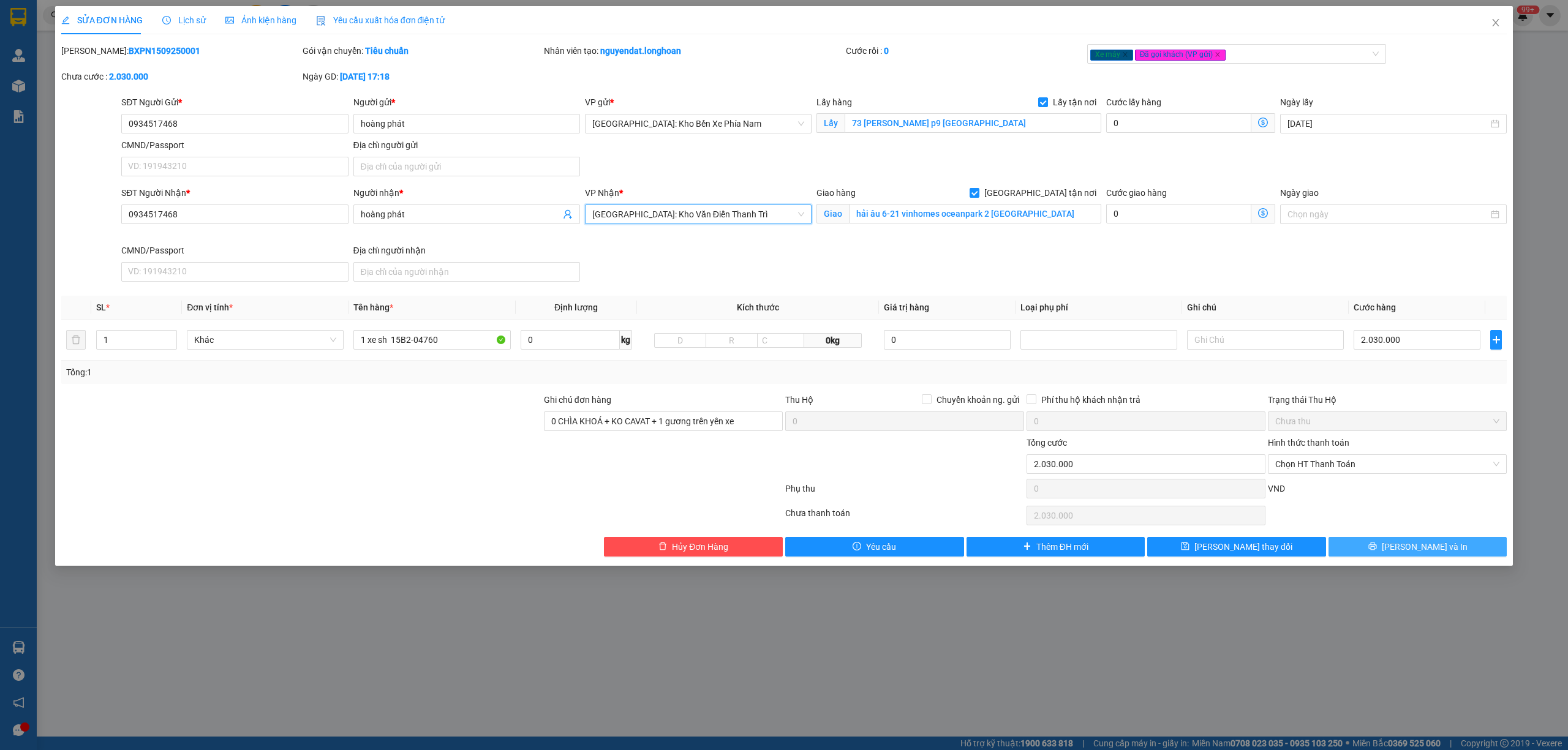
click at [1451, 541] on button "Lưu và In" at bounding box center [1418, 546] width 179 height 20
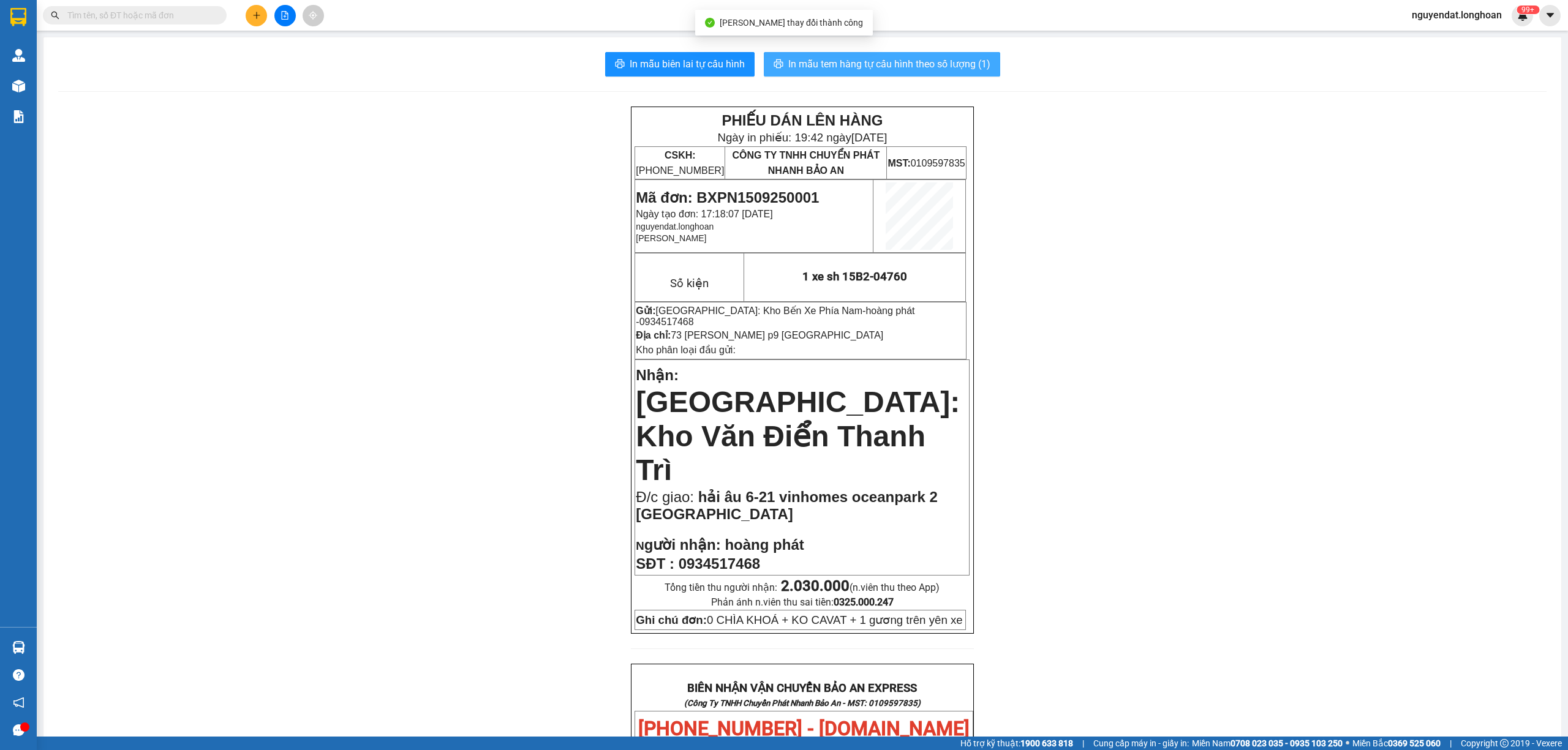
click at [976, 69] on span "In mẫu tem hàng tự cấu hình theo số lượng (1)" at bounding box center [889, 64] width 202 height 16
click at [287, 17] on icon "file-add" at bounding box center [284, 15] width 9 height 9
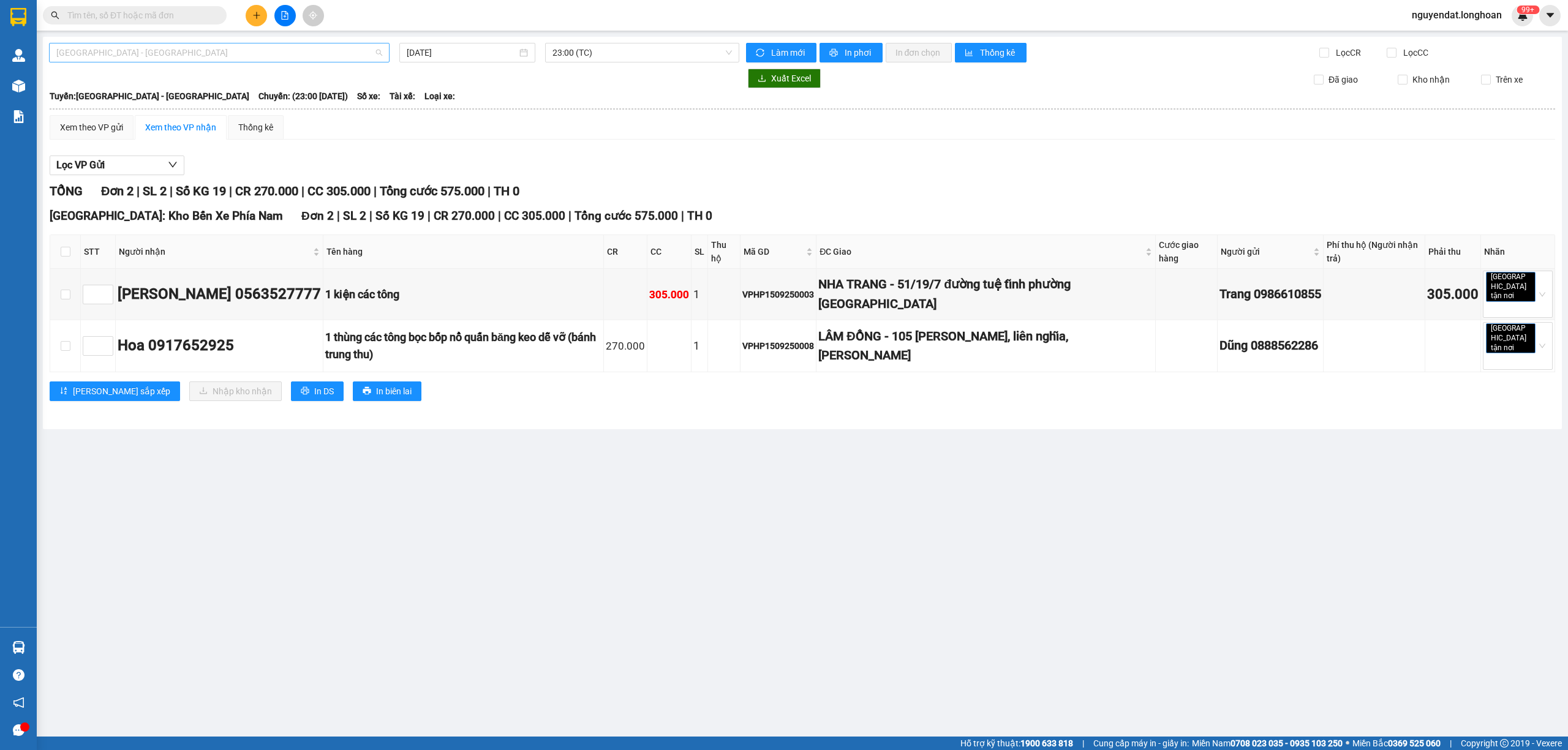
click at [282, 56] on span "Hải Phòng - Hà Nội" at bounding box center [219, 52] width 325 height 18
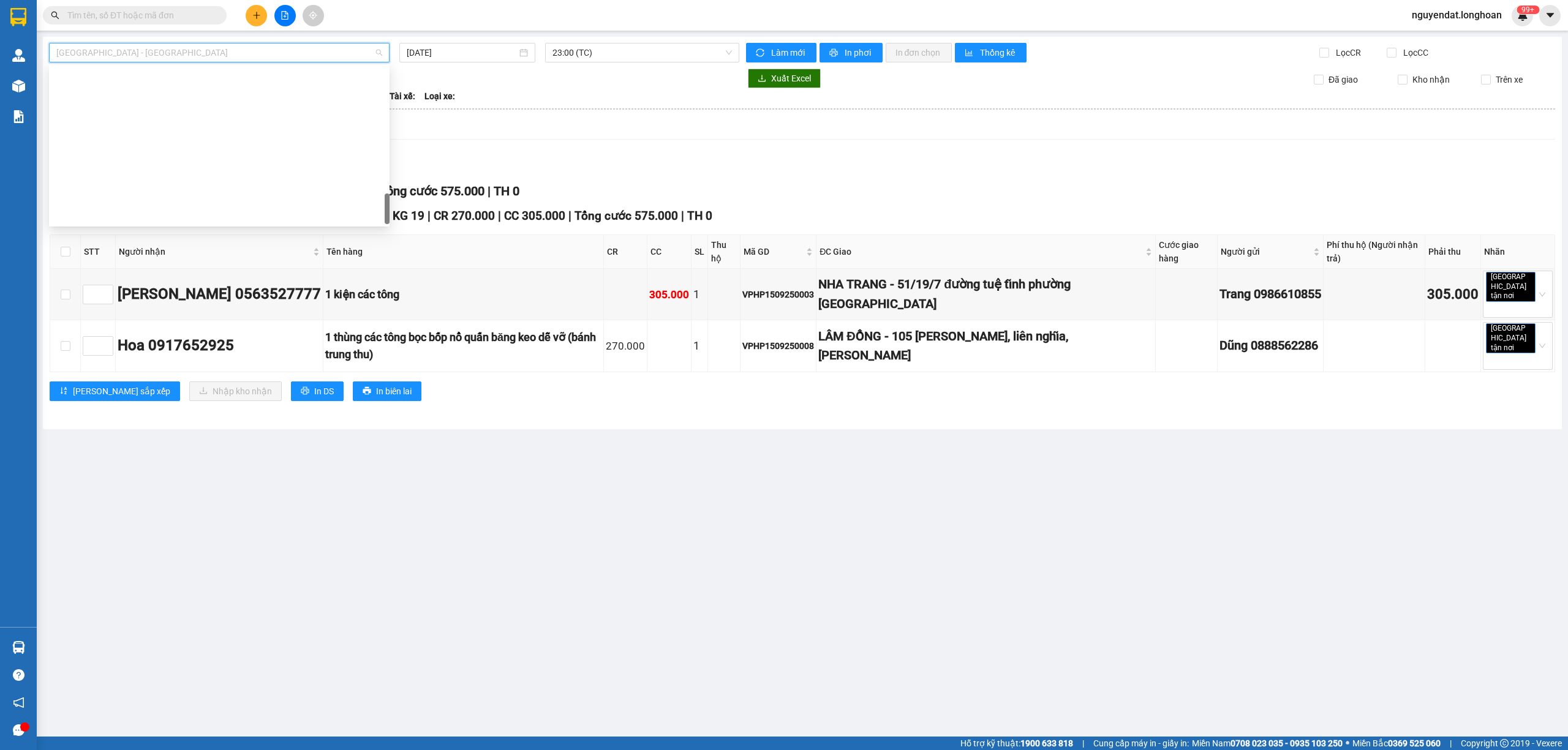
scroll to position [842, 0]
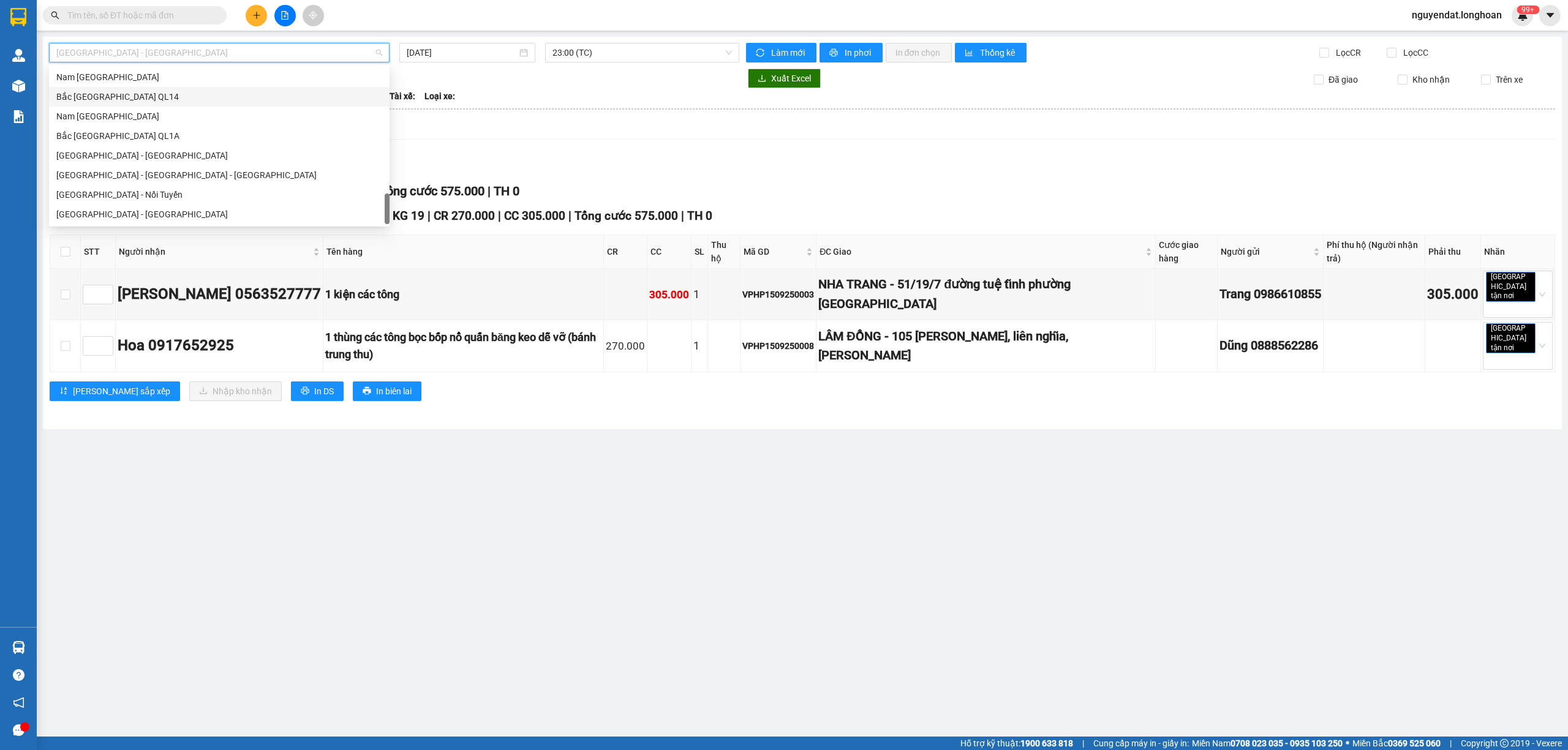
click at [212, 102] on div "Bắc Trung Nam QL14" at bounding box center [219, 96] width 325 height 13
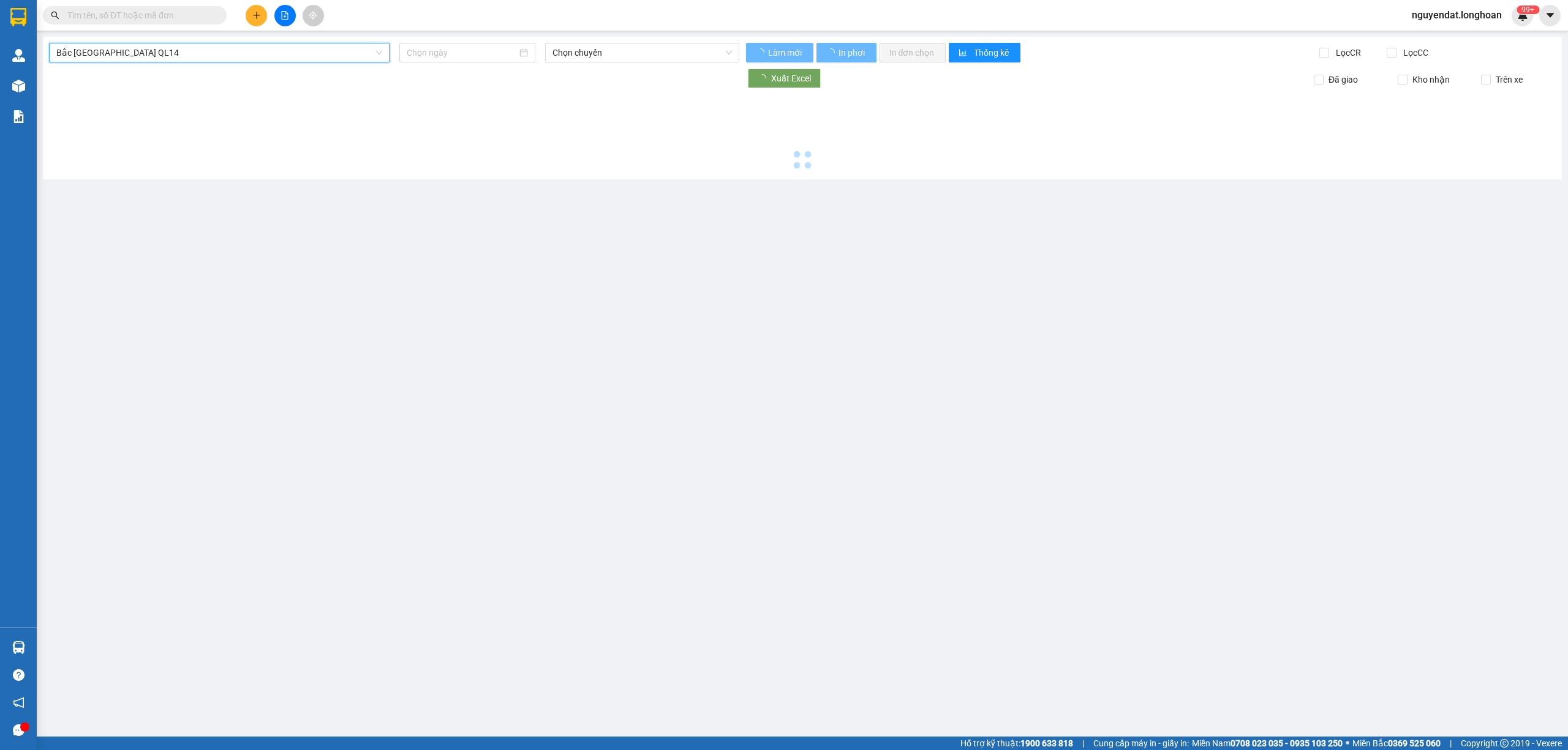
type input "15/09/2025"
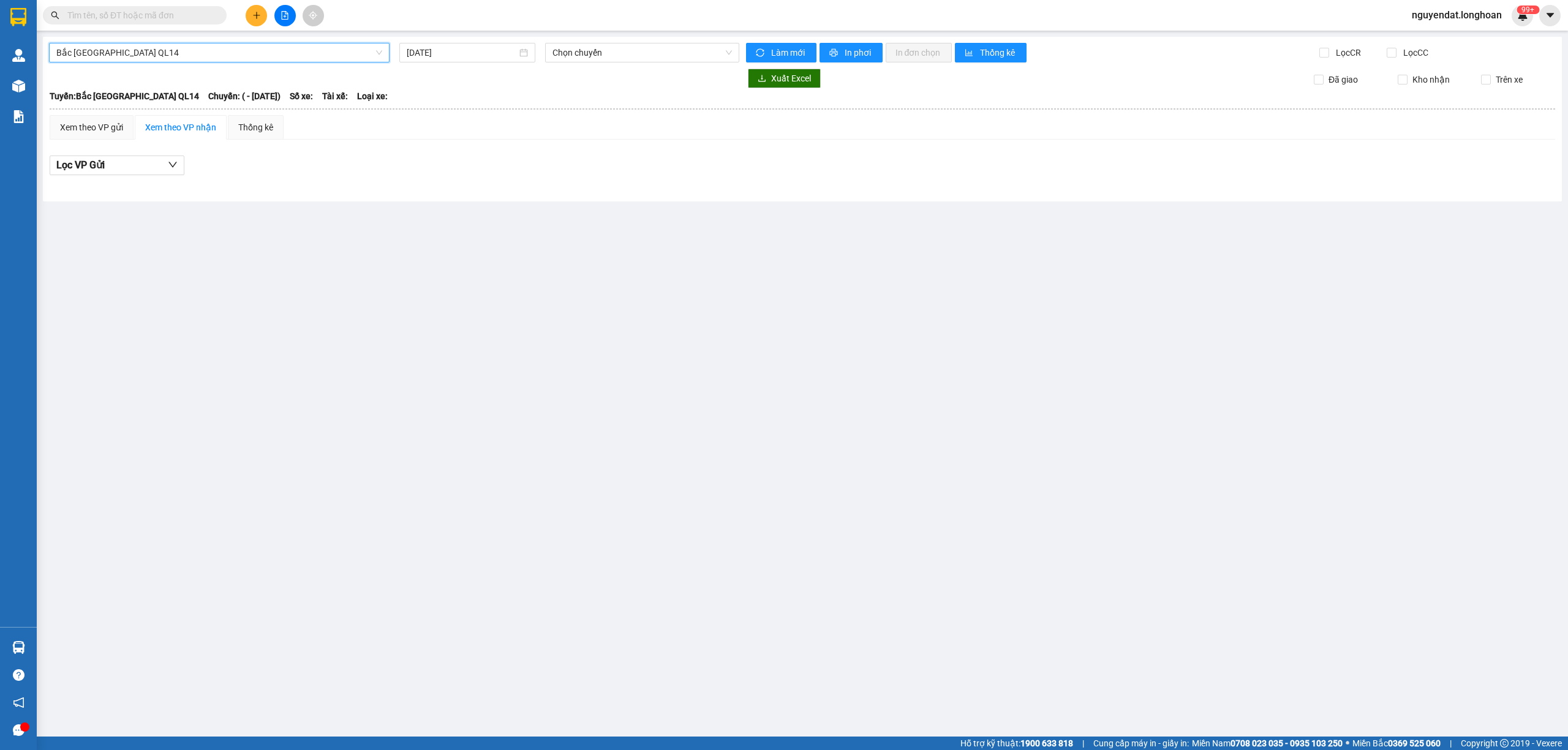
click at [217, 111] on th at bounding box center [802, 109] width 1506 height 11
drag, startPoint x: 216, startPoint y: 55, endPoint x: 228, endPoint y: 69, distance: 18.4
click at [218, 57] on span "Bắc Trung Nam QL14" at bounding box center [219, 52] width 325 height 18
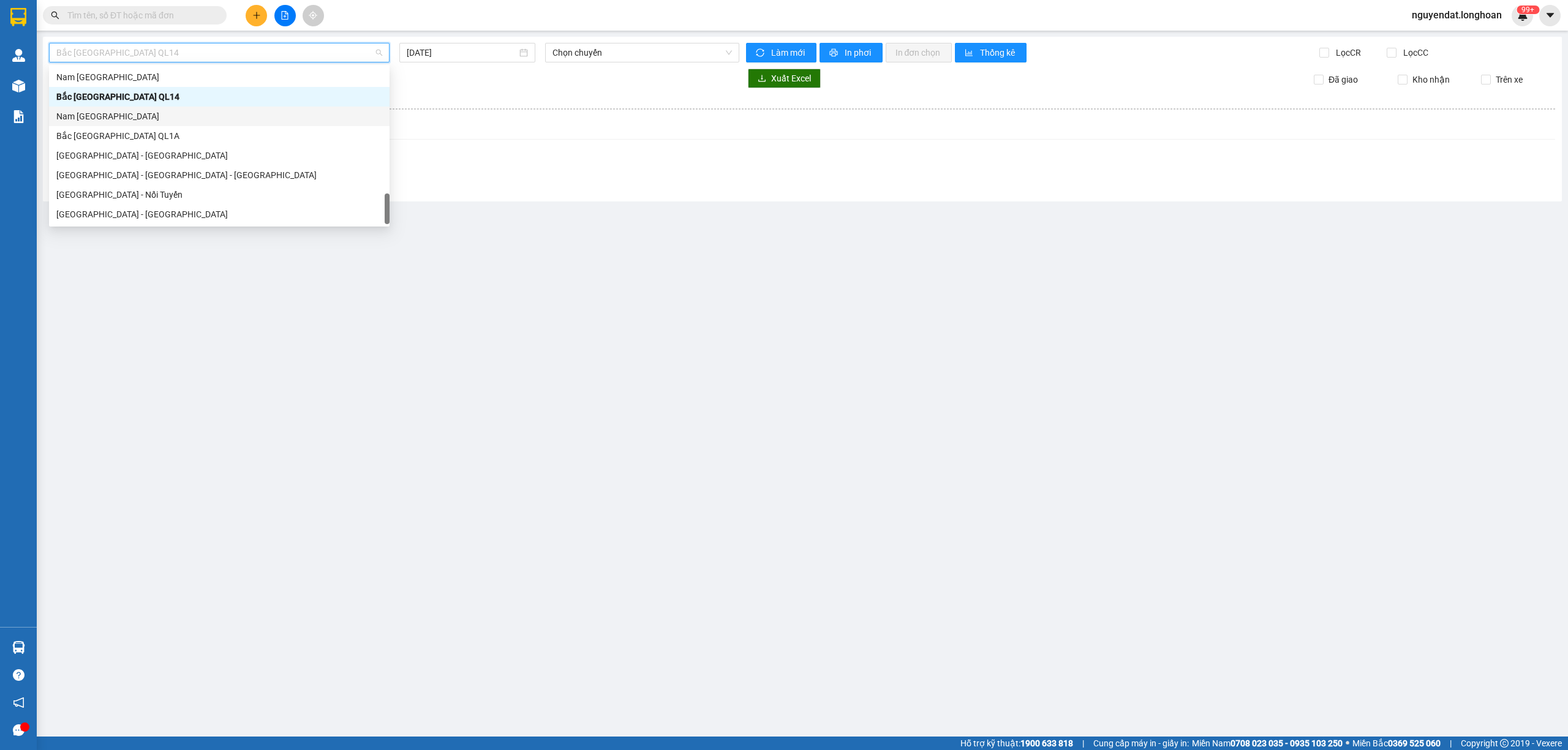
click at [218, 108] on div "Nam Trung Bắc QL1A" at bounding box center [219, 116] width 340 height 20
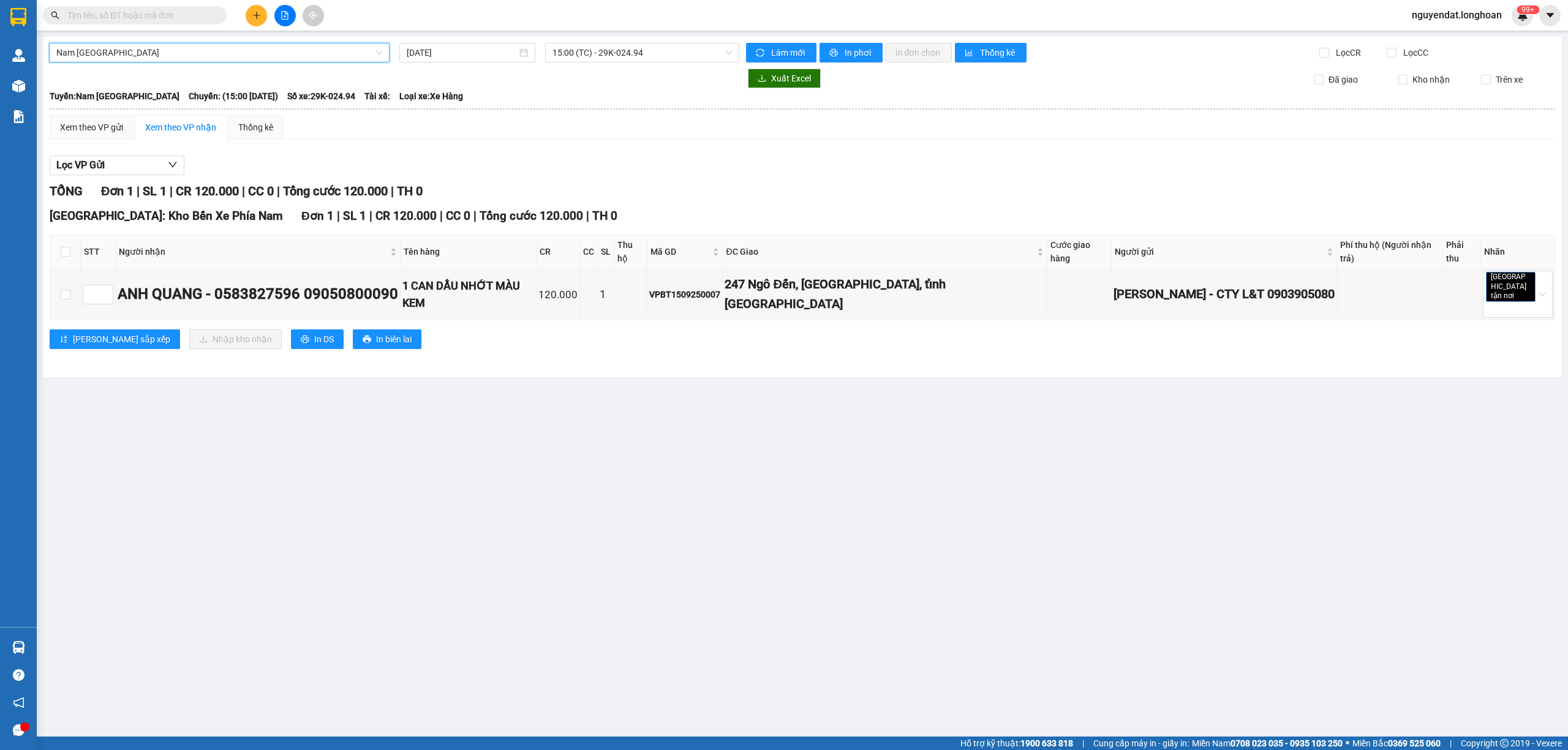
click at [485, 35] on main "Nam Trung Bắc QL1A Nam Trung Bắc QL1A 15/09/2025 15:00 (TC) - 29K-024.94 Làm mớ…" at bounding box center [784, 368] width 1568 height 737
click at [492, 48] on input "15/09/2025" at bounding box center [462, 52] width 110 height 13
type input "15/09/2025"
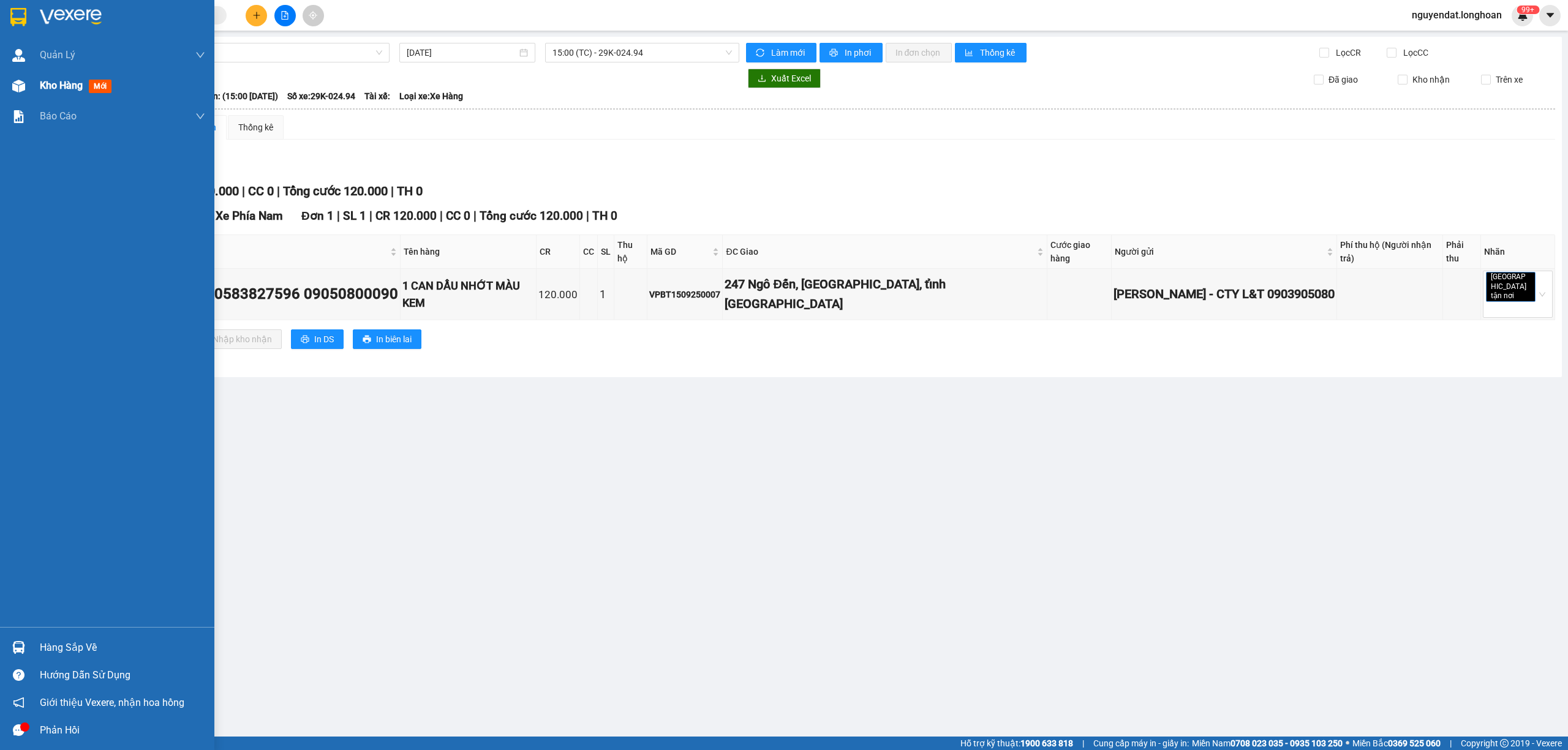
click at [30, 86] on div "Kho hàng mới" at bounding box center [107, 85] width 214 height 31
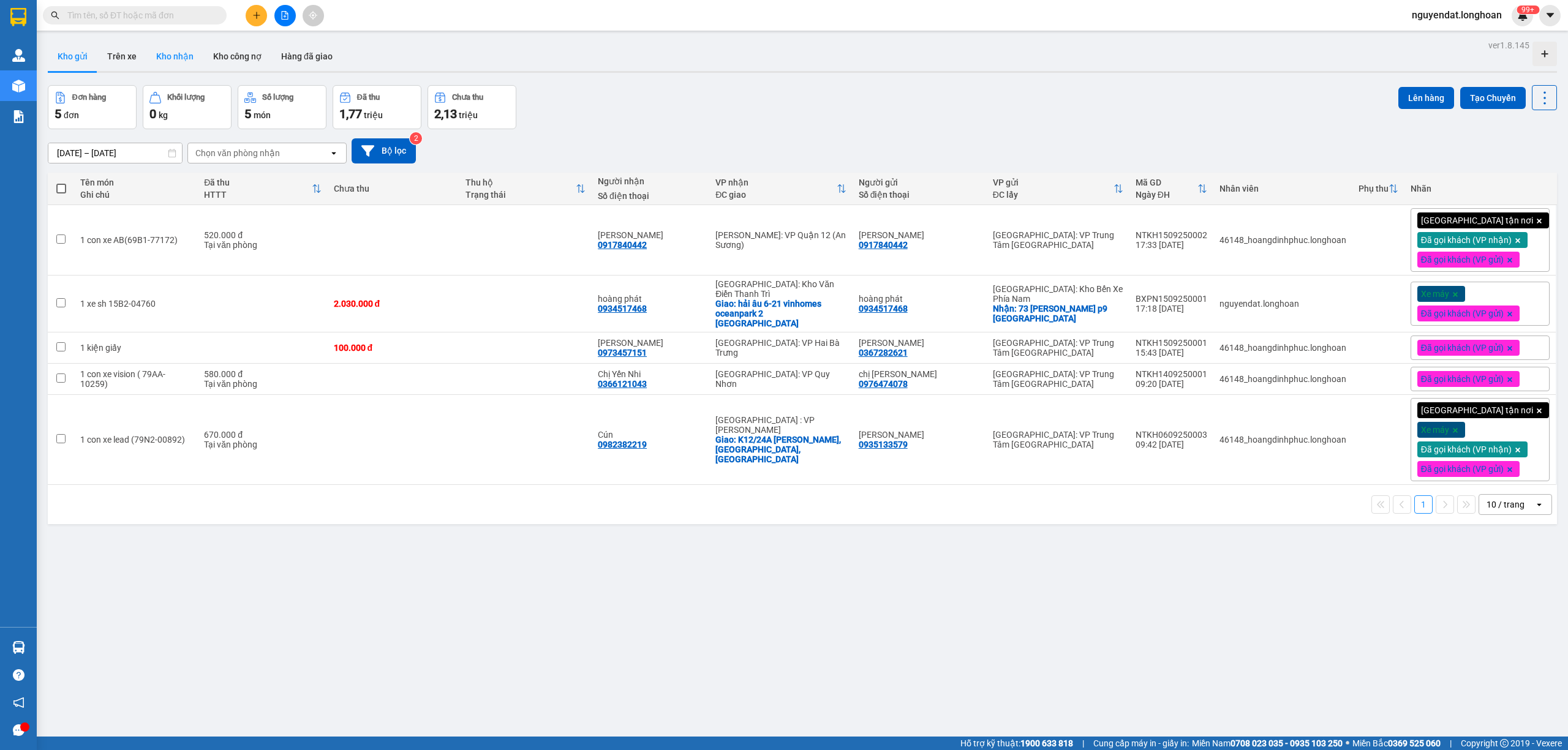
click at [176, 59] on button "Kho nhận" at bounding box center [174, 56] width 57 height 30
